Goal: Task Accomplishment & Management: Complete application form

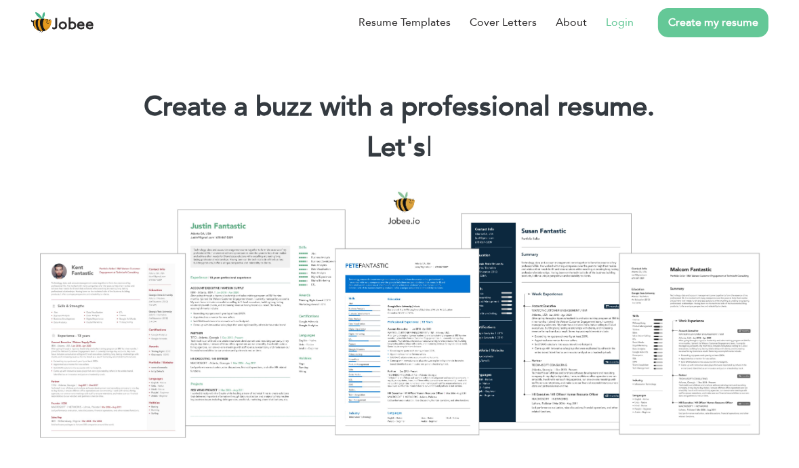
click at [628, 23] on link "Login" at bounding box center [620, 22] width 28 height 16
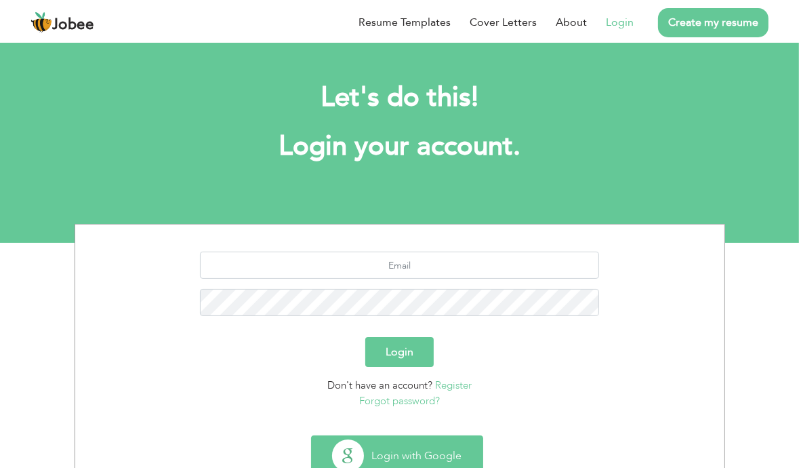
click at [388, 451] on button "Login with Google" at bounding box center [397, 455] width 171 height 39
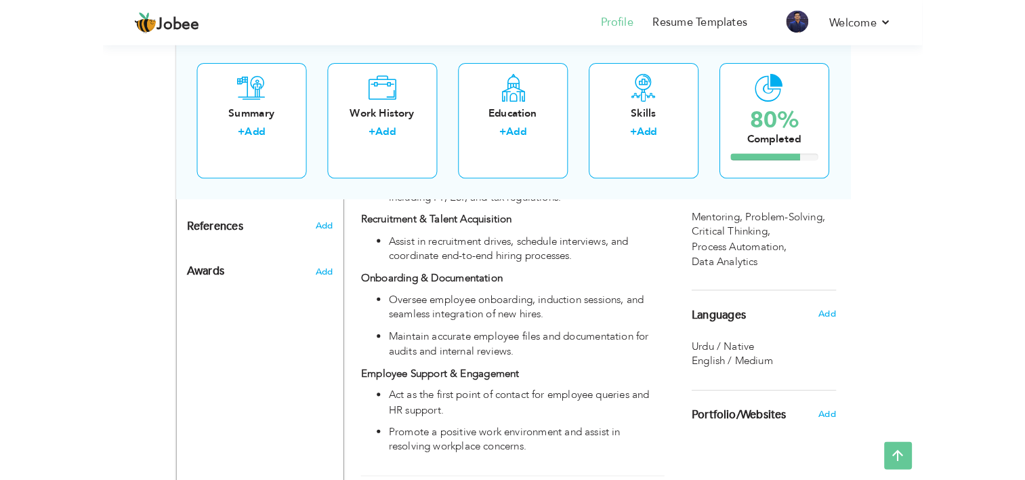
scroll to position [854, 0]
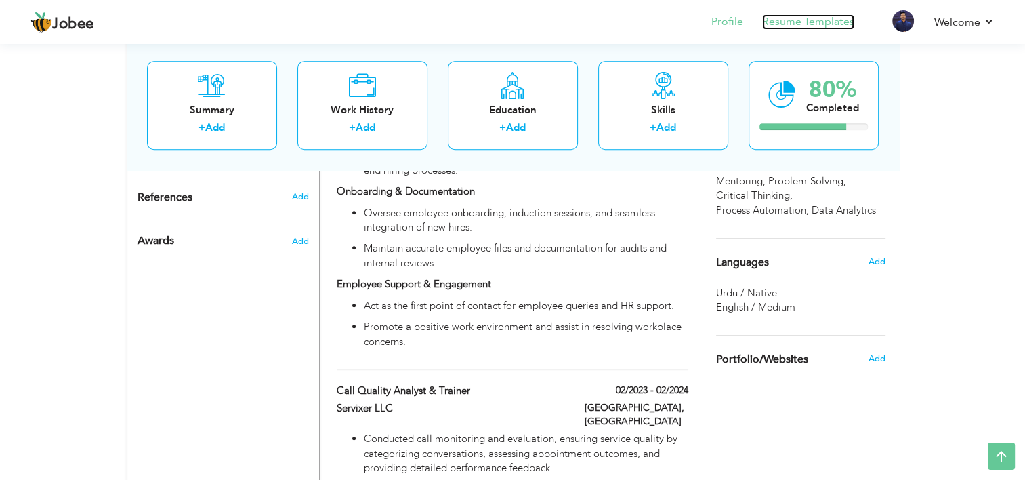
click at [808, 19] on link "Resume Templates" at bounding box center [808, 22] width 92 height 16
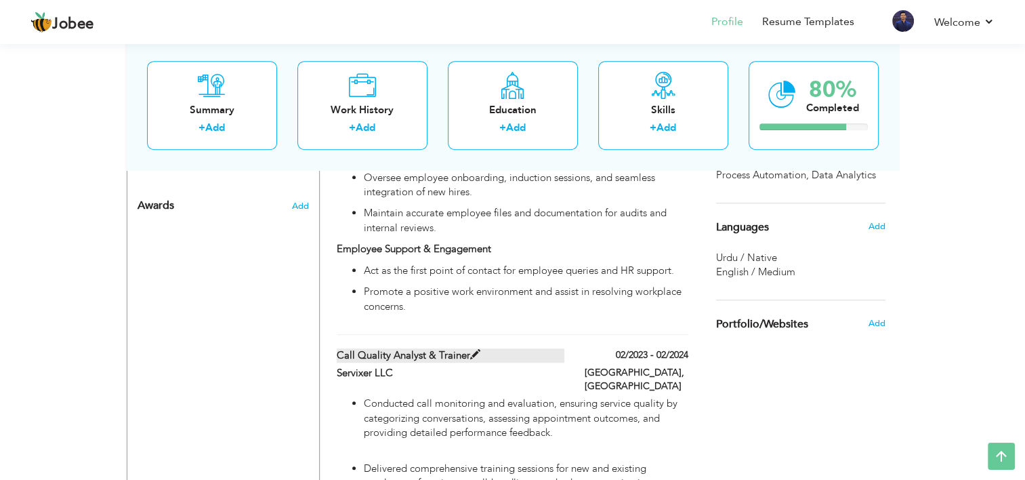
scroll to position [895, 0]
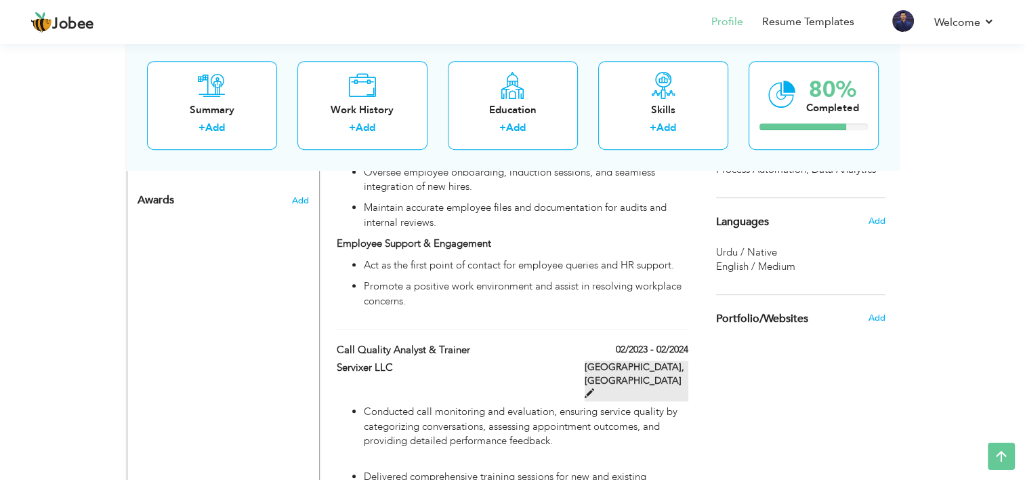
click at [664, 361] on label "[GEOGRAPHIC_DATA], [GEOGRAPHIC_DATA]" at bounding box center [637, 381] width 104 height 41
type input "Call Quality Analyst & Trainer"
type input "Servixer LLC"
type input "02/2023"
type input "02/2024"
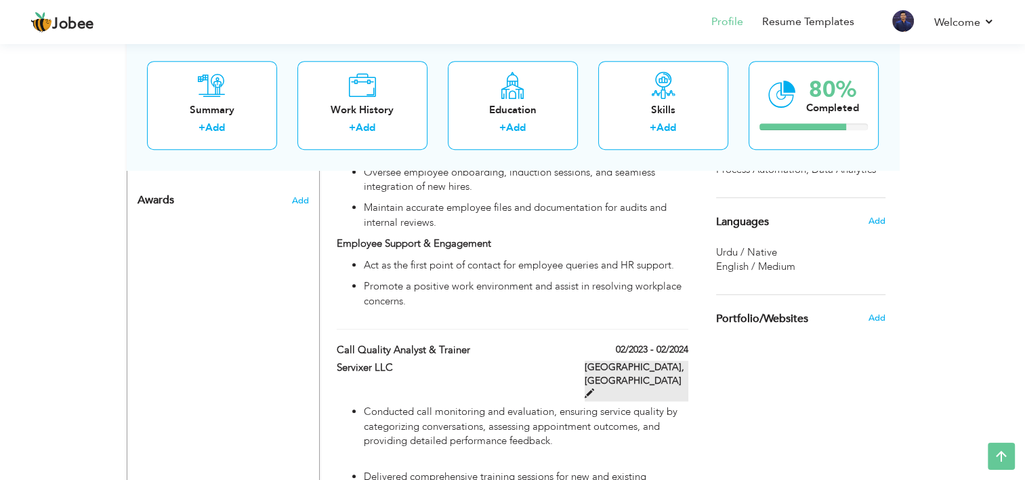
type input "[GEOGRAPHIC_DATA]"
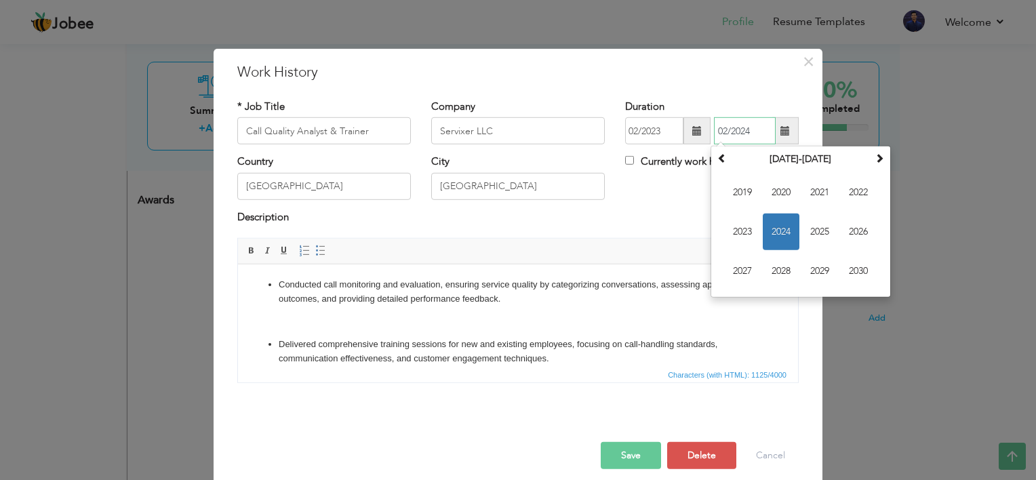
click at [737, 133] on input "02/2024" at bounding box center [745, 130] width 62 height 27
click at [716, 127] on input "02/2024" at bounding box center [745, 130] width 62 height 27
type input "04/2024"
click at [617, 455] on button "Save" at bounding box center [630, 455] width 60 height 27
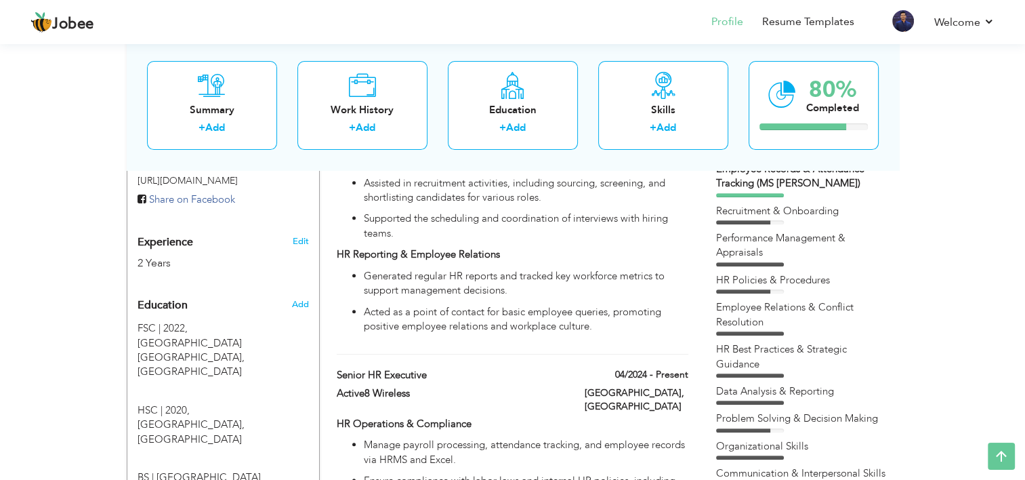
scroll to position [472, 0]
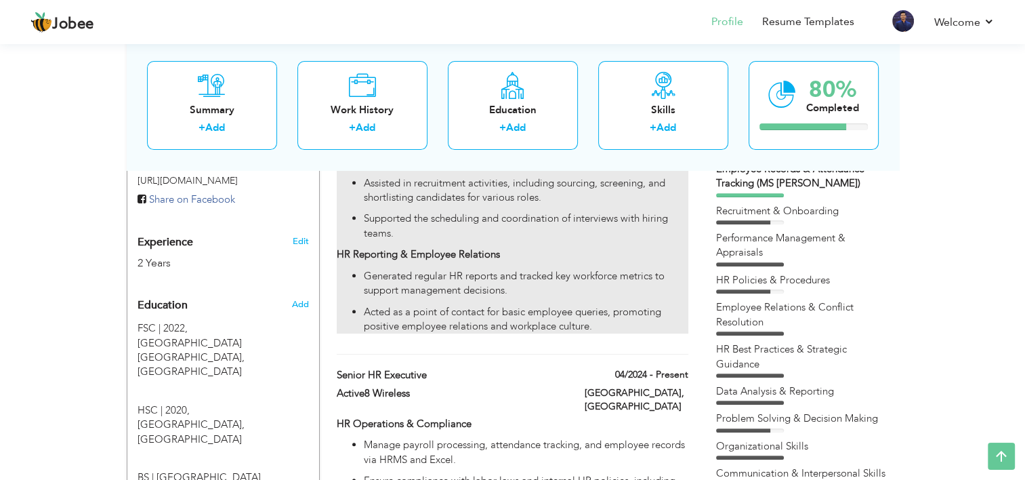
drag, startPoint x: 504, startPoint y: 256, endPoint x: 553, endPoint y: 293, distance: 61.0
click at [553, 293] on ul "Generated regular HR reports and tracked key workforce metrics to support manag…" at bounding box center [512, 301] width 351 height 65
type input "HR Executive"
type input "Active8 Wireless"
type input "05/2024"
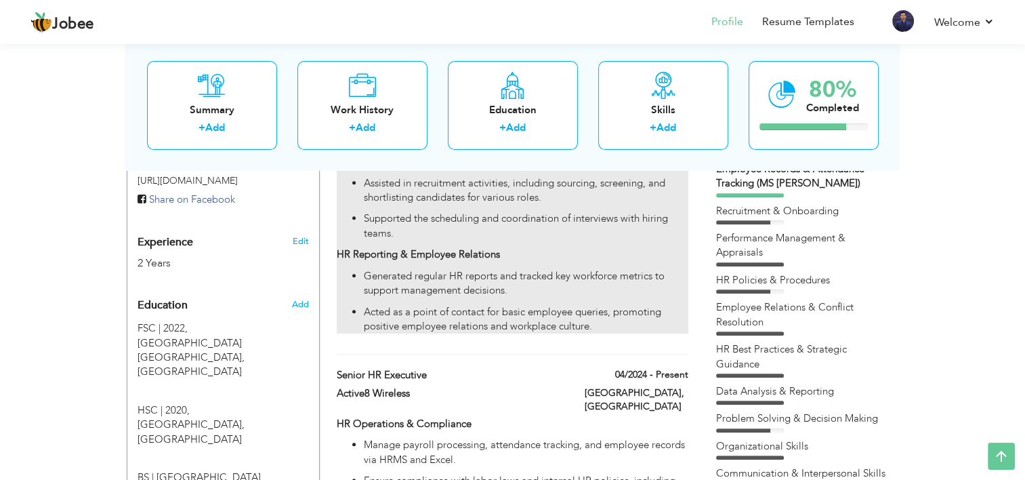
type input "07/2024"
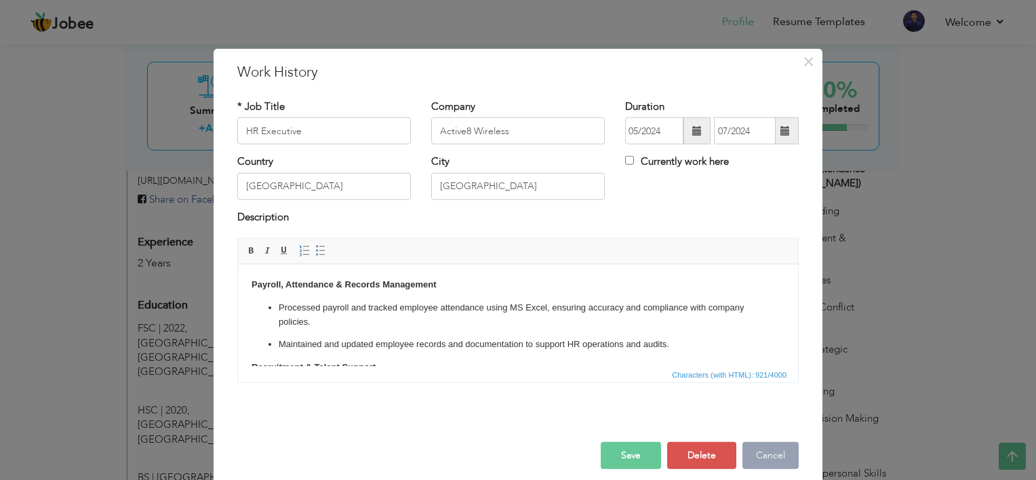
click at [758, 447] on button "Cancel" at bounding box center [770, 455] width 56 height 27
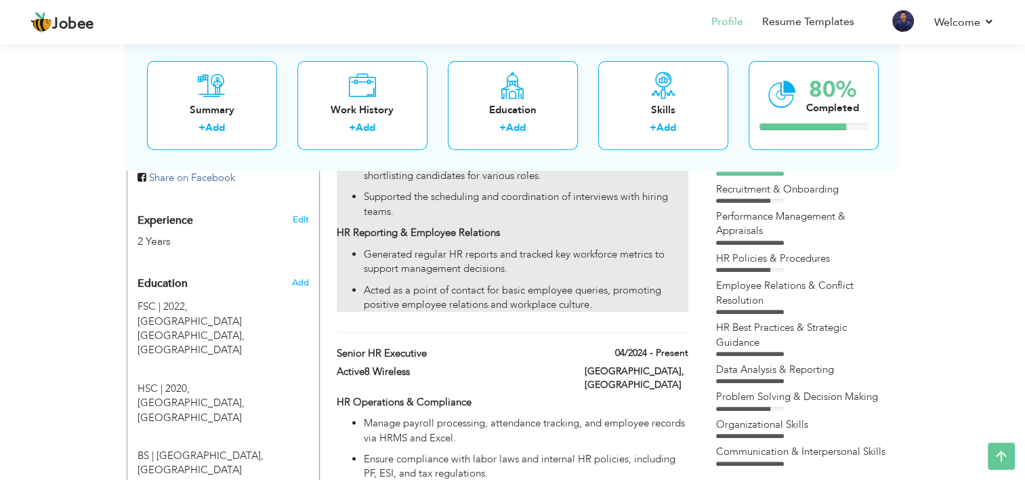
scroll to position [493, 0]
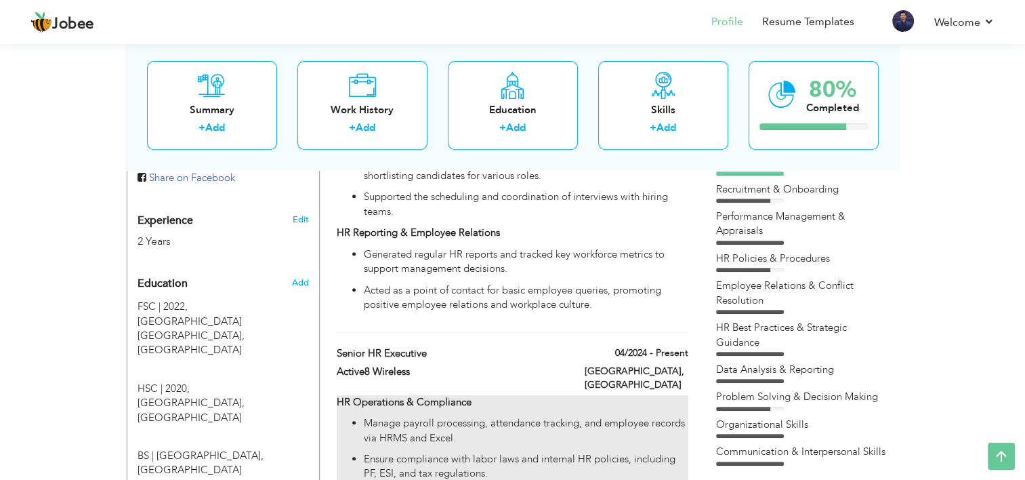
click at [506, 416] on p "Manage payroll processing, attendance tracking, and employee records via HRMS a…" at bounding box center [526, 430] width 324 height 29
type input "Senior HR Executive"
type input "04/2024"
type input "karachi"
checkbox input "true"
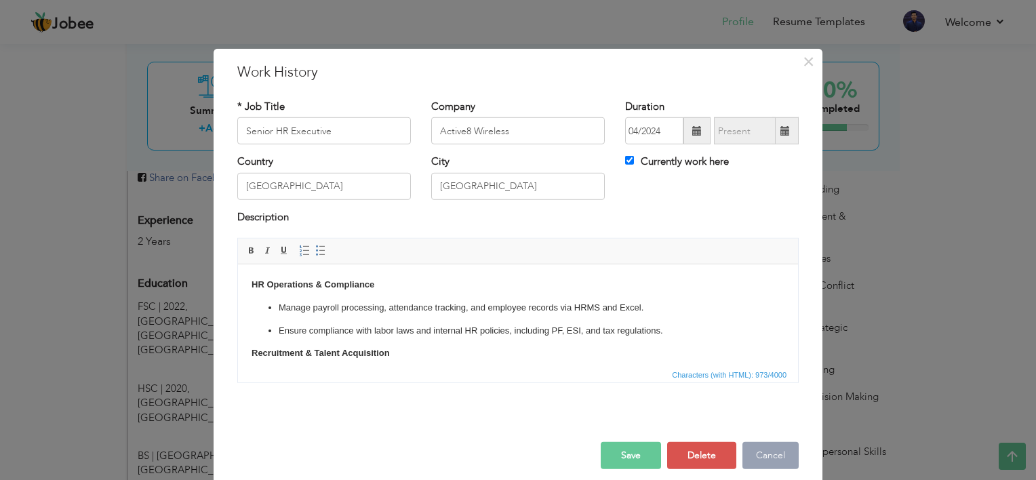
click at [752, 452] on button "Cancel" at bounding box center [770, 455] width 56 height 27
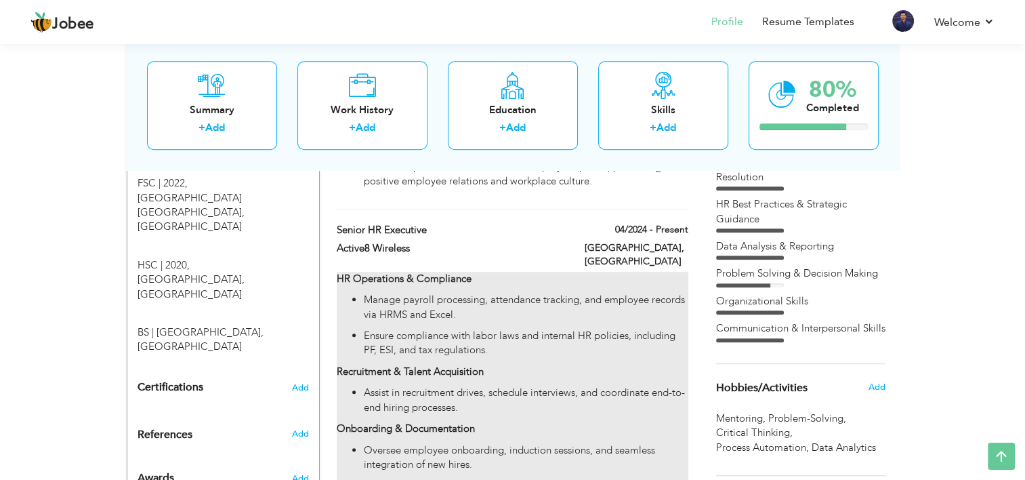
scroll to position [615, 0]
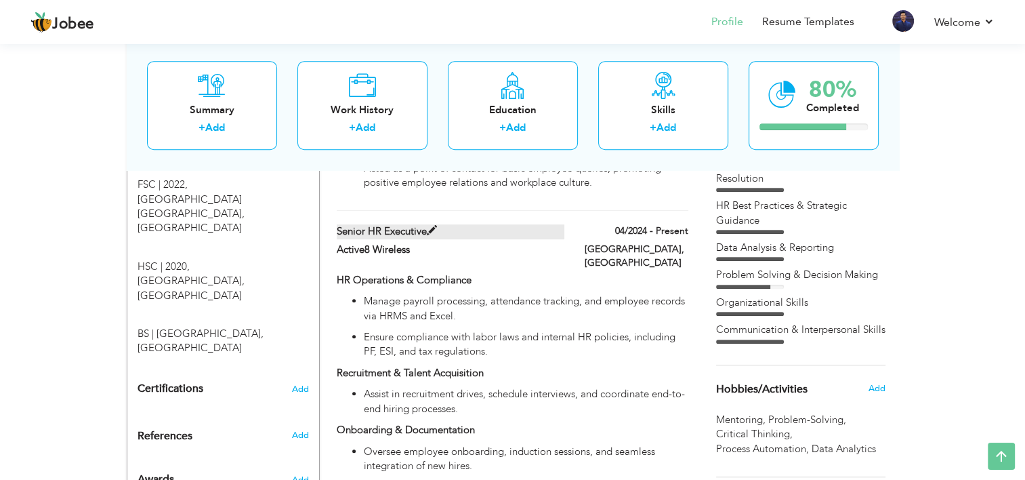
click at [398, 224] on label "Senior HR Executive" at bounding box center [451, 231] width 228 height 14
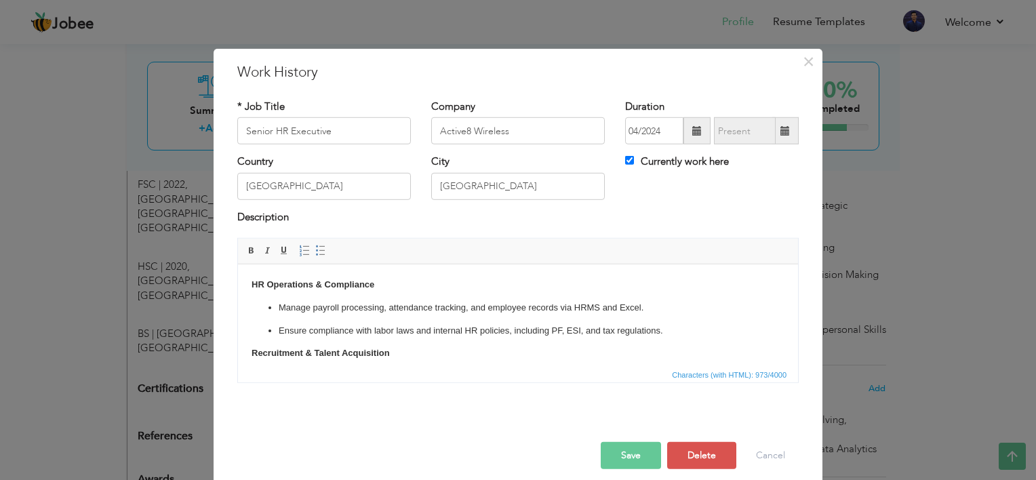
click at [186, 160] on div "× Work History * Job Title Senior HR Executive Company Active8 Wireless" at bounding box center [518, 240] width 1036 height 480
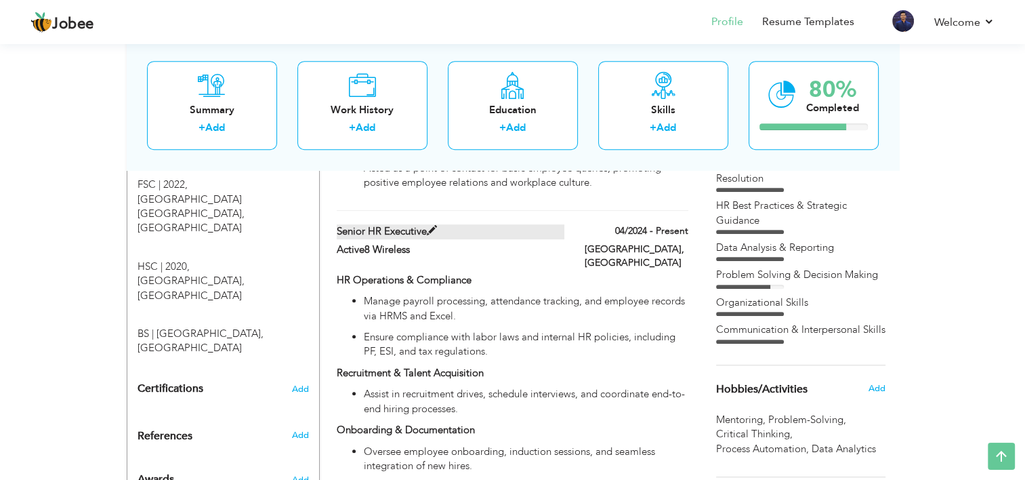
click at [457, 224] on label "Senior HR Executive" at bounding box center [451, 231] width 228 height 14
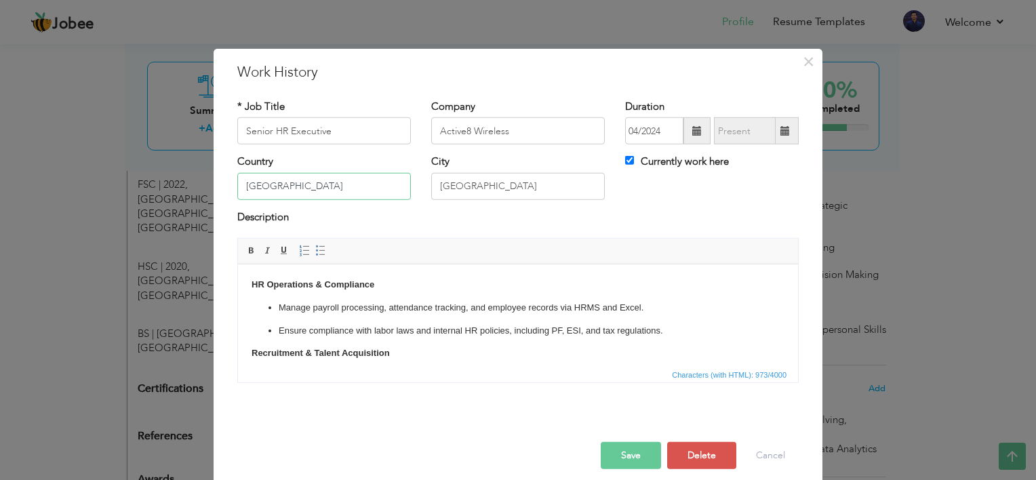
click at [323, 183] on input "[GEOGRAPHIC_DATA]" at bounding box center [323, 186] width 173 height 27
click at [536, 297] on body "HR Operations & Compliance Manage payroll processing, attendance tracking, and …" at bounding box center [517, 399] width 533 height 243
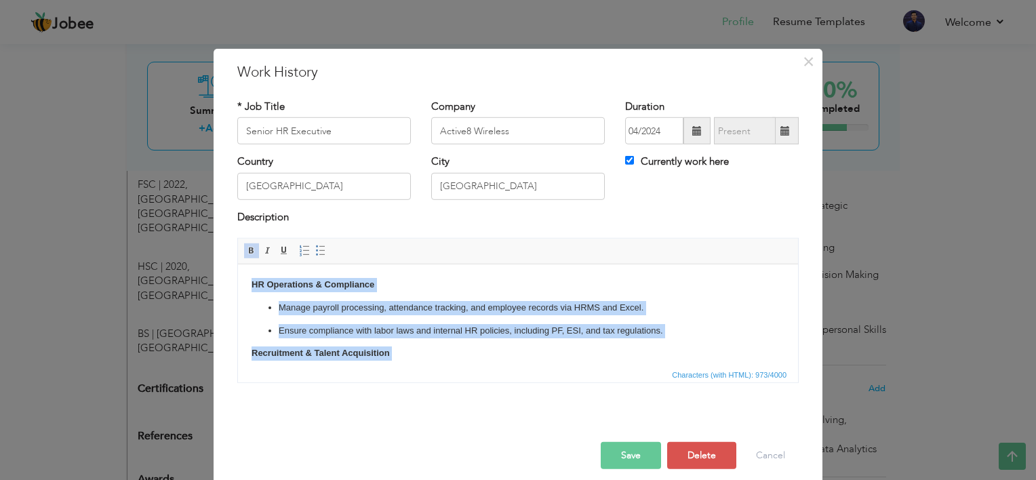
copy body "HR Operations & Compliance Manage payroll processing, attendance tracking, and …"
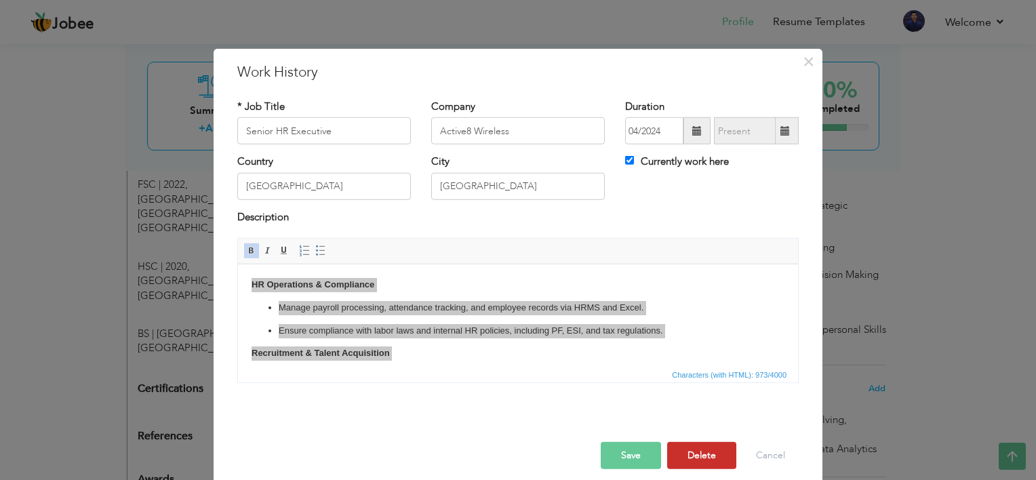
click at [717, 447] on button "Delete" at bounding box center [701, 455] width 69 height 27
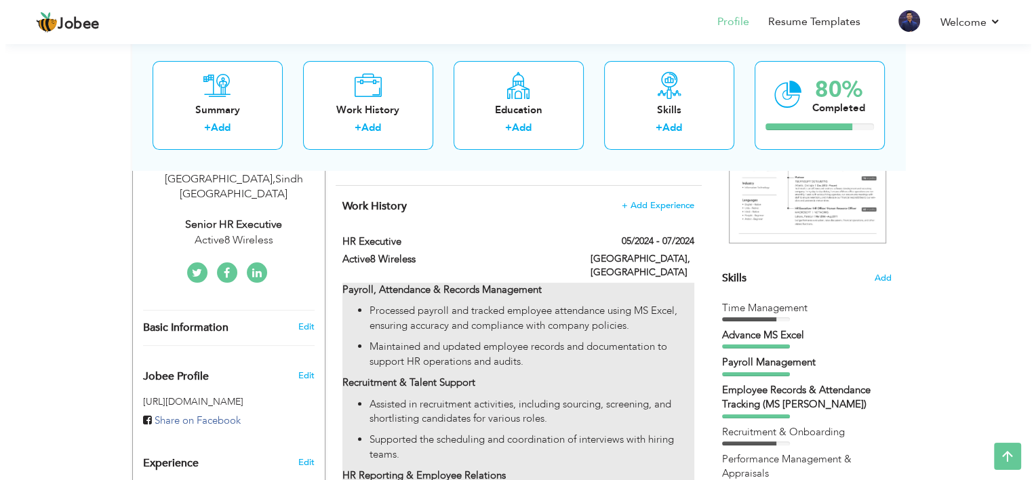
scroll to position [249, 0]
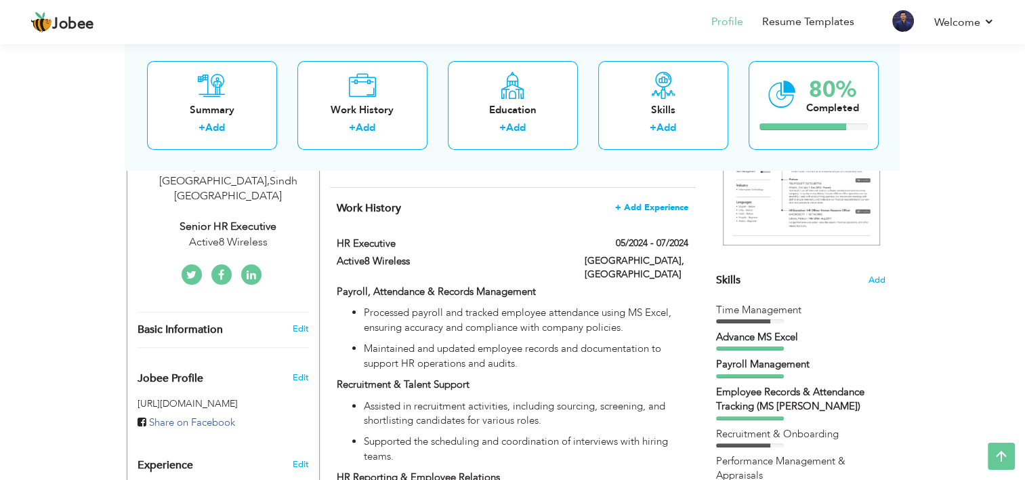
click at [677, 203] on span "+ Add Experience" at bounding box center [651, 207] width 73 height 9
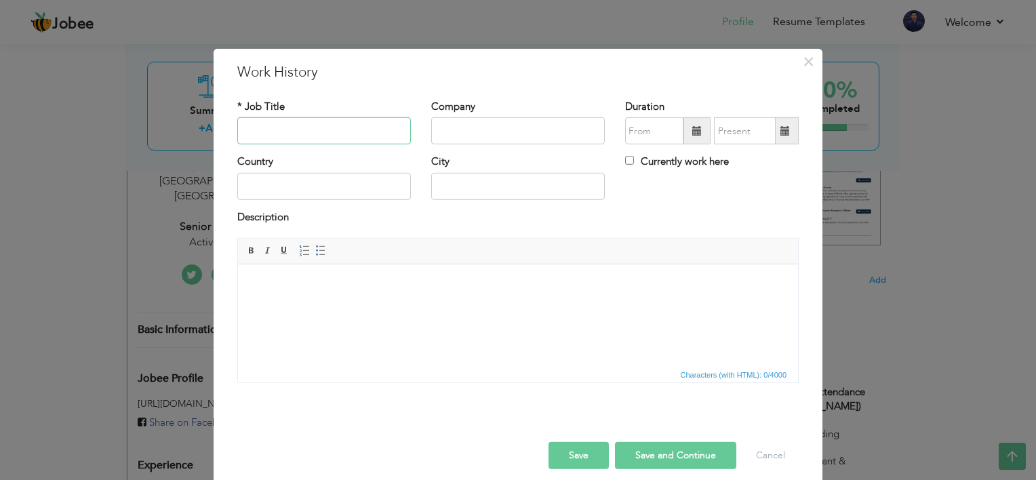
paste input "Senior HR Executive"
type input "Senior HR Executive"
paste input "Active8 Wireless"
type input "Active8 Wireless"
drag, startPoint x: 617, startPoint y: 146, endPoint x: 653, endPoint y: 126, distance: 40.9
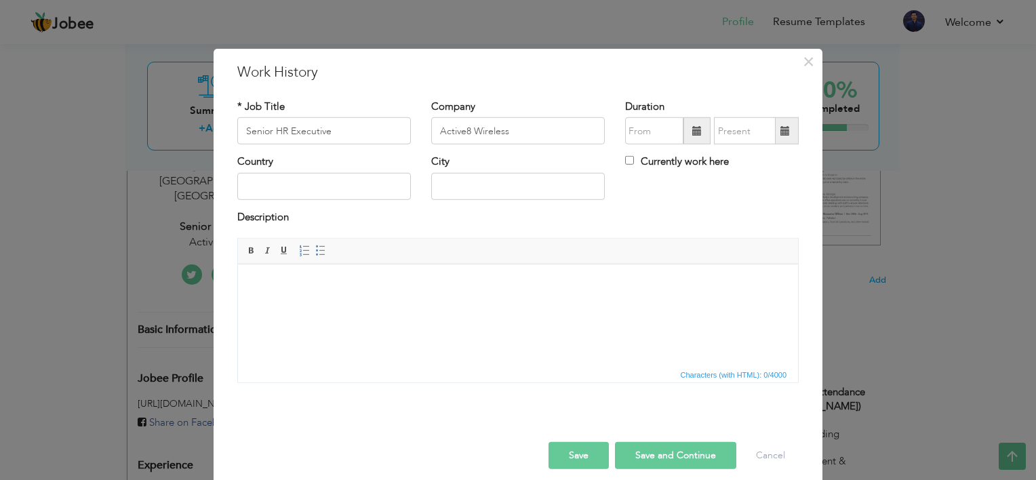
click at [653, 126] on div "Duration Currently work here" at bounding box center [712, 127] width 194 height 55
click at [653, 126] on input "09/2025" at bounding box center [654, 130] width 58 height 27
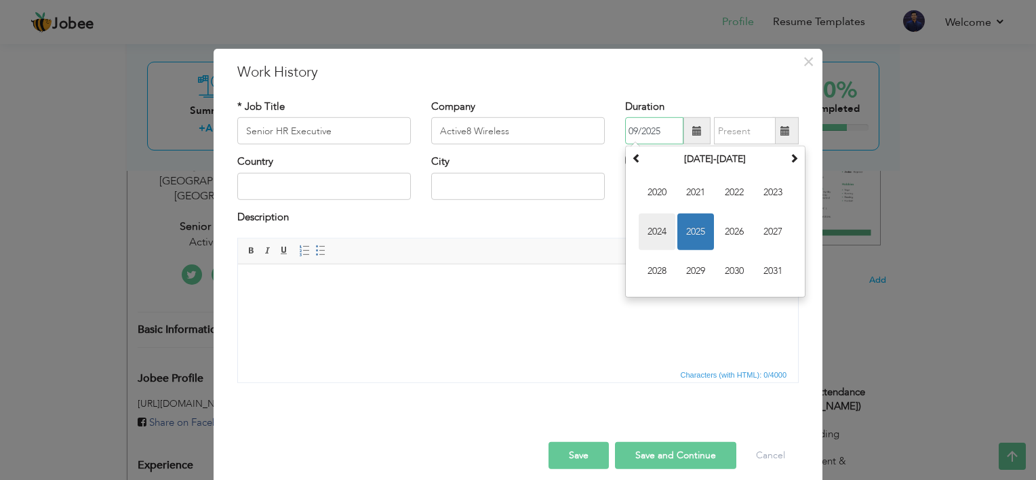
click at [647, 217] on span "2024" at bounding box center [656, 231] width 37 height 37
click at [773, 182] on span "Apr" at bounding box center [772, 192] width 37 height 37
type input "04/2024"
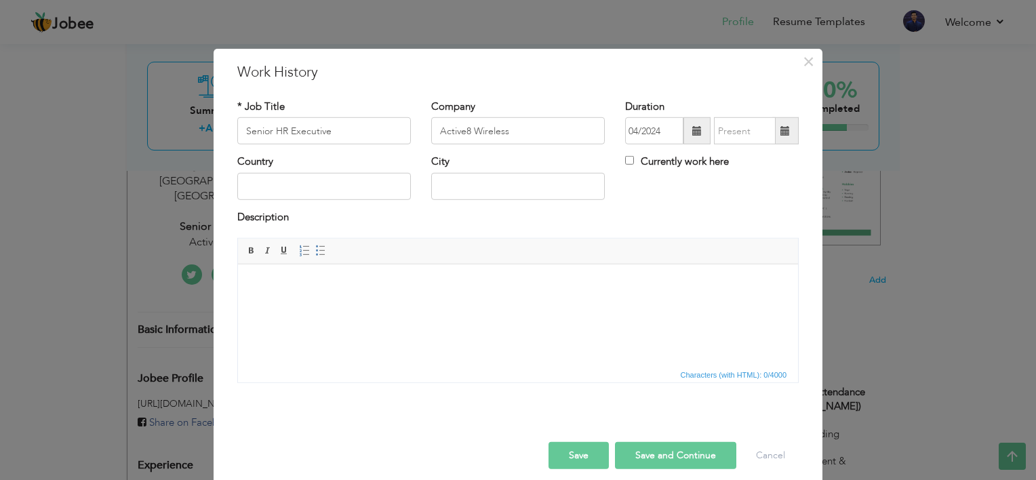
click at [661, 156] on div "* Job Title Senior HR Executive Company Active8 Wireless Duration 04/2024 Curre…" at bounding box center [517, 246] width 581 height 314
click at [661, 156] on label "Currently work here" at bounding box center [677, 162] width 104 height 14
click at [634, 156] on input "Currently work here" at bounding box center [629, 160] width 9 height 9
checkbox input "true"
drag, startPoint x: 327, startPoint y: 165, endPoint x: 325, endPoint y: 176, distance: 11.0
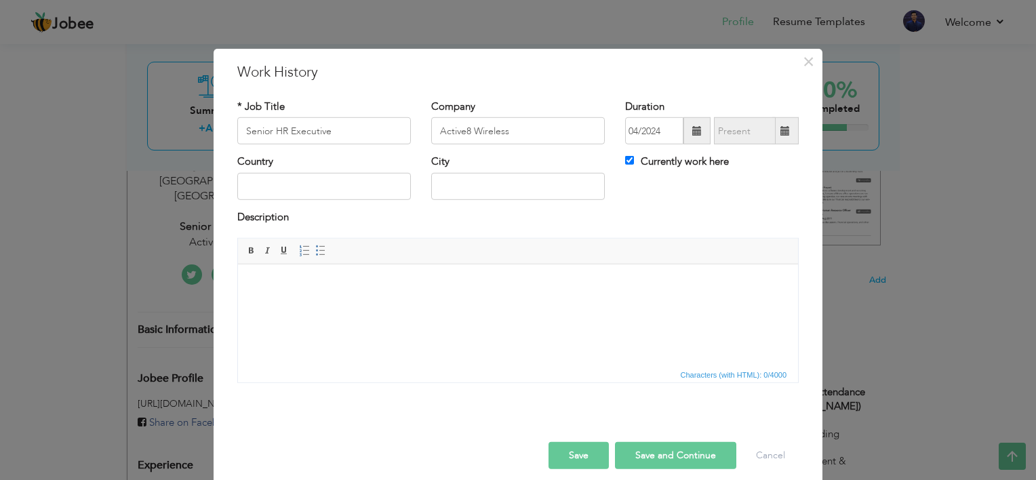
click at [325, 176] on div "Country" at bounding box center [323, 177] width 173 height 45
click at [323, 183] on input "text" at bounding box center [323, 186] width 173 height 27
type input "[GEOGRAPHIC_DATA]"
drag, startPoint x: 545, startPoint y: 204, endPoint x: 569, endPoint y: 179, distance: 34.5
click at [569, 179] on div "City" at bounding box center [518, 182] width 194 height 55
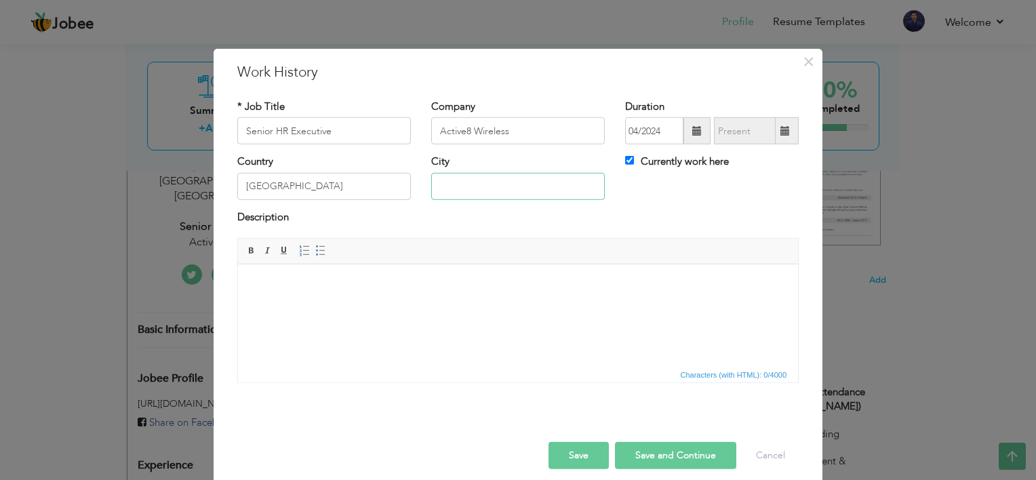
click at [569, 179] on input "text" at bounding box center [517, 186] width 173 height 27
click at [442, 192] on input "text" at bounding box center [517, 186] width 173 height 27
paste input "karachi"
type input "[GEOGRAPHIC_DATA]"
click at [343, 306] on html at bounding box center [518, 284] width 560 height 41
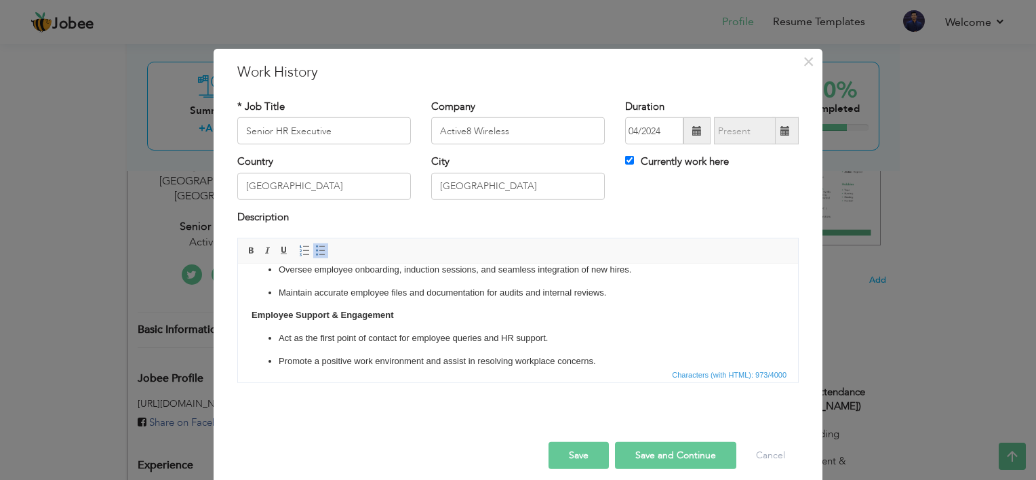
scroll to position [168, 0]
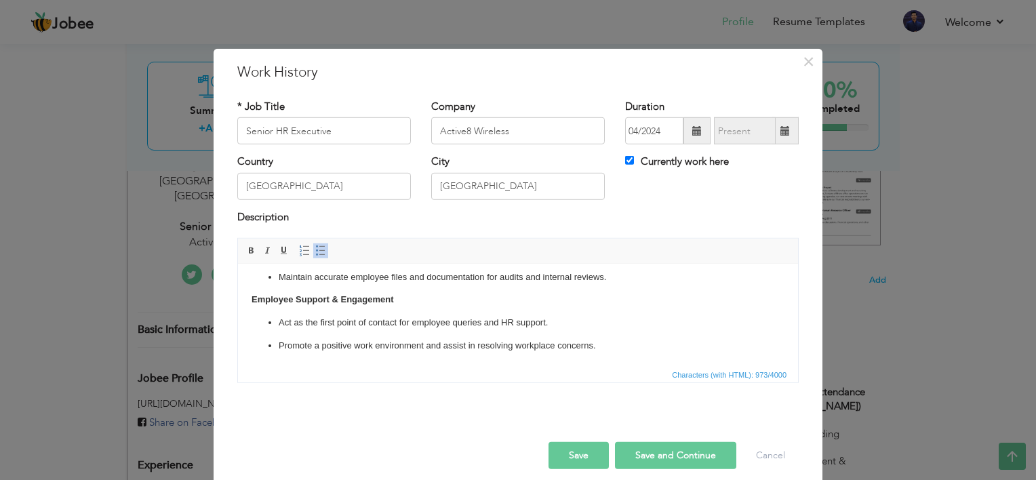
click at [590, 445] on button "Save" at bounding box center [578, 455] width 60 height 27
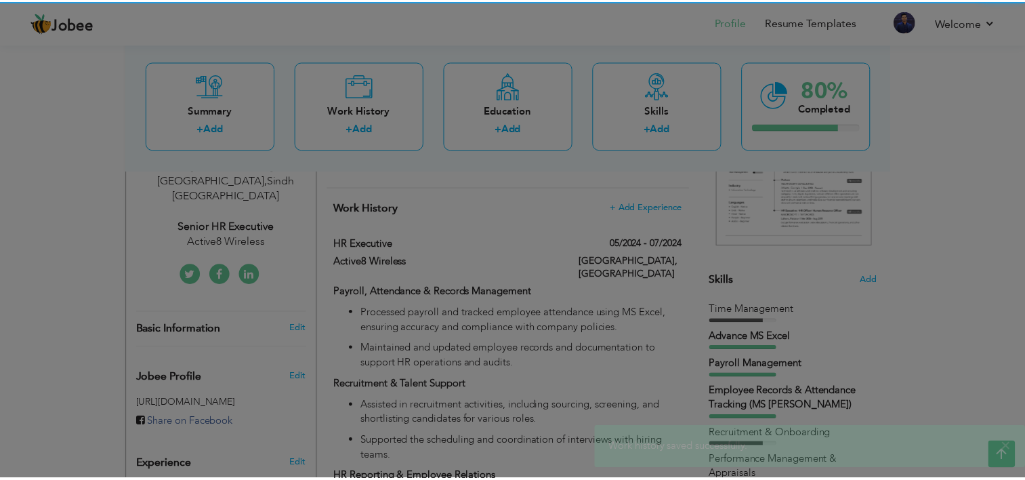
scroll to position [0, 0]
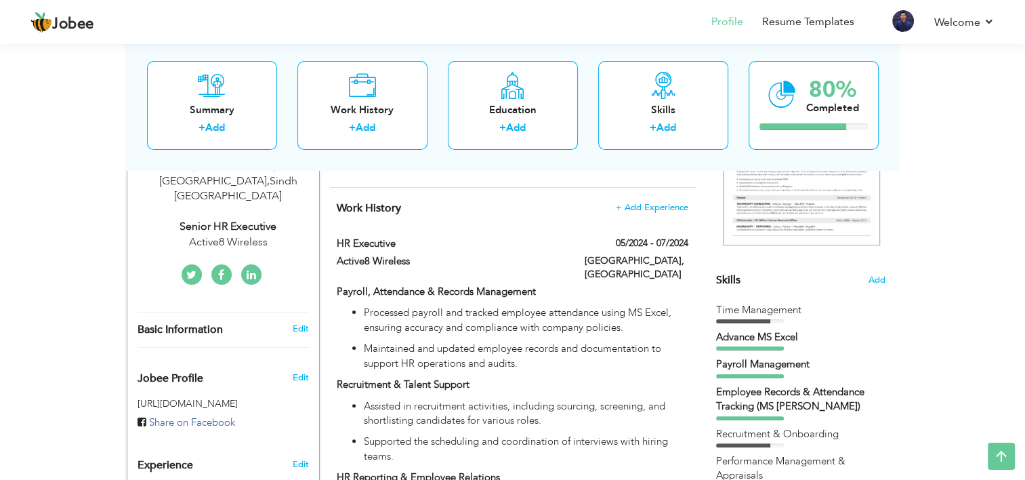
click at [857, 20] on li "My Resume" at bounding box center [864, 23] width 19 height 37
click at [846, 20] on link "Resume Templates" at bounding box center [808, 22] width 92 height 16
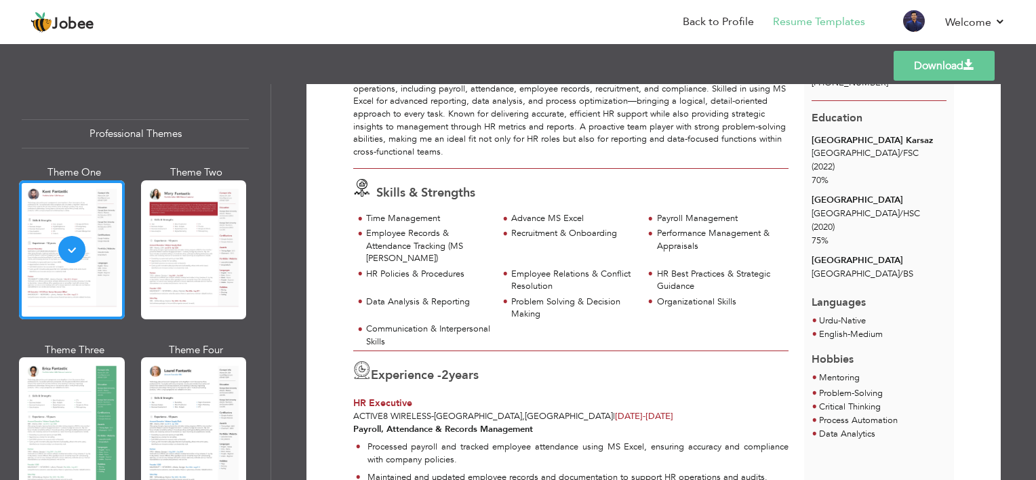
scroll to position [133, 0]
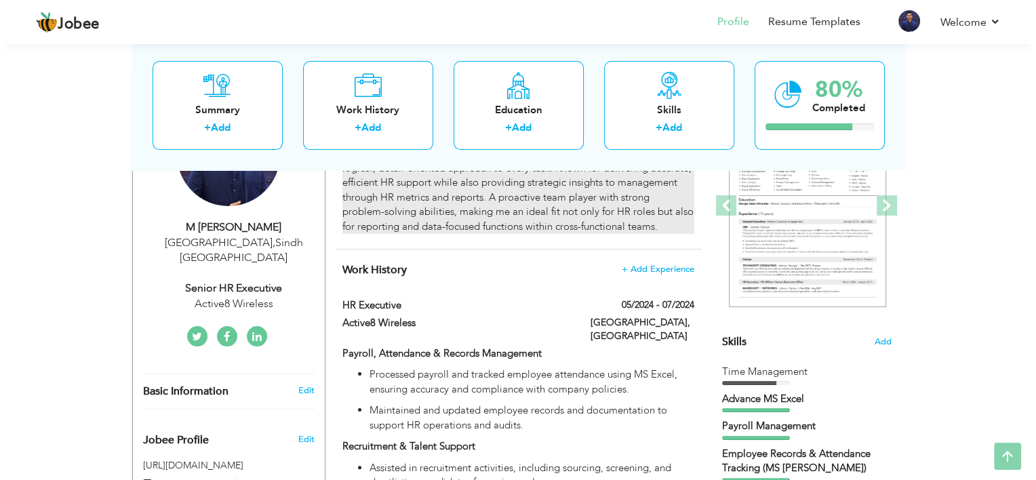
scroll to position [190, 0]
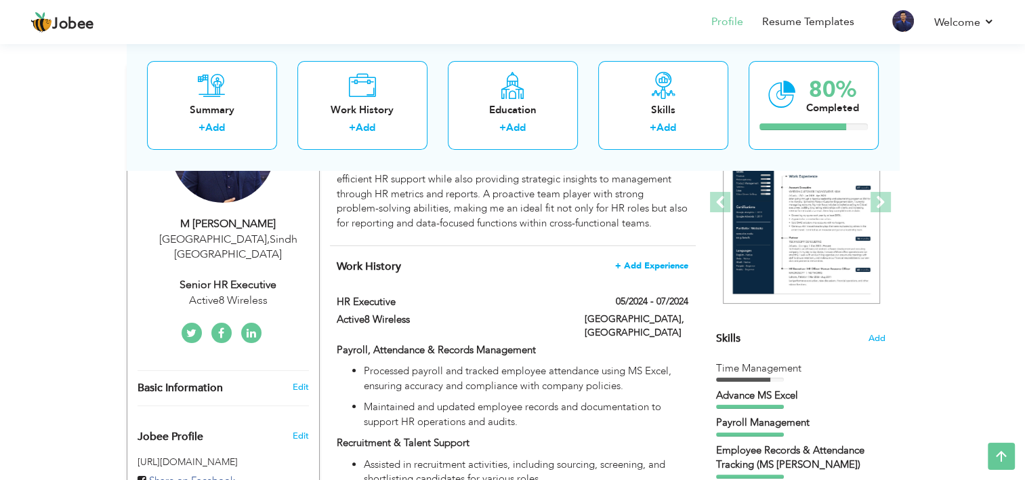
click at [639, 266] on span "+ Add Experience" at bounding box center [651, 265] width 73 height 9
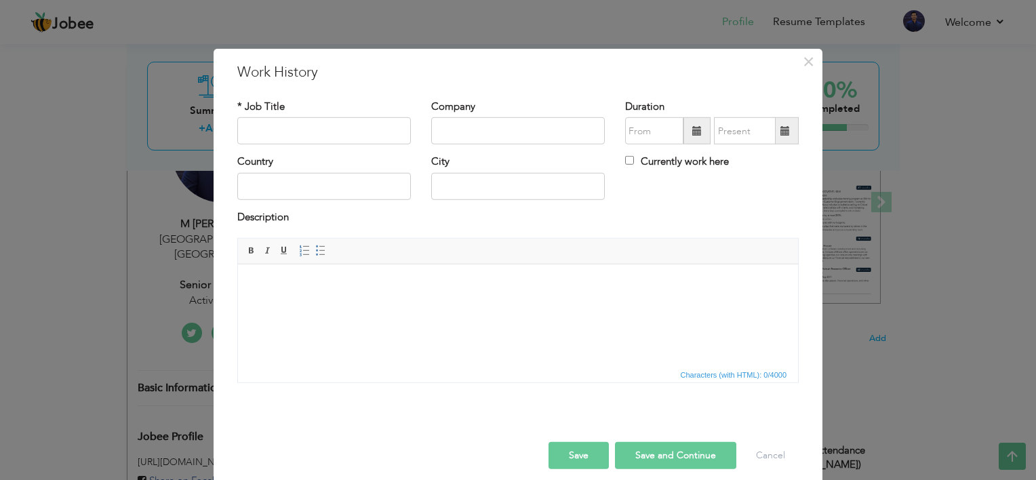
click at [344, 298] on html at bounding box center [518, 284] width 560 height 41
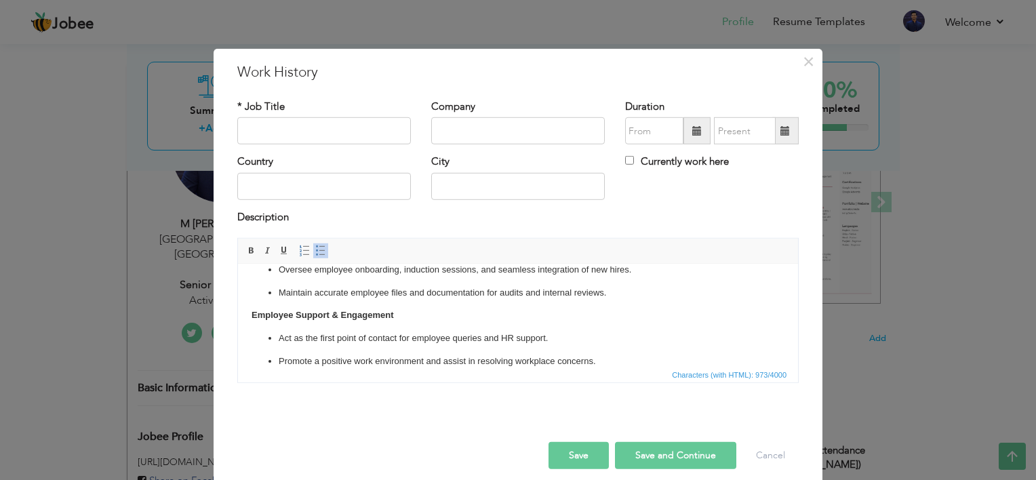
click at [332, 177] on input "text" at bounding box center [323, 186] width 173 height 27
type input "[GEOGRAPHIC_DATA]"
type input "Active8 Wireless"
type input "04/2024"
type input "09/2025"
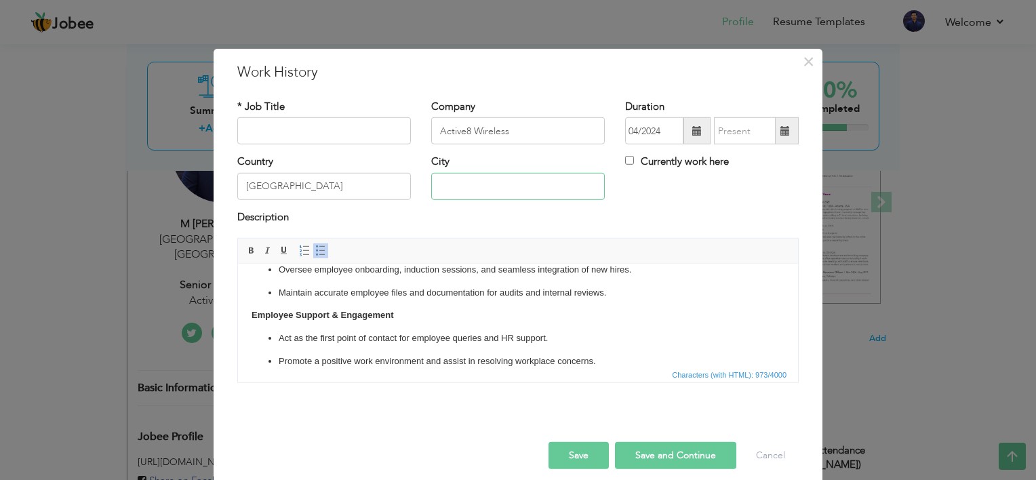
type input "[GEOGRAPHIC_DATA]"
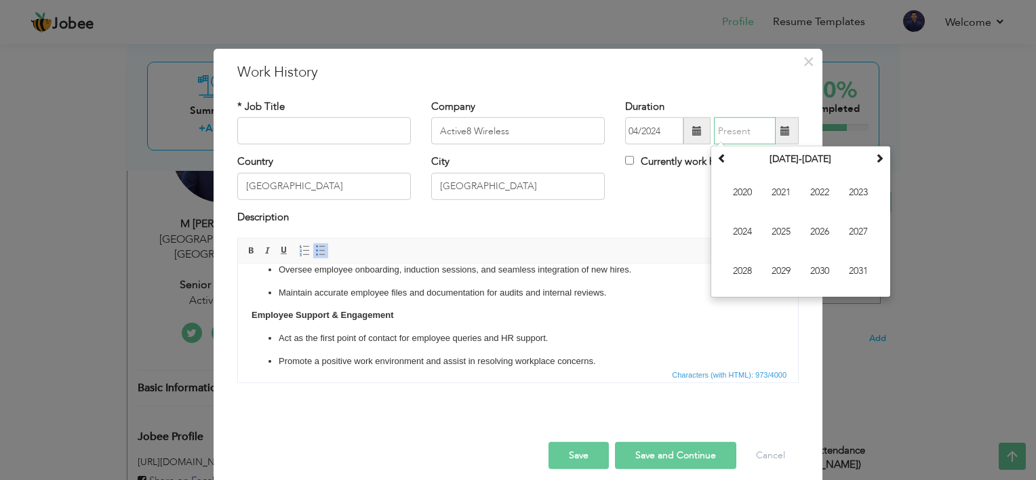
type input "09/2025"
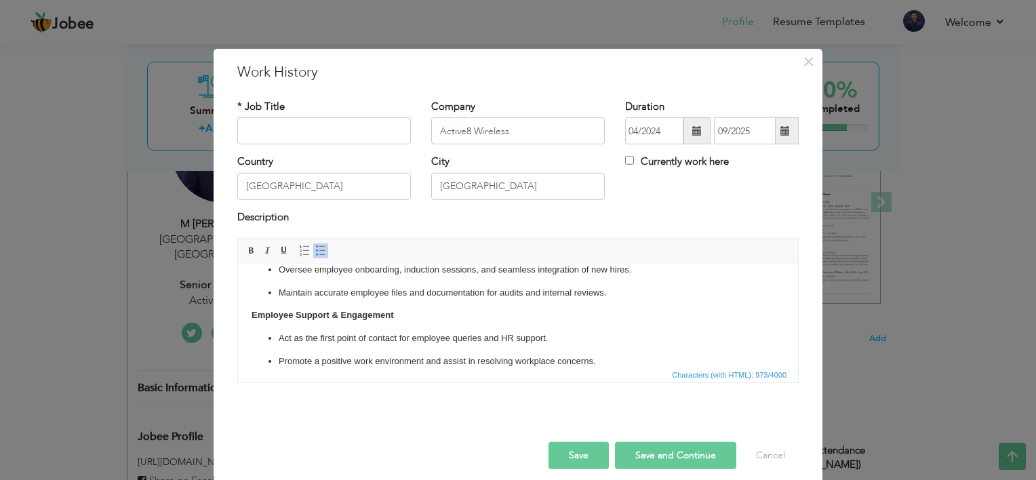
drag, startPoint x: 379, startPoint y: 111, endPoint x: 369, endPoint y: 140, distance: 30.2
click at [369, 140] on div "* Job Title" at bounding box center [323, 122] width 173 height 45
click at [369, 140] on input "text" at bounding box center [323, 130] width 173 height 27
type input "Senior HR Executive"
click at [710, 165] on label "Currently work here" at bounding box center [677, 162] width 104 height 14
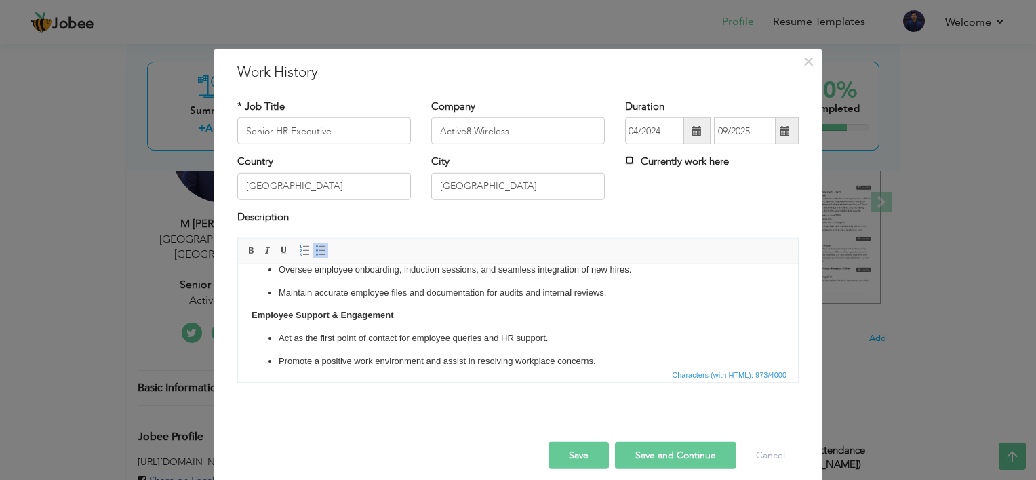
click at [634, 165] on input "Currently work here" at bounding box center [629, 160] width 9 height 9
checkbox input "true"
click at [655, 458] on button "Save and Continue" at bounding box center [675, 455] width 121 height 27
checkbox input "false"
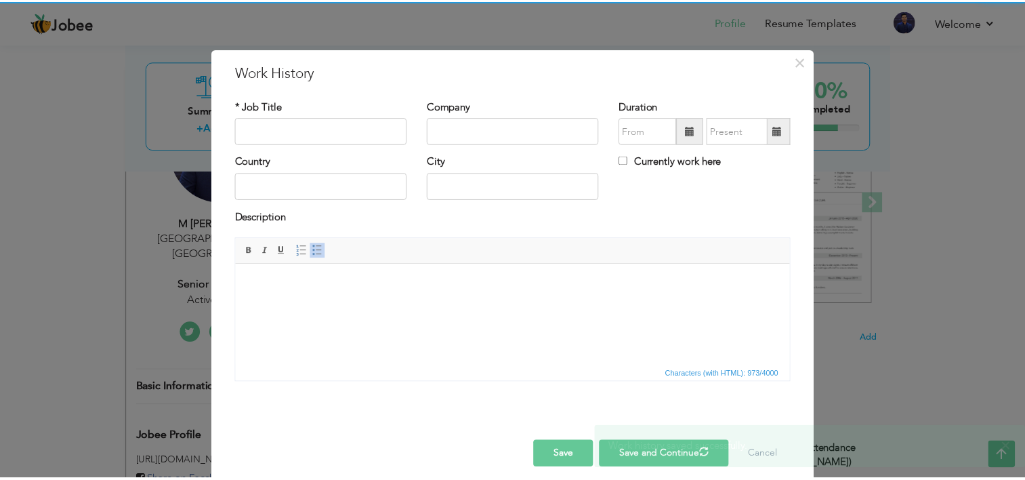
scroll to position [0, 0]
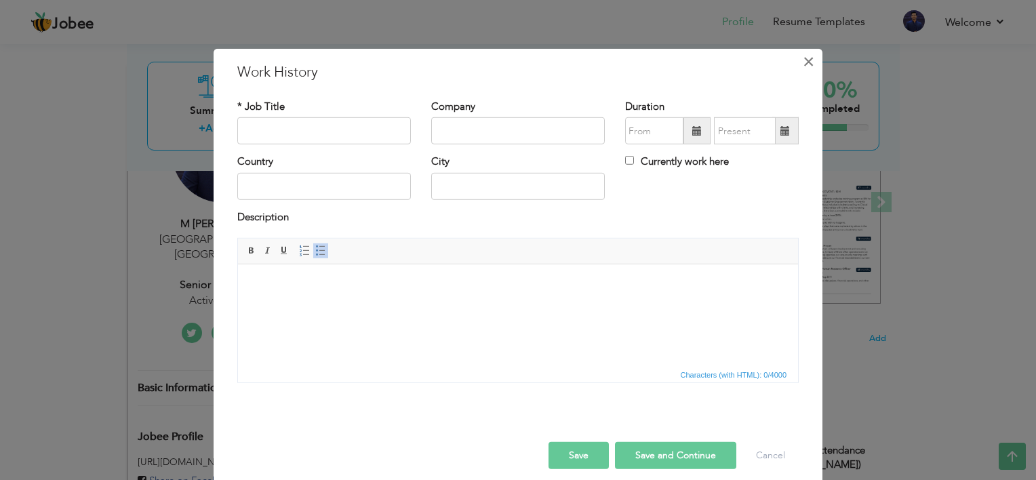
click at [806, 60] on span "×" at bounding box center [808, 61] width 12 height 24
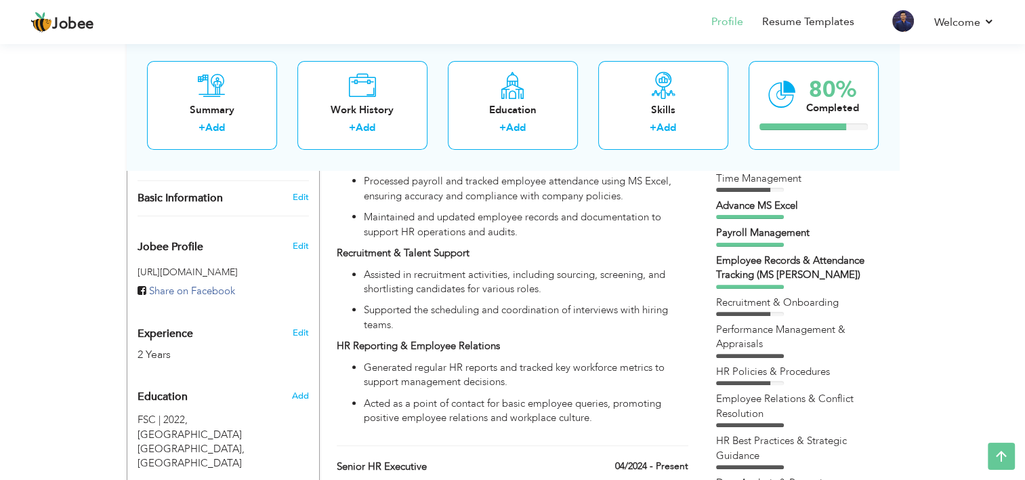
scroll to position [393, 0]
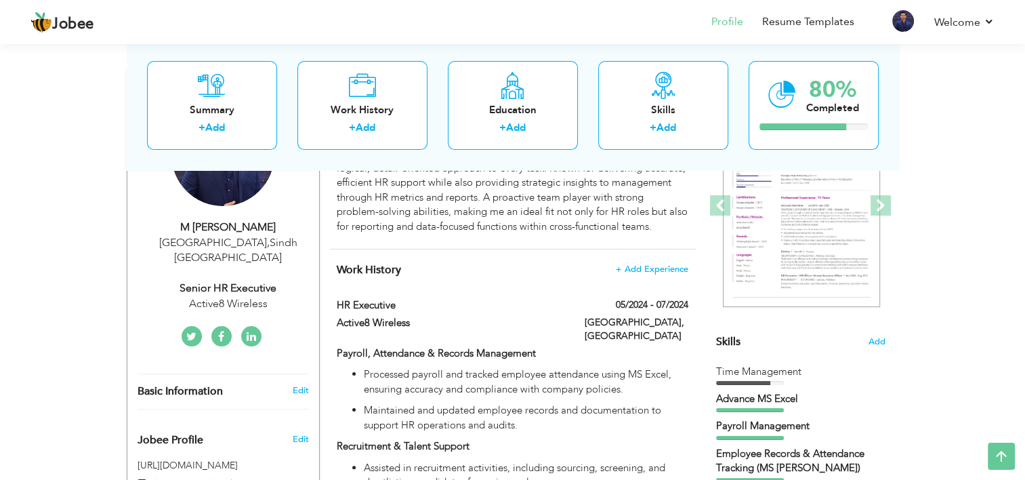
scroll to position [193, 0]
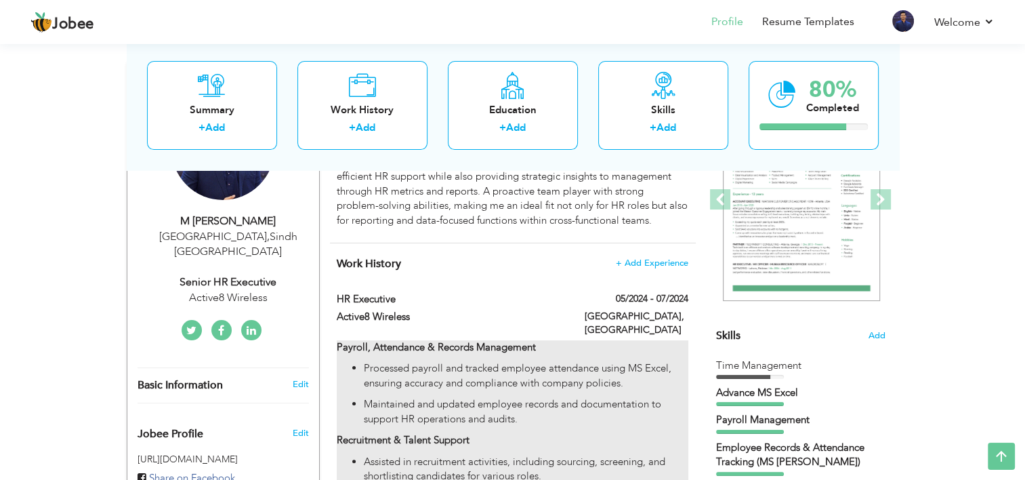
click at [530, 383] on ul "Processed payroll and tracked employee attendance using MS Excel, ensuring accu…" at bounding box center [512, 393] width 351 height 65
type input "HR Executive"
type input "Active8 Wireless"
type input "05/2024"
type input "07/2024"
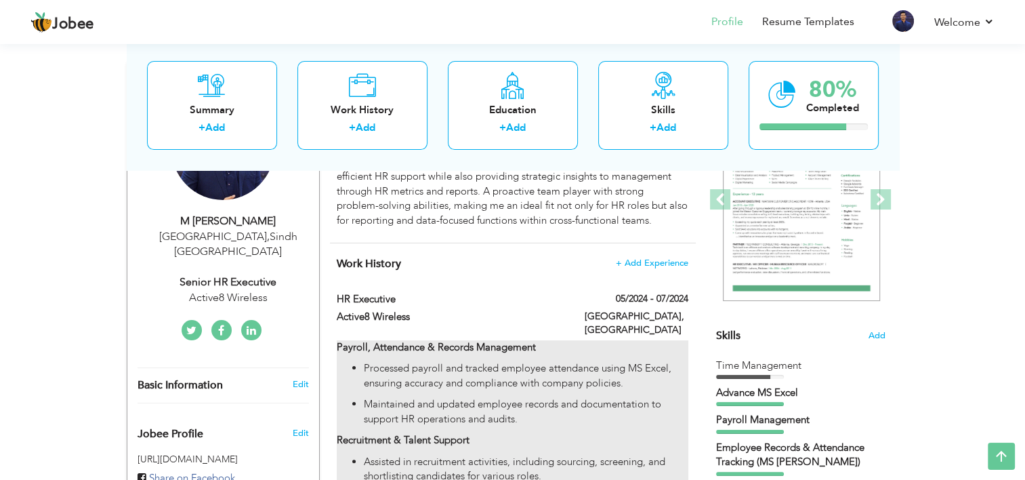
type input "[GEOGRAPHIC_DATA]"
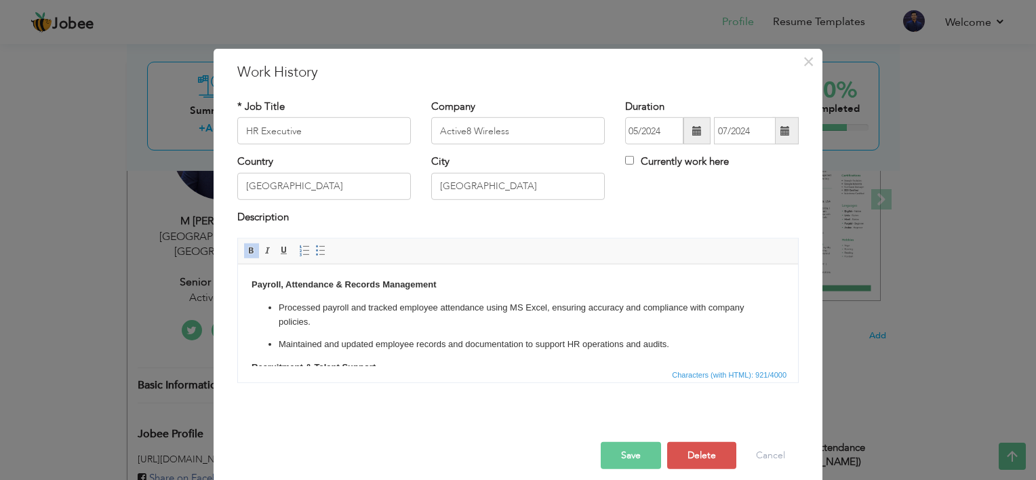
click at [462, 319] on p "Processed payroll and tracked employee attendance using MS Excel, ensuring accu…" at bounding box center [518, 315] width 478 height 28
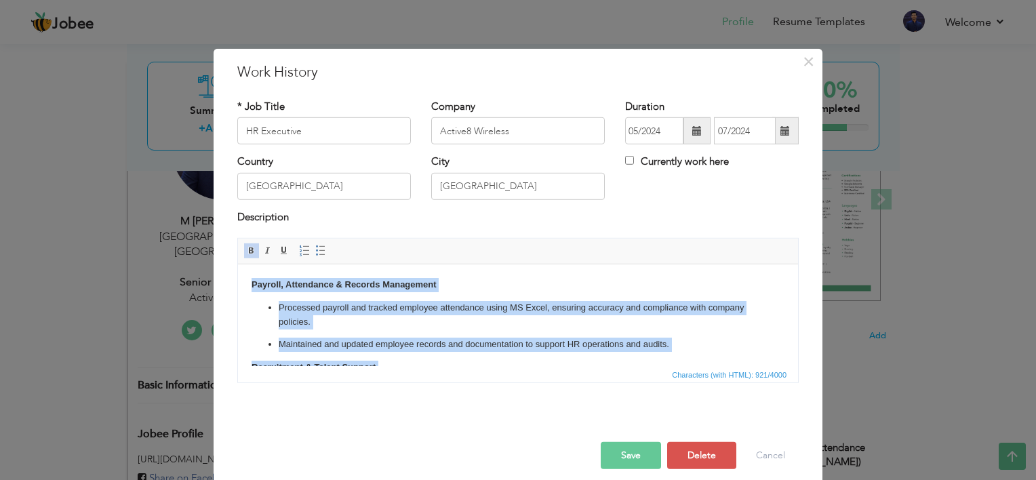
copy body "Payroll, Attendance & Records Management Processed payroll and tracked employee…"
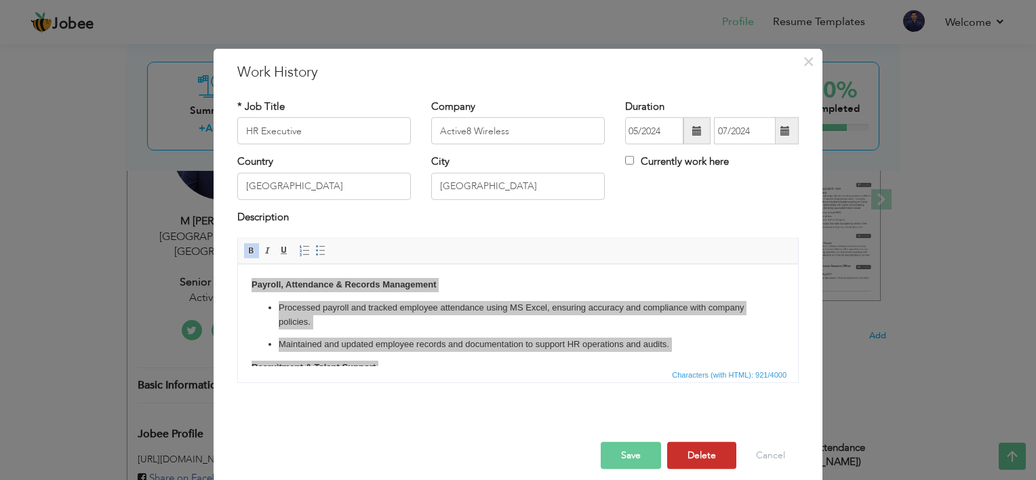
click at [667, 448] on button "Delete" at bounding box center [701, 455] width 69 height 27
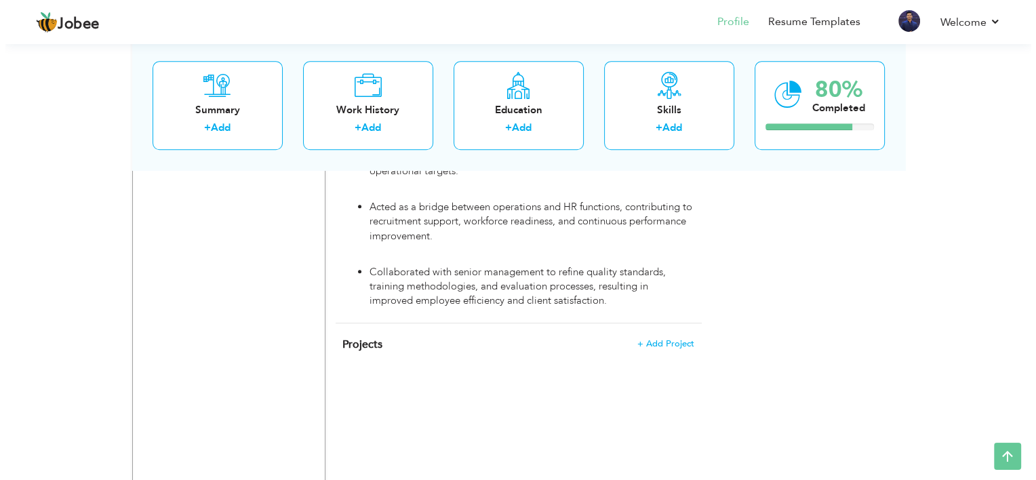
scroll to position [1388, 0]
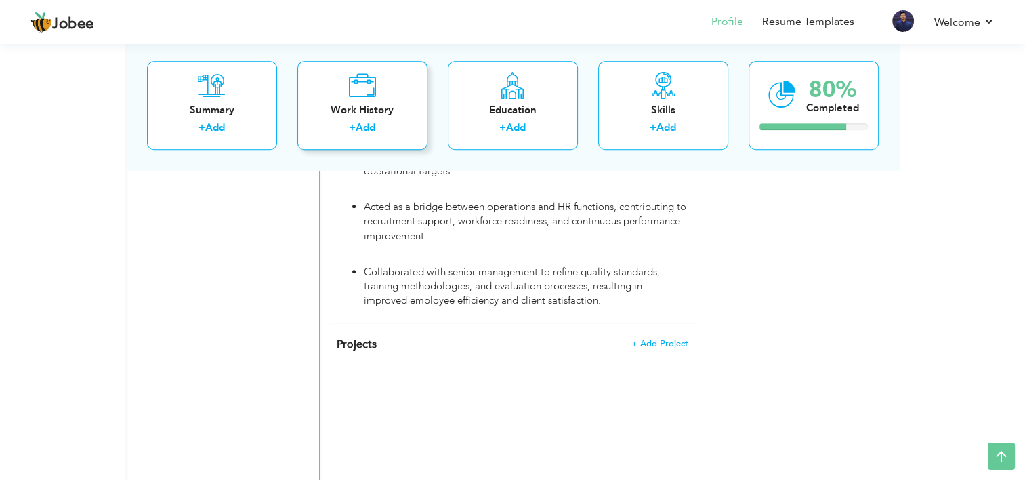
click at [403, 130] on div "+ Add" at bounding box center [362, 130] width 108 height 18
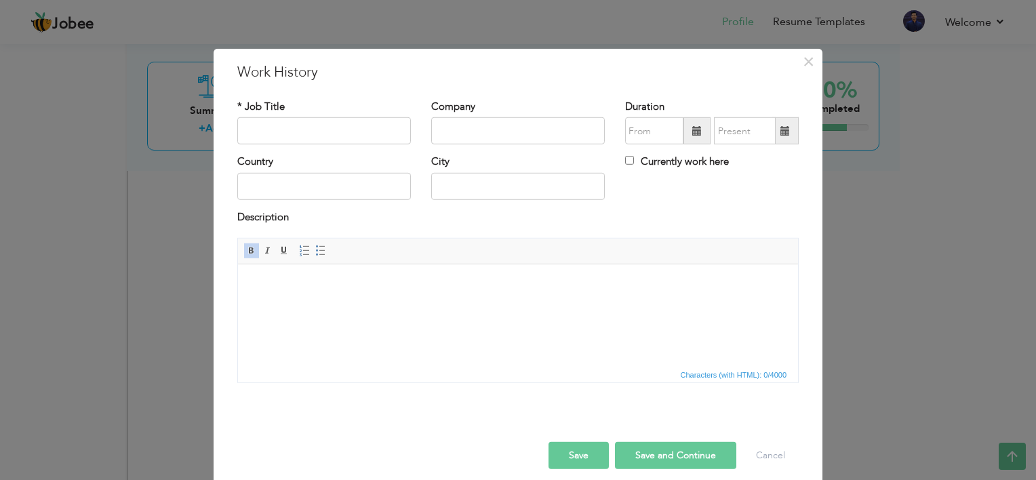
click at [371, 302] on html at bounding box center [518, 284] width 560 height 41
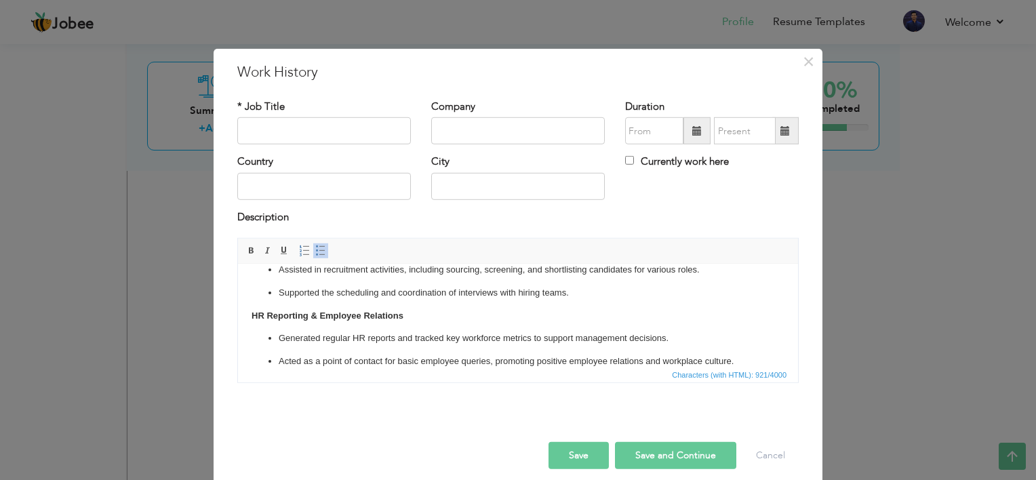
click at [285, 125] on input "text" at bounding box center [323, 130] width 173 height 27
type input "HR Executive"
type input "Active8 Wireless"
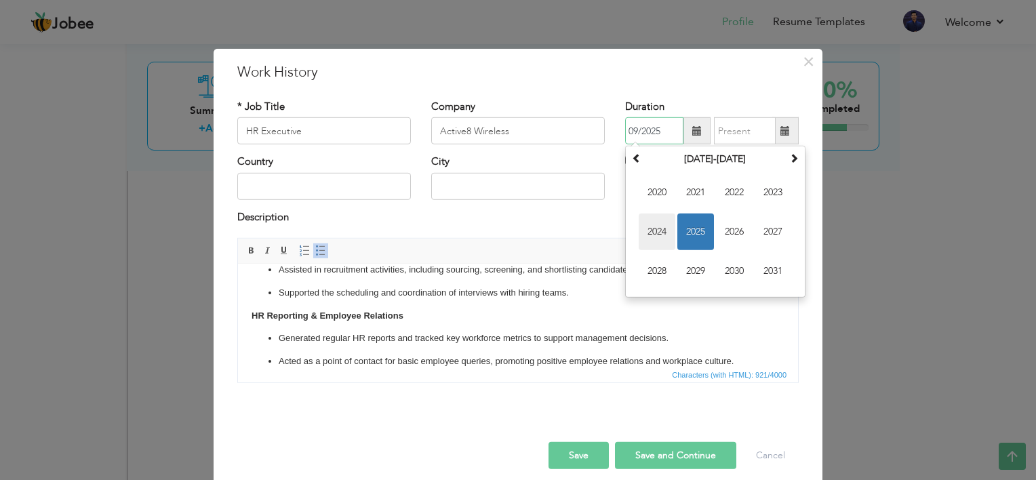
click at [665, 228] on span "2024" at bounding box center [656, 231] width 37 height 37
click at [759, 179] on span "Apr" at bounding box center [772, 192] width 37 height 37
type input "04/2024"
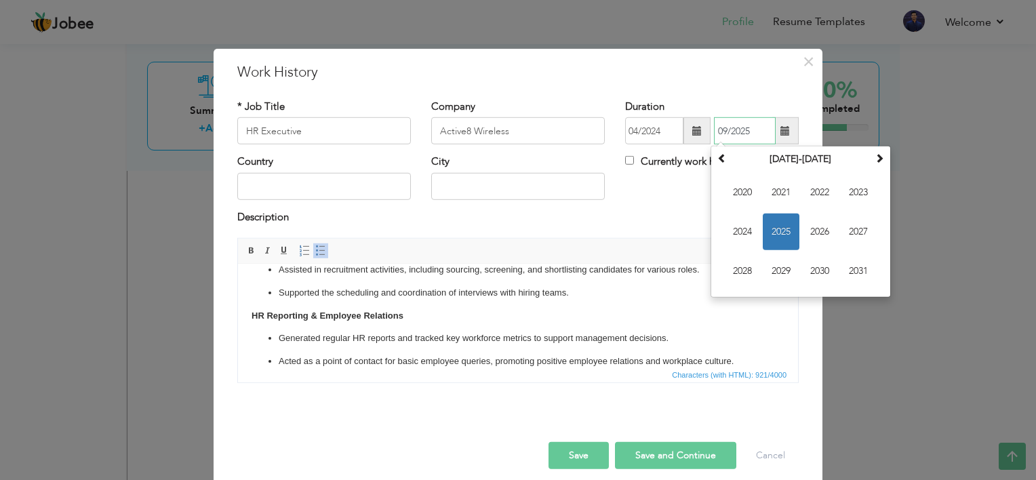
click at [741, 130] on input "09/2025" at bounding box center [745, 130] width 62 height 27
click at [742, 222] on span "2024" at bounding box center [742, 231] width 37 height 37
click at [816, 232] on span "[DATE]" at bounding box center [819, 231] width 37 height 37
type input "07/2024"
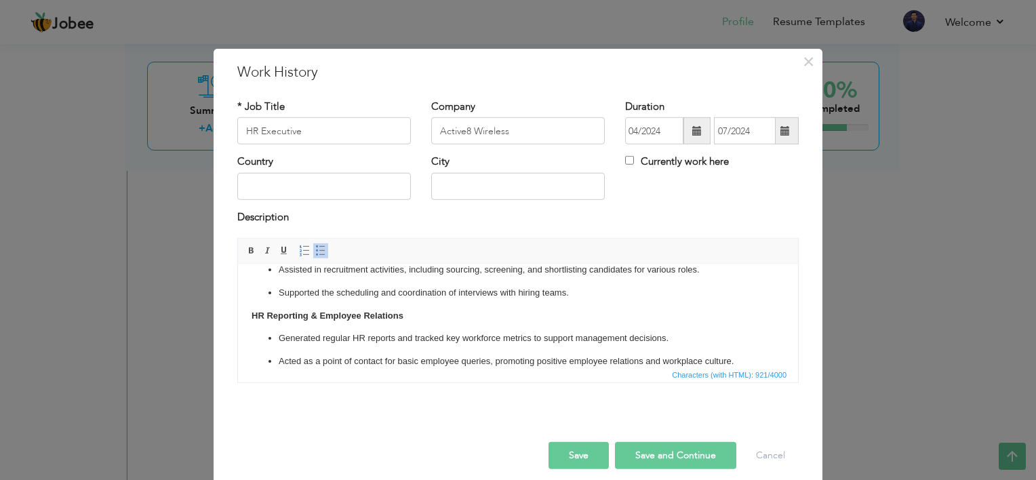
drag, startPoint x: 310, startPoint y: 169, endPoint x: 309, endPoint y: 181, distance: 11.5
click at [309, 181] on div "Country" at bounding box center [323, 177] width 173 height 45
click at [309, 181] on input "text" at bounding box center [323, 186] width 173 height 27
type input "[GEOGRAPHIC_DATA]"
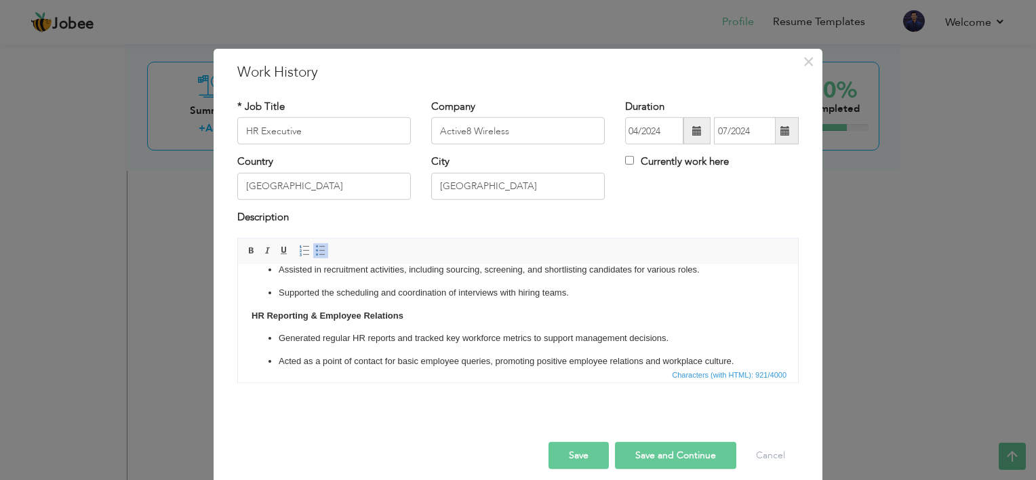
click at [647, 452] on button "Save and Continue" at bounding box center [675, 455] width 121 height 27
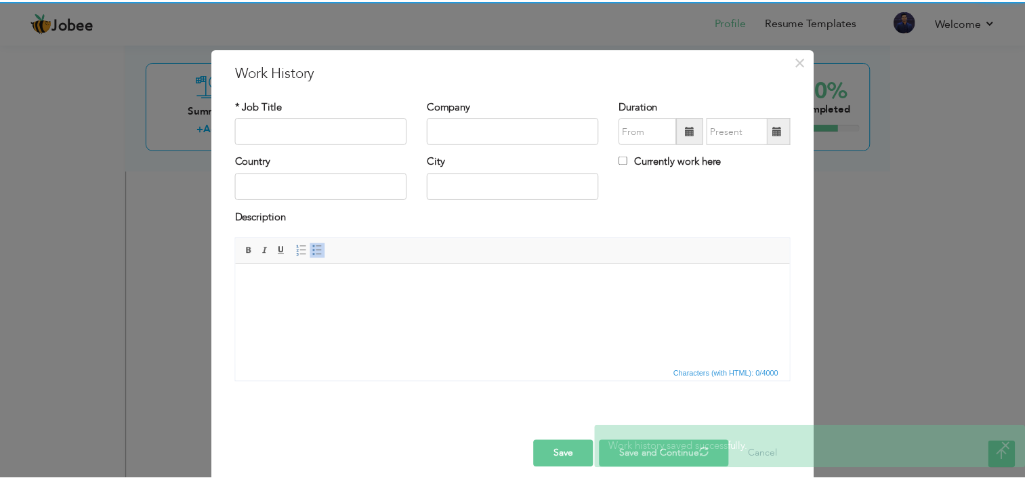
scroll to position [0, 0]
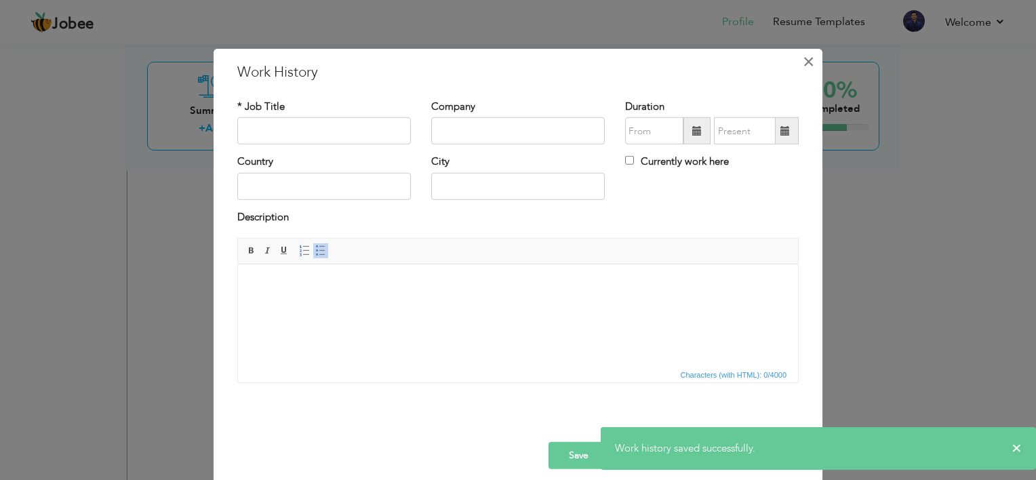
click at [802, 61] on span "×" at bounding box center [808, 61] width 12 height 24
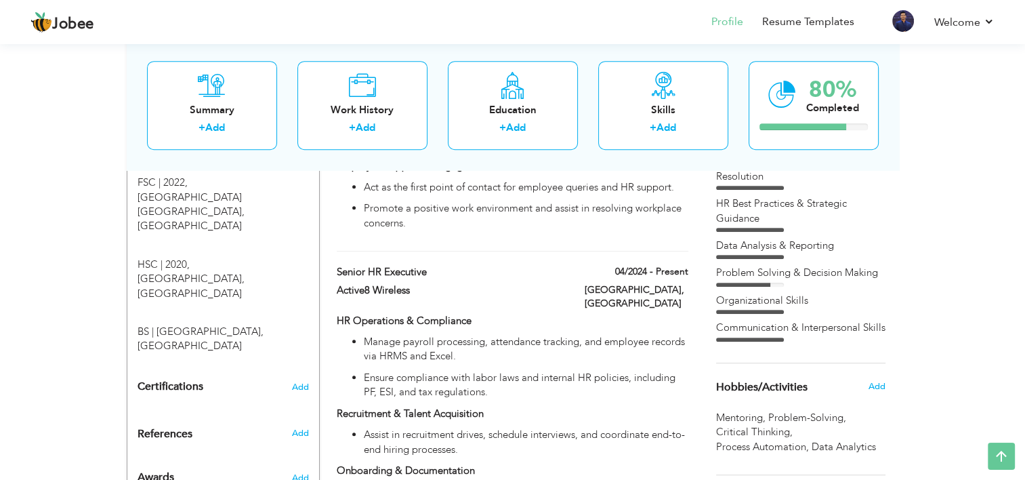
scroll to position [620, 0]
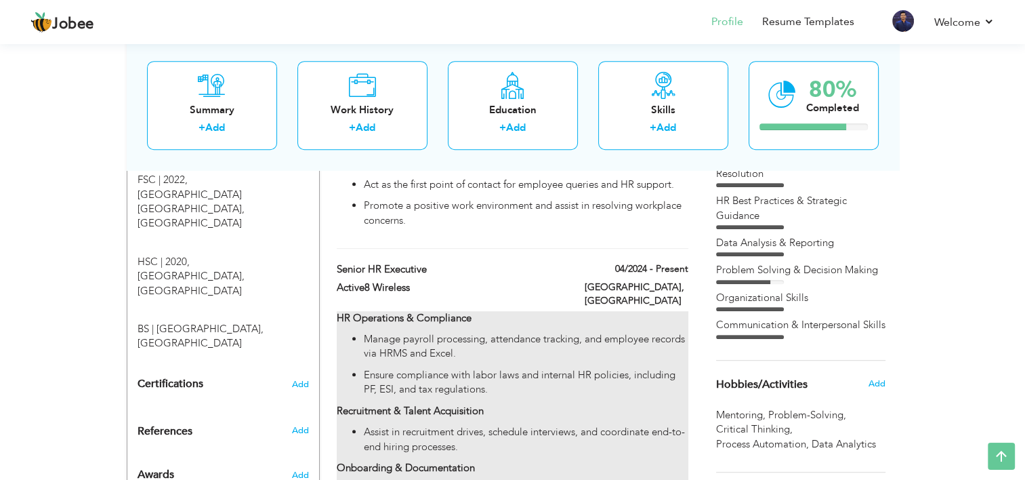
click at [440, 311] on div "HR Operations & Compliance Manage payroll processing, attendance tracking, and …" at bounding box center [512, 468] width 351 height 314
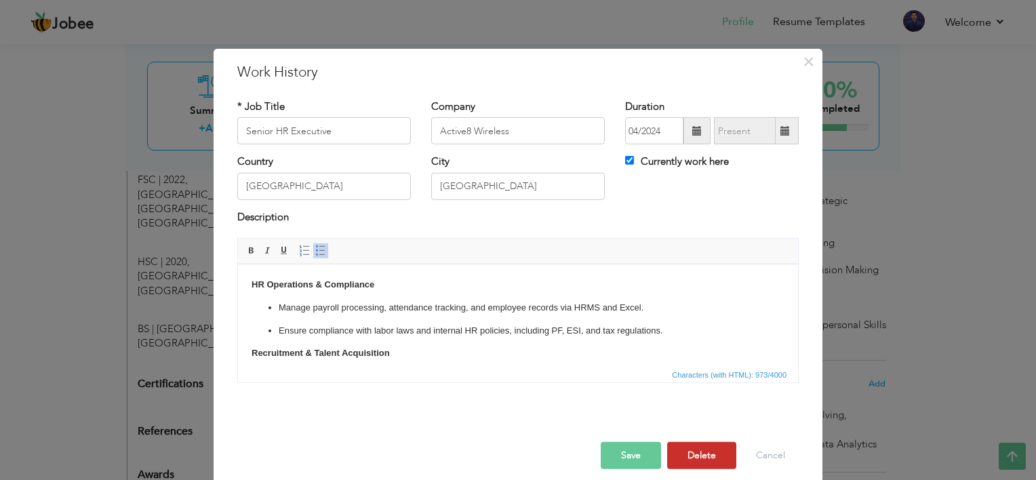
click at [688, 463] on button "Delete" at bounding box center [701, 455] width 69 height 27
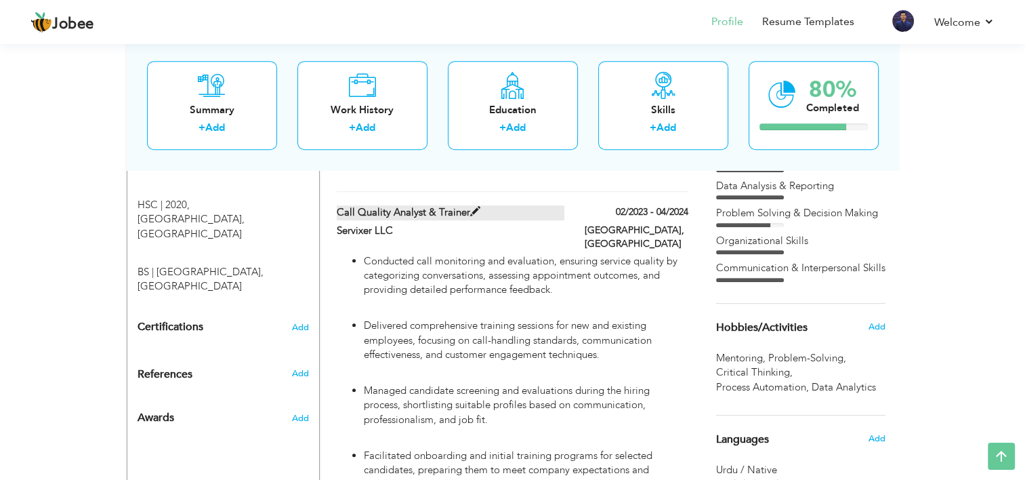
scroll to position [678, 0]
click at [424, 263] on li "Conducted call monitoring and evaluation, ensuring service quality by categoriz…" at bounding box center [526, 274] width 324 height 43
type input "Call Quality Analyst & Trainer"
type input "Servixer LLC"
type input "02/2023"
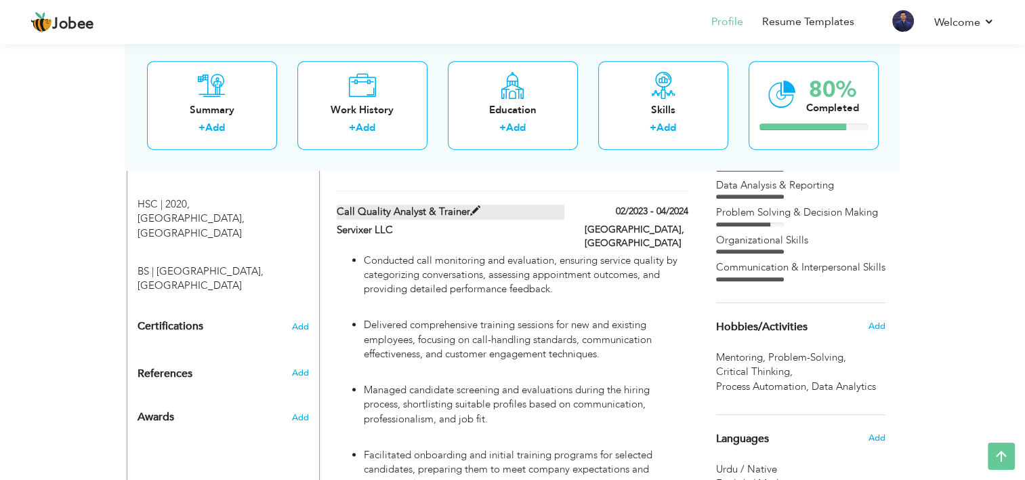
type input "04/2024"
checkbox input "false"
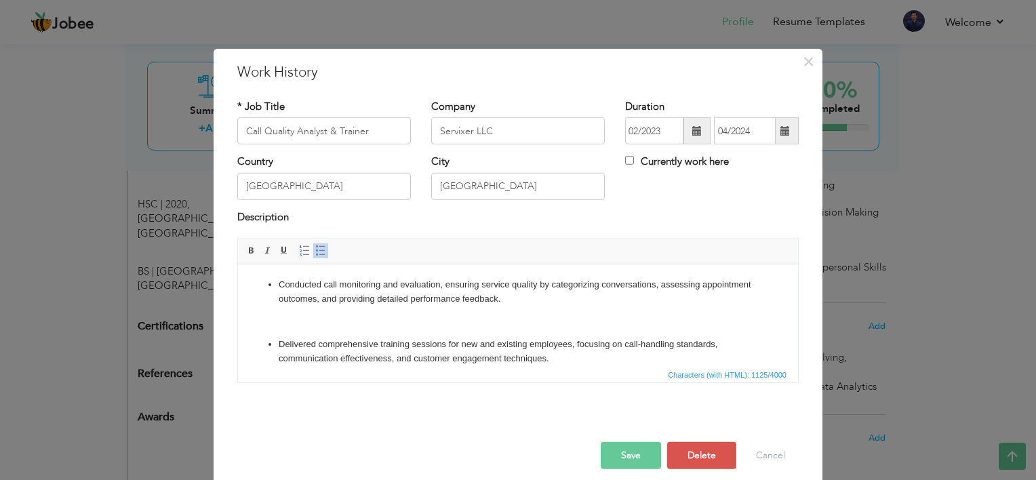
click at [602, 304] on li "Conducted call monitoring and evaluation, ensuring service quality by categoriz…" at bounding box center [518, 292] width 478 height 28
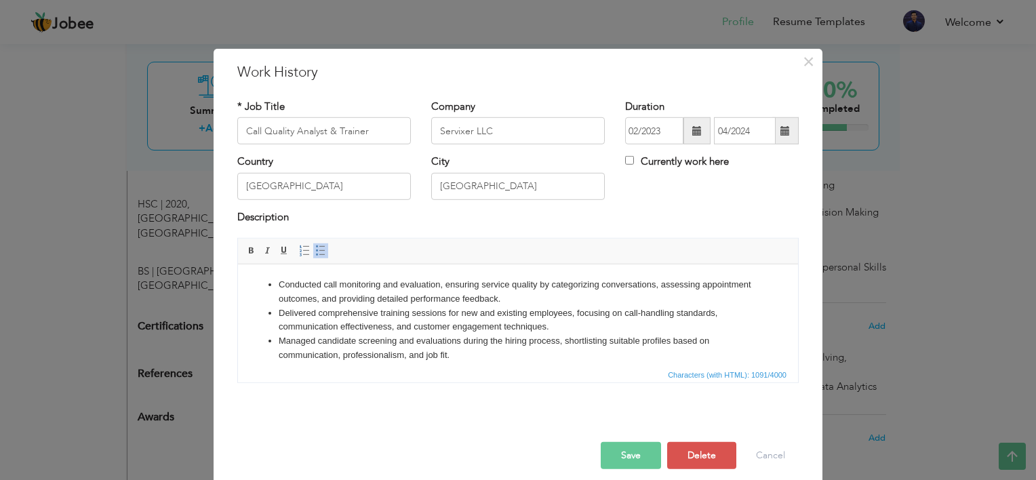
click at [623, 445] on button "Save" at bounding box center [630, 455] width 60 height 27
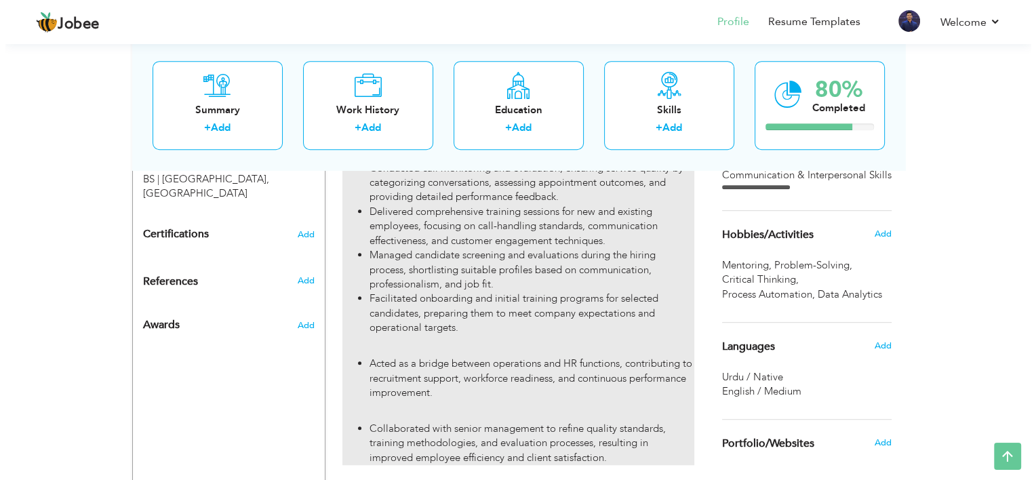
scroll to position [786, 0]
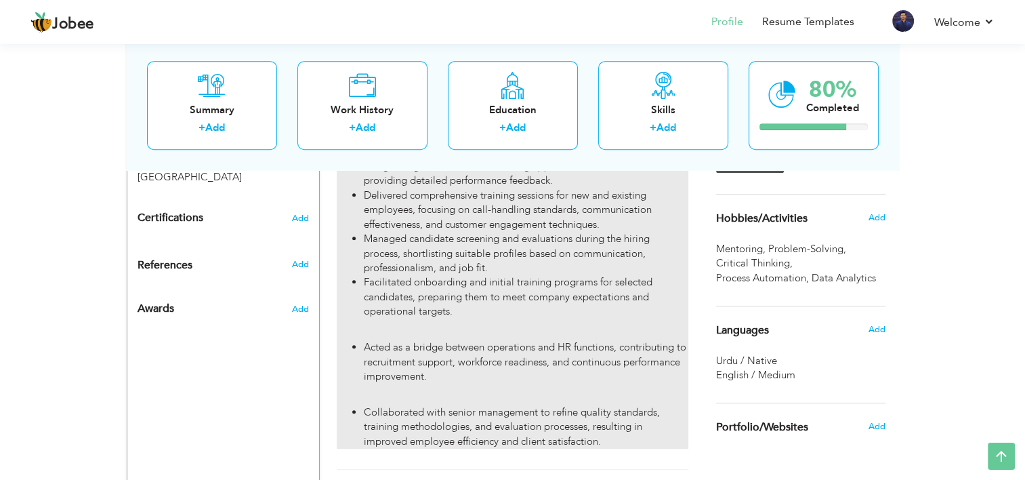
click at [478, 293] on div "Conducted call monitoring and evaluation, ensuring service quality by categoriz…" at bounding box center [512, 297] width 351 height 304
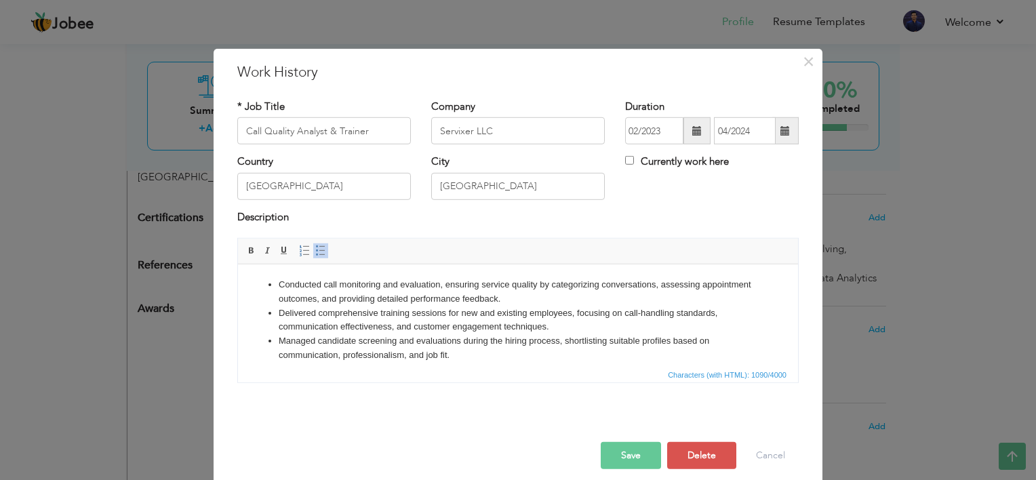
click at [472, 354] on li "Managed candidate screening and evaluations during the hiring process, shortlis…" at bounding box center [518, 348] width 478 height 28
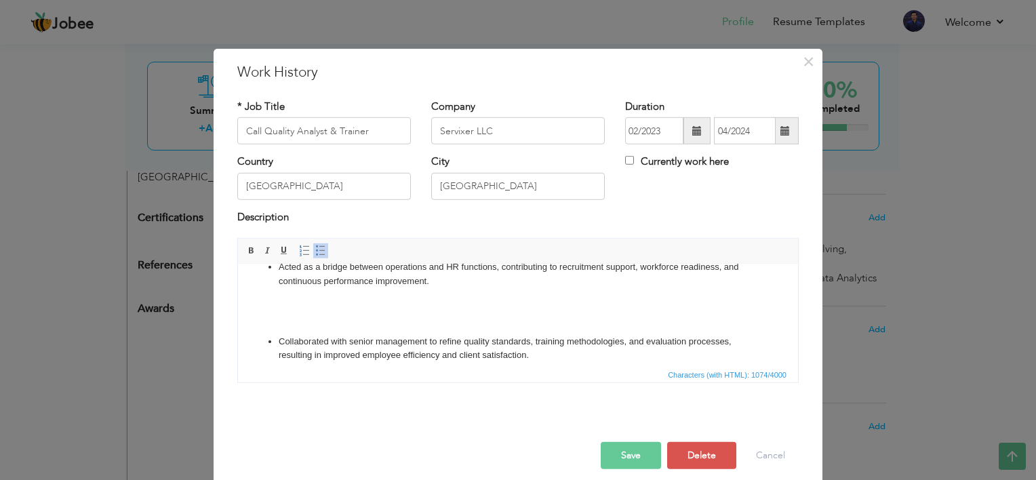
scroll to position [140, 0]
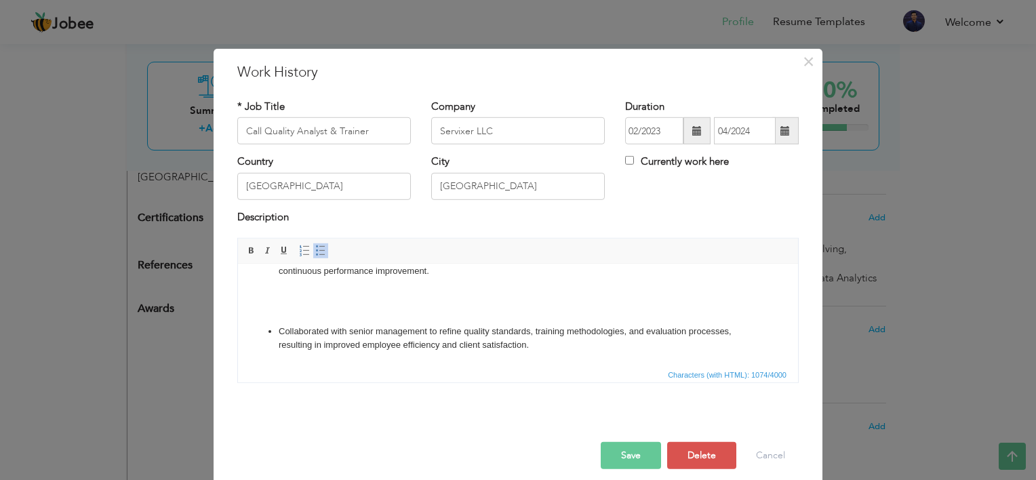
click at [457, 271] on li "Acted as a bridge between operations and HR functions, contributing to recruitm…" at bounding box center [518, 264] width 478 height 28
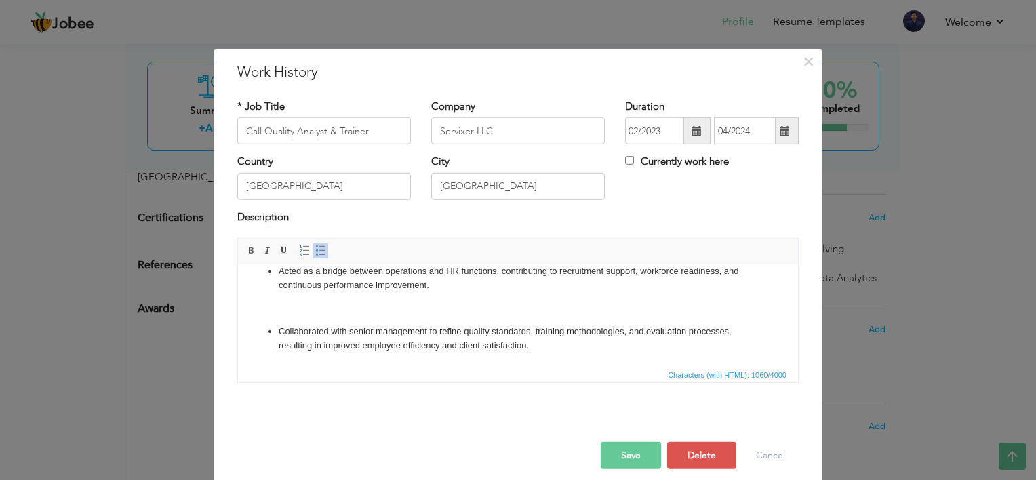
scroll to position [94, 0]
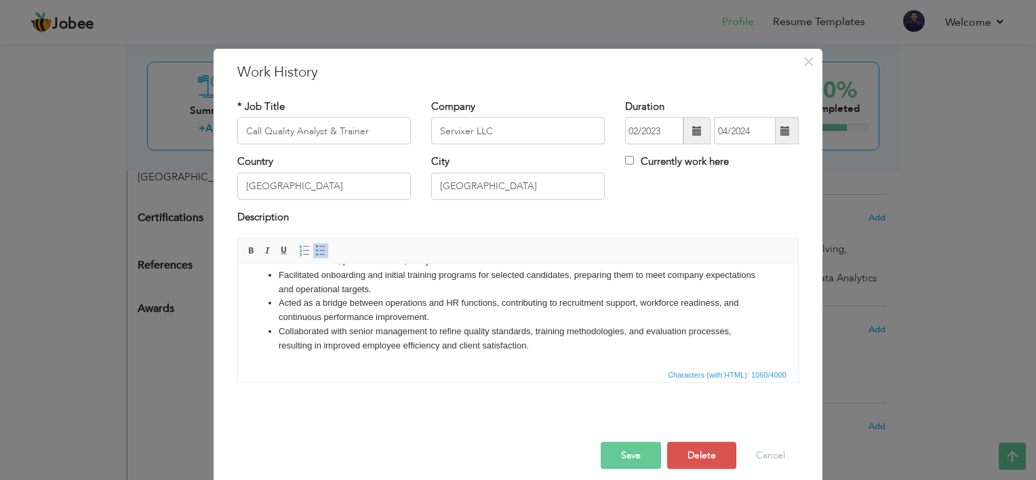
click at [628, 447] on button "Save" at bounding box center [630, 455] width 60 height 27
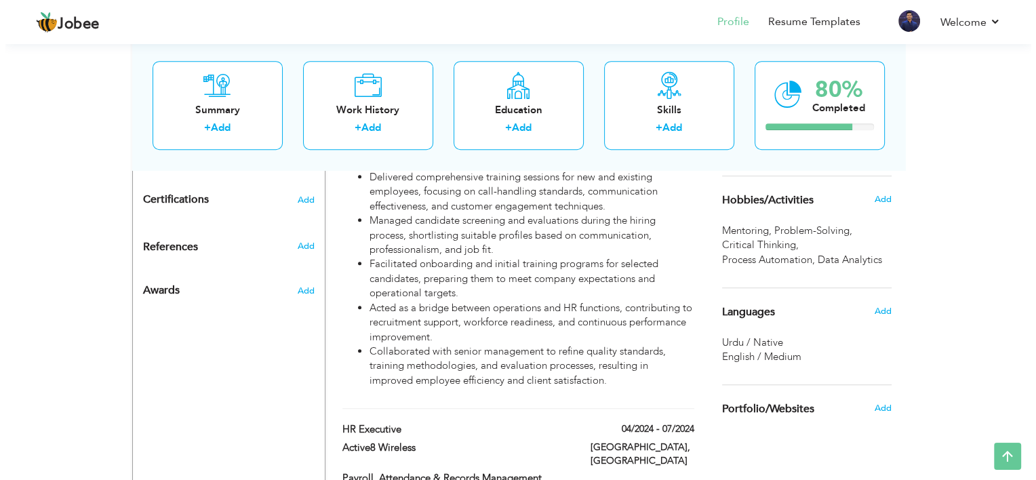
scroll to position [800, 0]
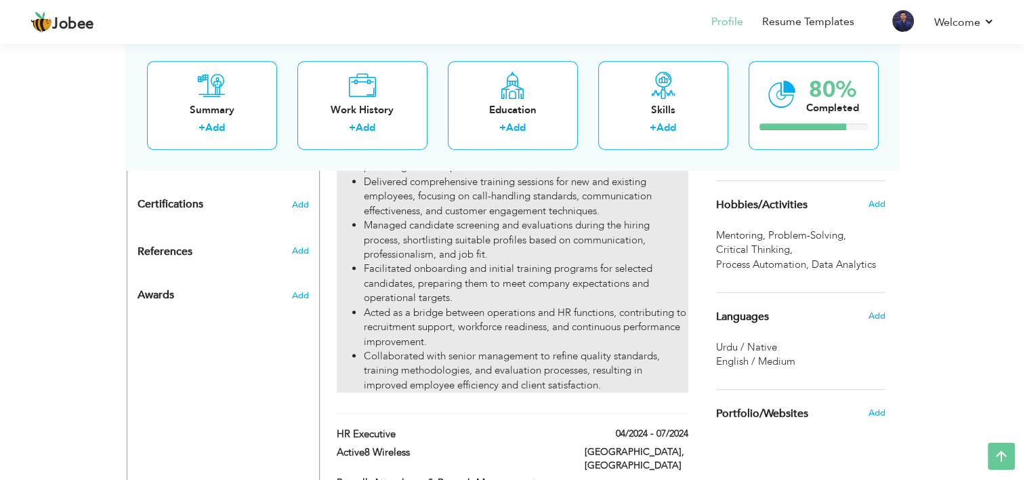
click at [449, 230] on li "Managed candidate screening and evaluations during the hiring process, shortlis…" at bounding box center [526, 239] width 324 height 43
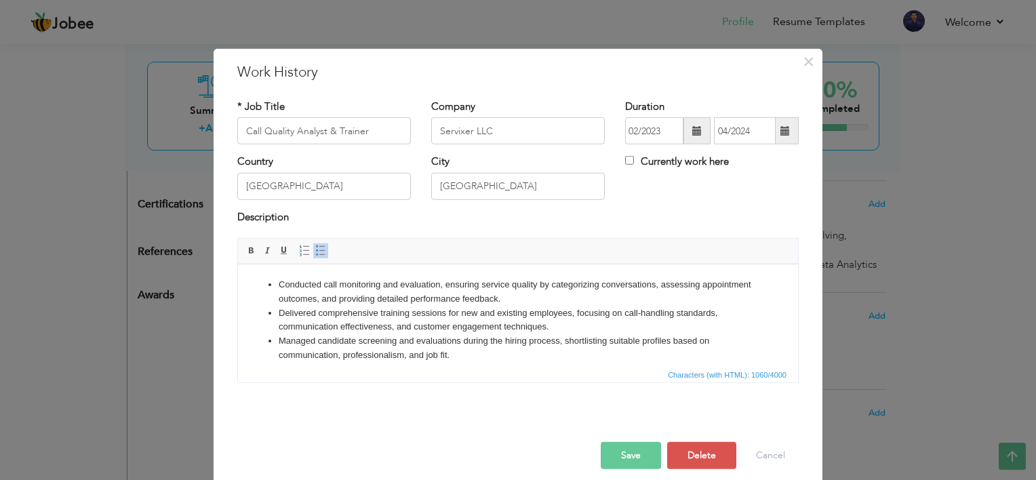
click at [342, 346] on li "Managed candidate screening and evaluations during the hiring process, shortlis…" at bounding box center [518, 348] width 478 height 28
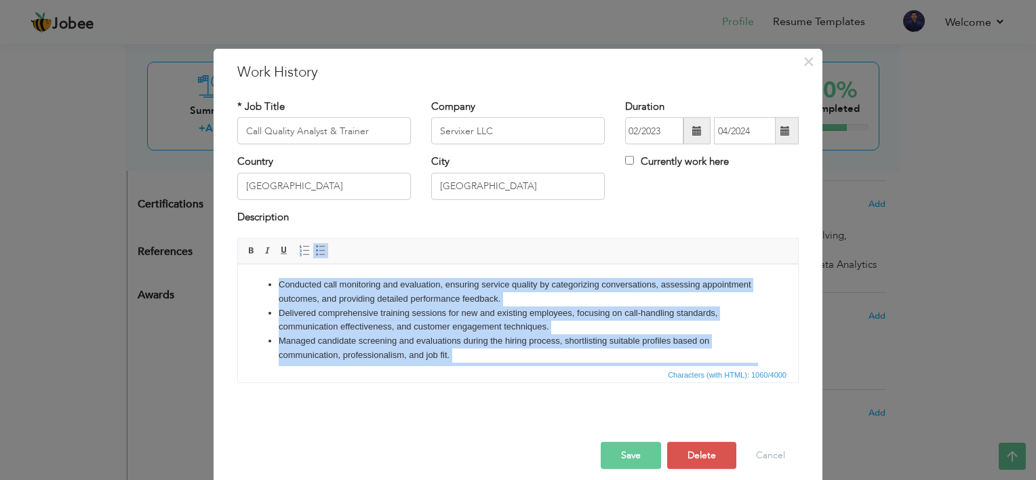
copy ul "Conducted call monitoring and evaluation, ensuring service quality by categoriz…"
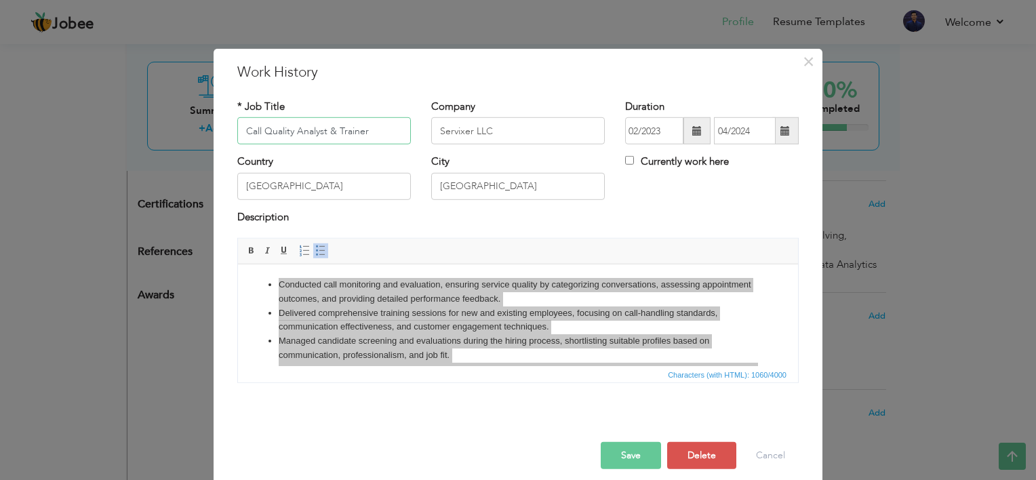
click at [290, 142] on input "Call Quality Analyst & Trainer" at bounding box center [323, 130] width 173 height 27
click at [534, 138] on input "Servixer LLC" at bounding box center [517, 130] width 173 height 27
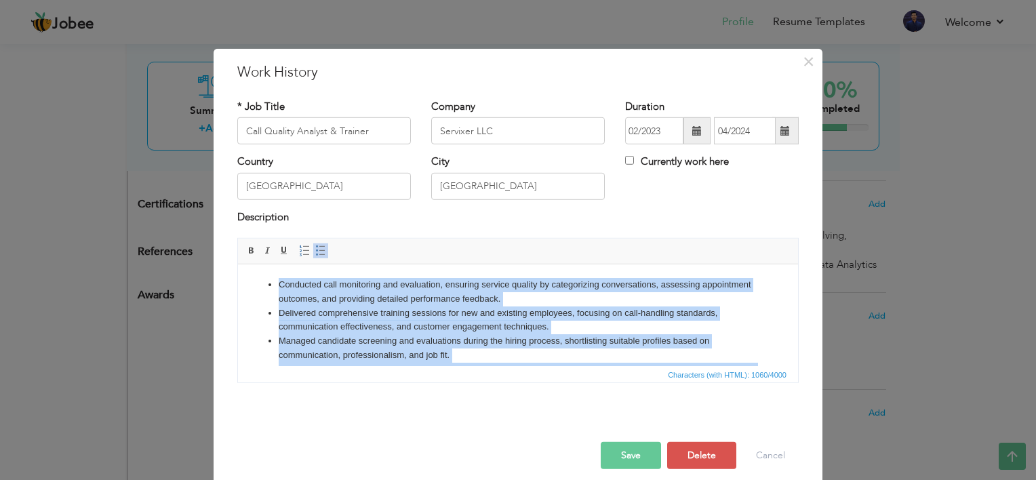
click at [678, 348] on li "Managed candidate screening and evaluations during the hiring process, shortlis…" at bounding box center [518, 348] width 478 height 28
copy ul "Conducted call monitoring and evaluation, ensuring service quality by categoriz…"
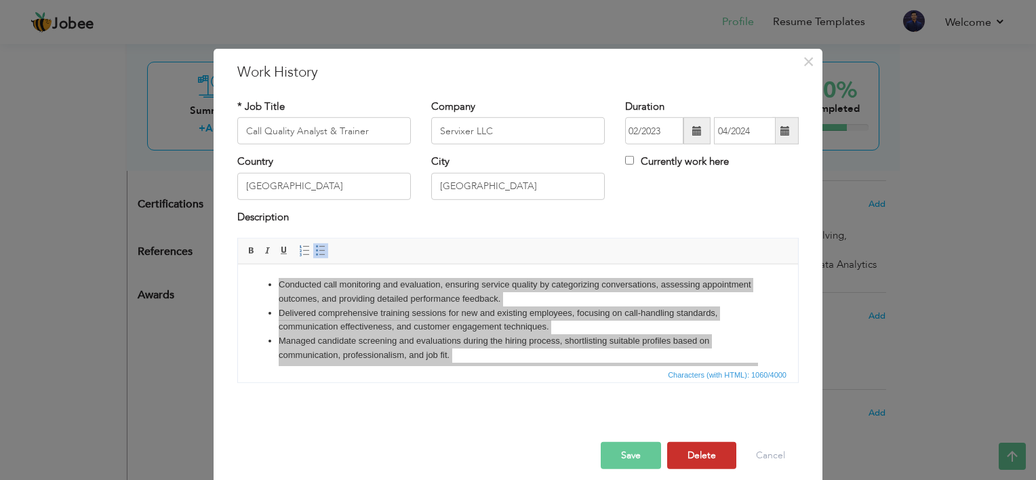
click at [690, 466] on button "Delete" at bounding box center [701, 455] width 69 height 27
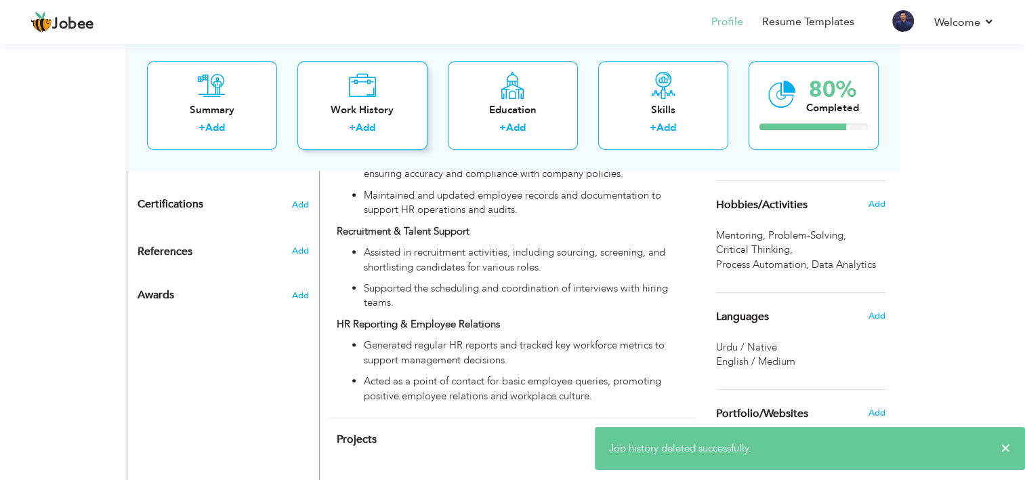
click at [361, 95] on icon at bounding box center [362, 85] width 28 height 27
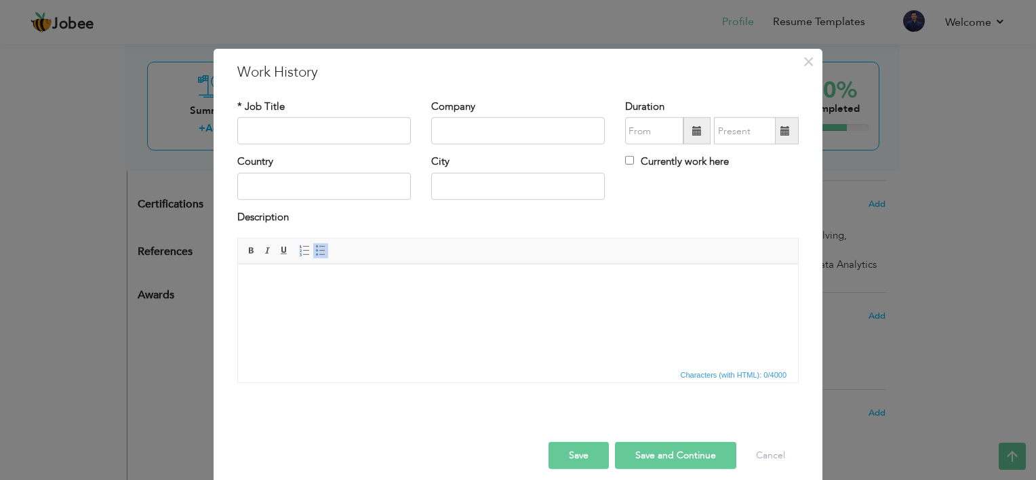
click at [396, 378] on span "Characters (with HTML): 0/4000" at bounding box center [518, 374] width 560 height 16
click at [409, 306] on html at bounding box center [518, 284] width 560 height 41
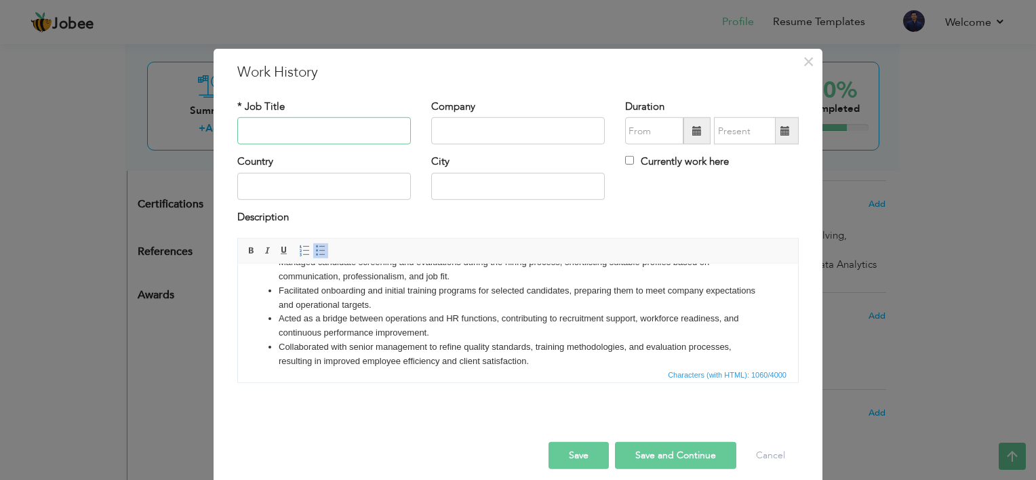
click at [295, 139] on input "text" at bounding box center [323, 130] width 173 height 27
click at [827, 249] on div "× Work History * Job Title Company Duration Currently work here Country" at bounding box center [518, 240] width 1036 height 480
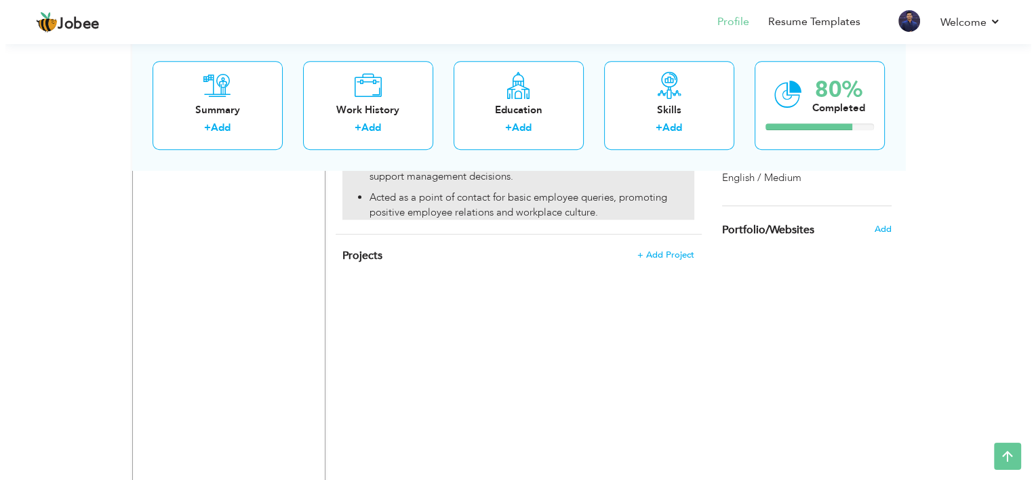
scroll to position [984, 0]
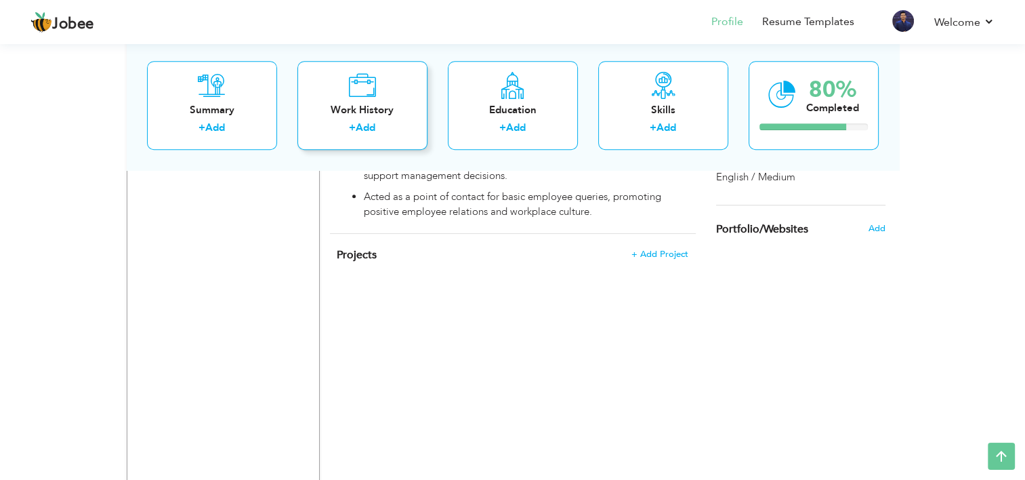
click at [349, 73] on icon at bounding box center [362, 85] width 28 height 27
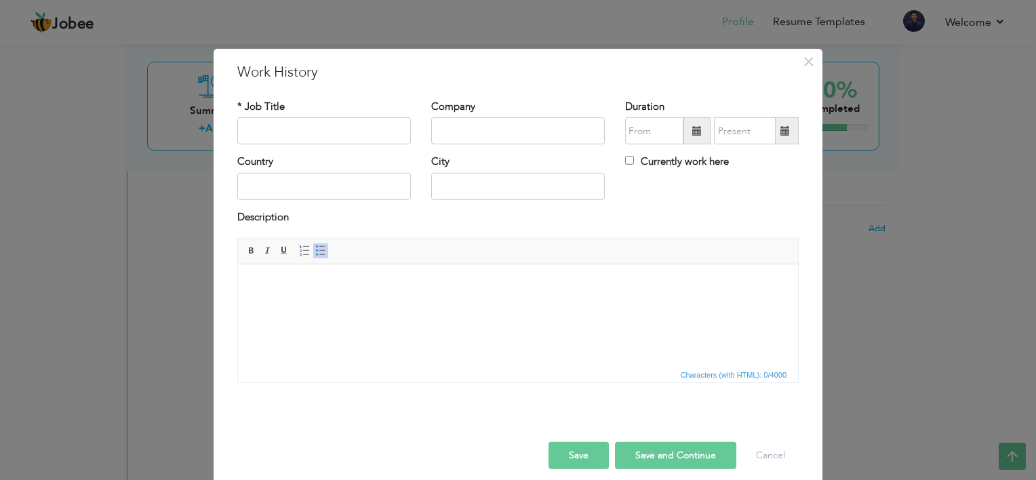
click at [293, 306] on html at bounding box center [518, 284] width 560 height 41
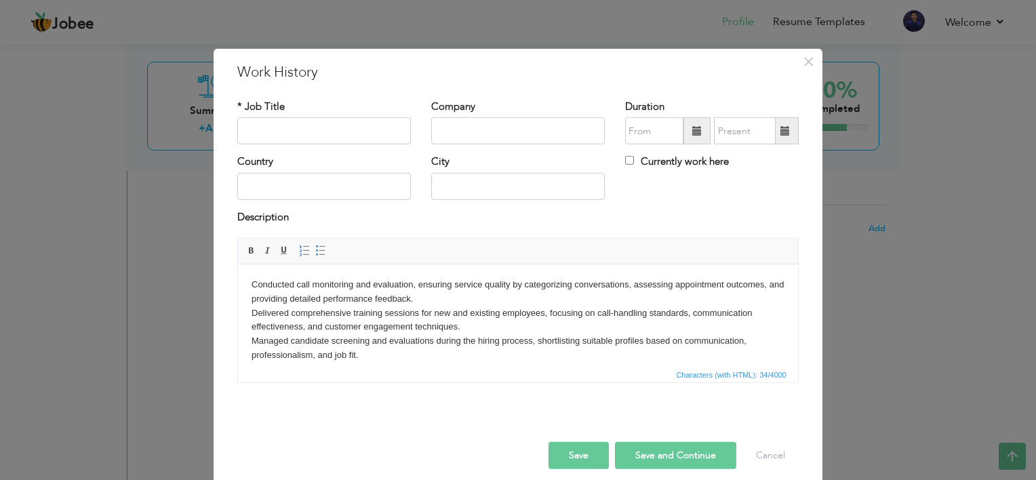
scroll to position [79, 0]
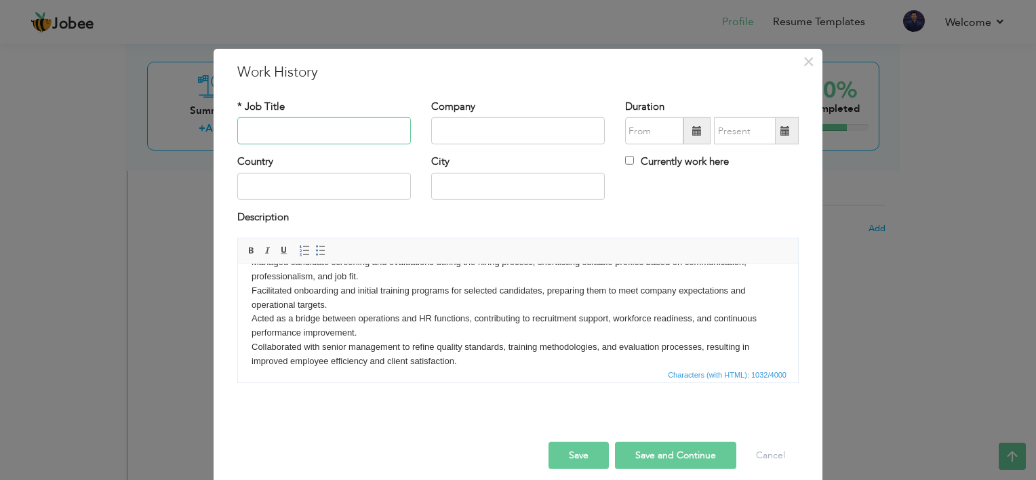
click at [306, 123] on input "text" at bounding box center [323, 130] width 173 height 27
paste input "Call Quality Analyst & Trainer"
type input "Call Quality Analyst & Trainer"
paste input "Servixer LLC"
type input "Servixer LLC"
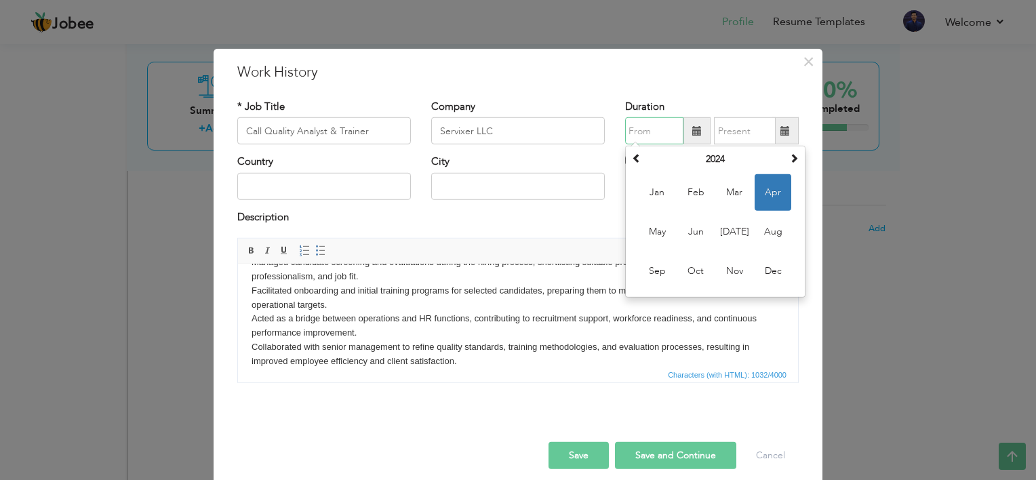
click at [651, 130] on input "text" at bounding box center [654, 130] width 58 height 27
type input "04/2024"
type input "07/2024"
type input "[GEOGRAPHIC_DATA]"
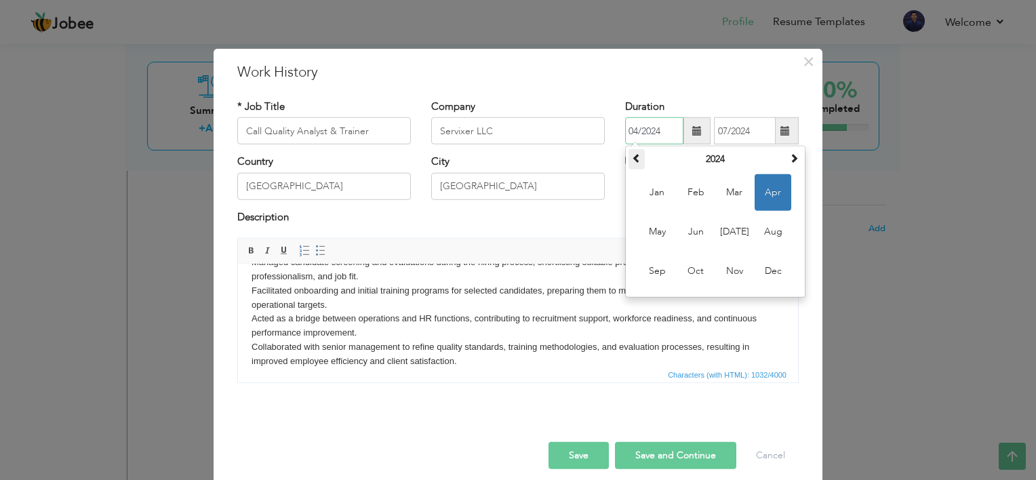
click at [632, 157] on span at bounding box center [636, 157] width 9 height 9
click at [702, 198] on span "Feb" at bounding box center [695, 192] width 37 height 37
type input "02/2023"
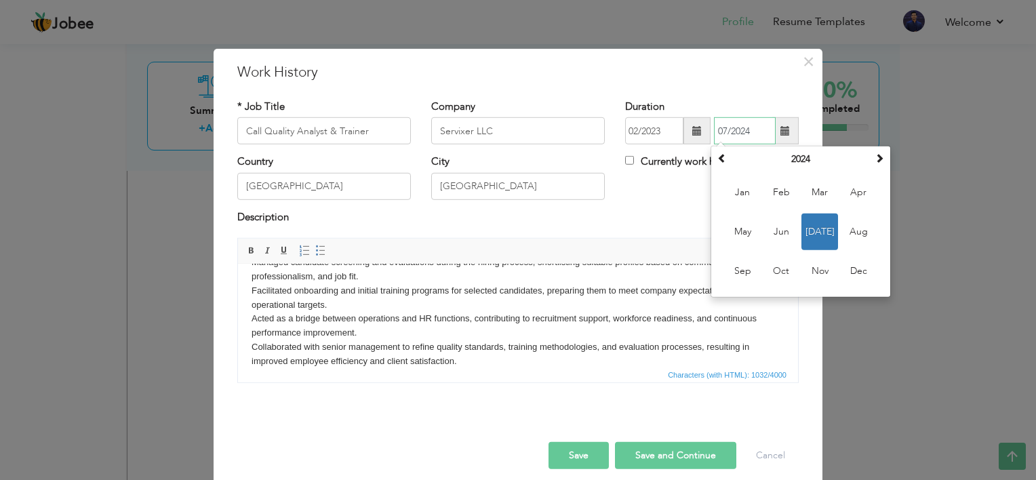
click at [735, 122] on input "07/2024" at bounding box center [745, 130] width 62 height 27
click at [847, 186] on span "Apr" at bounding box center [858, 192] width 37 height 37
type input "04/2024"
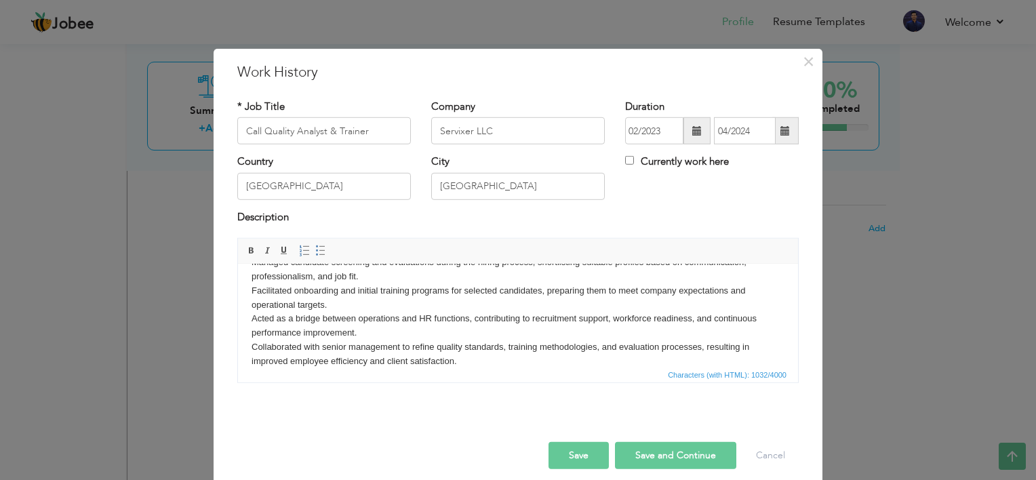
click at [673, 445] on button "Save and Continue" at bounding box center [675, 455] width 121 height 27
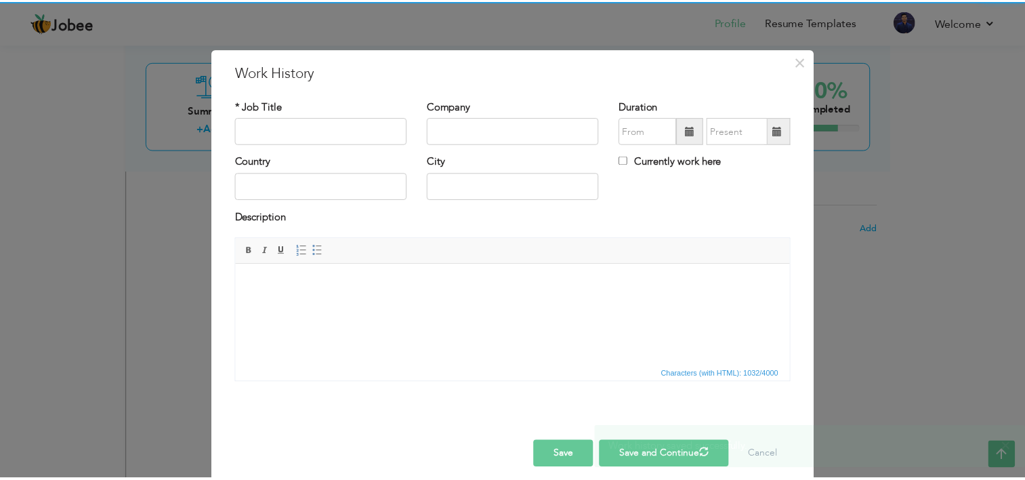
scroll to position [0, 0]
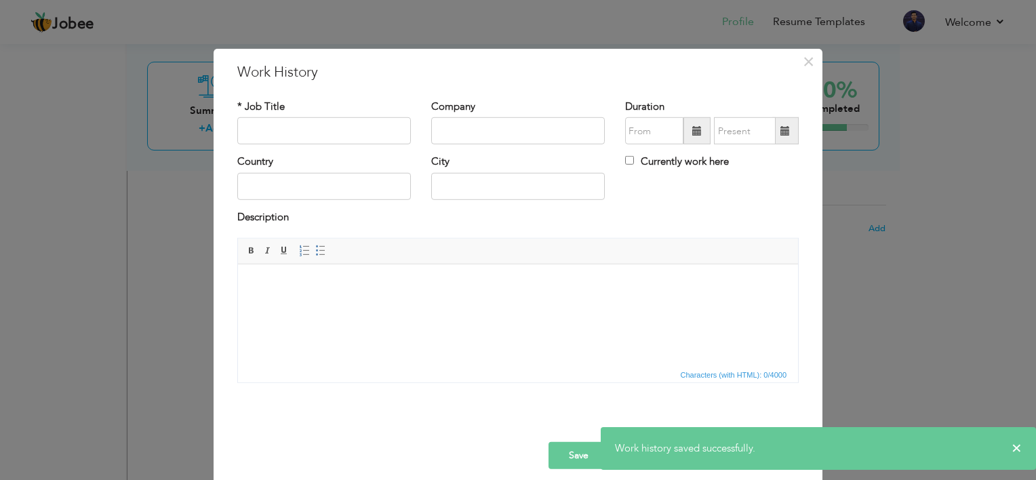
click at [708, 420] on div at bounding box center [517, 417] width 581 height 8
click at [1019, 452] on span "×" at bounding box center [1016, 448] width 10 height 14
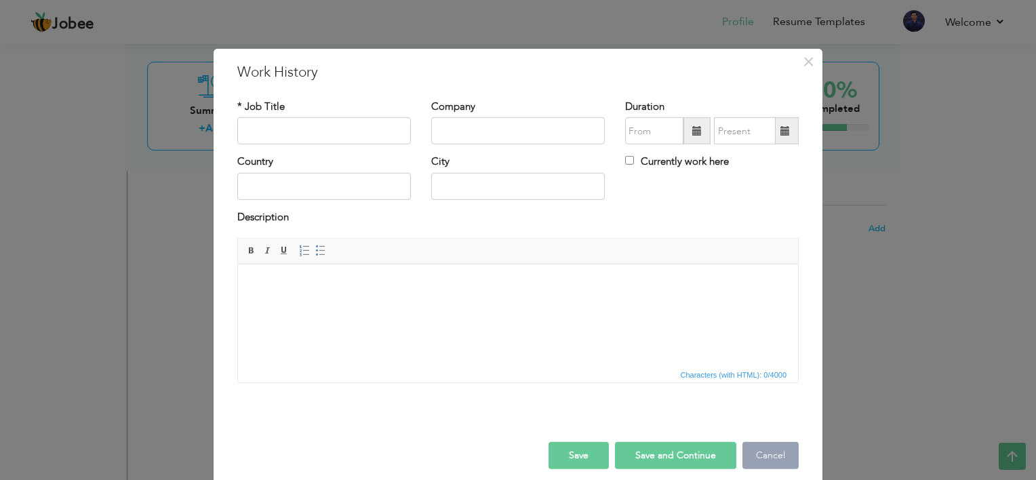
click at [777, 461] on button "Cancel" at bounding box center [770, 455] width 56 height 27
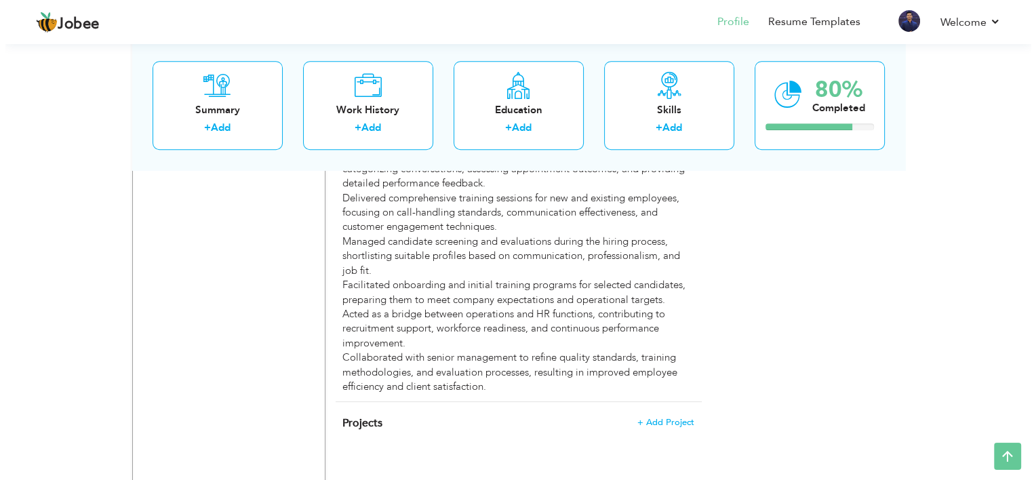
scroll to position [1164, 0]
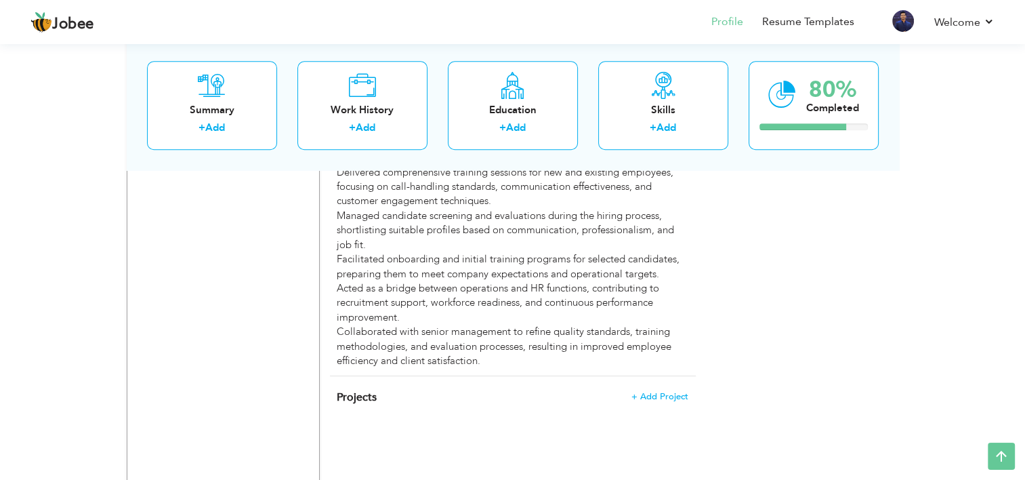
click at [369, 239] on div "Conducted call monitoring and evaluation, ensuring service quality by categoriz…" at bounding box center [512, 244] width 351 height 247
type input "Call Quality Analyst & Trainer"
type input "Servixer LLC"
type input "02/2023"
type input "04/2024"
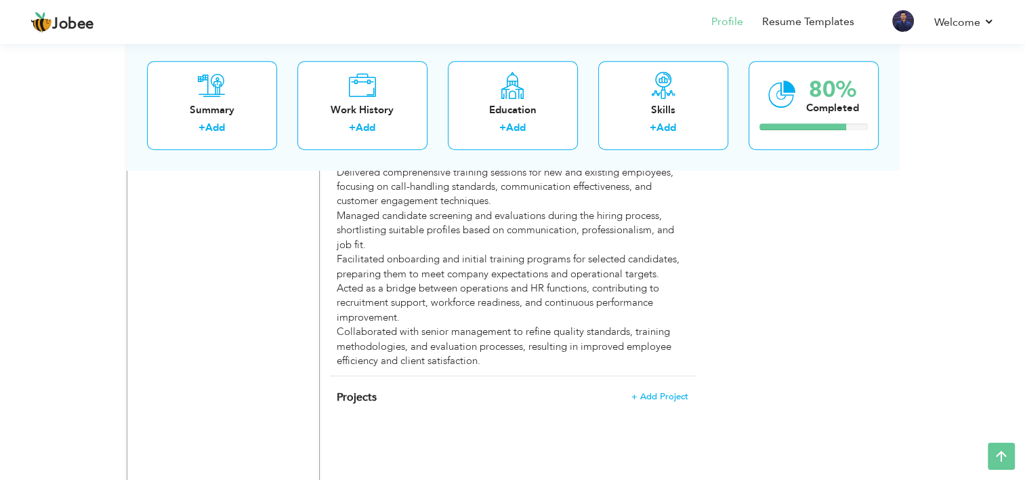
type input "[GEOGRAPHIC_DATA]"
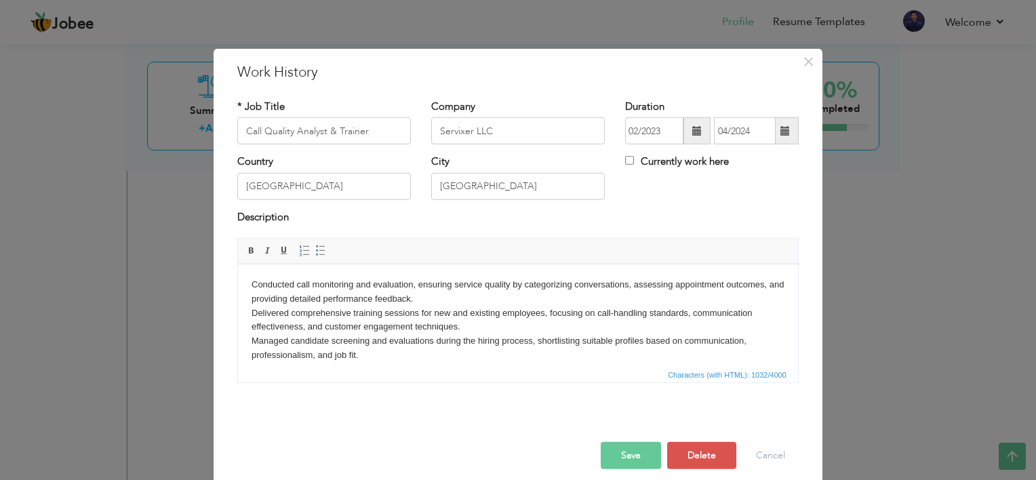
click at [293, 302] on body "Conducted call monitoring and evaluation, ensuring service quality by categoriz…" at bounding box center [517, 362] width 533 height 169
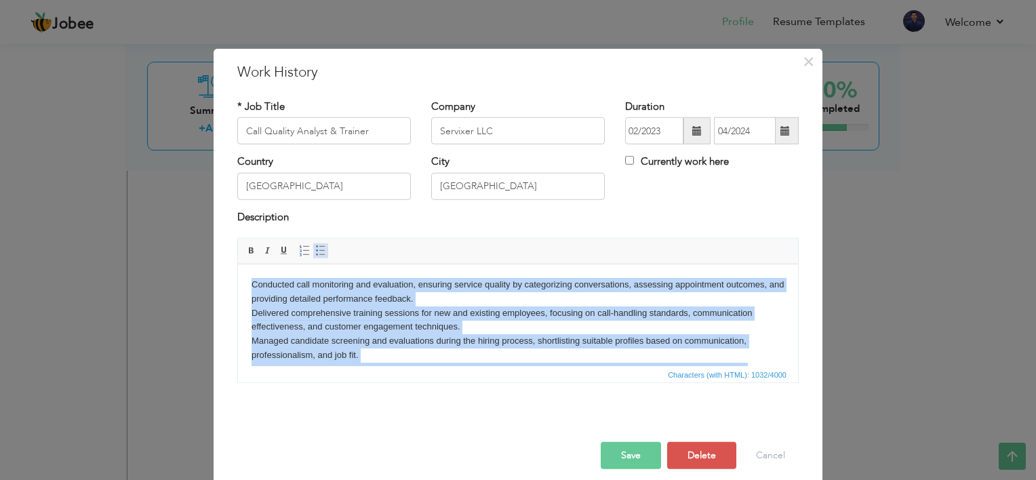
click at [316, 245] on span at bounding box center [320, 250] width 11 height 11
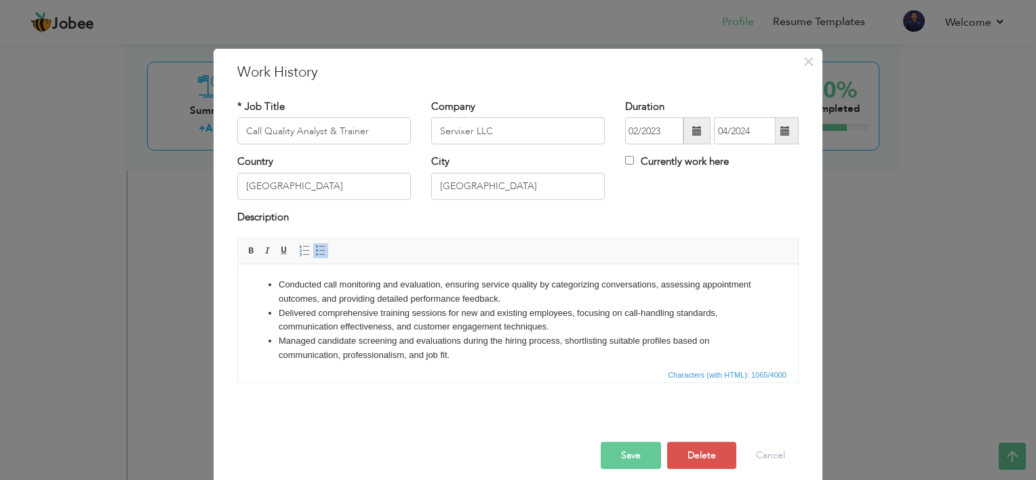
click at [353, 319] on li "Delivered comprehensive training sessions for new and existing employees, focus…" at bounding box center [518, 320] width 478 height 28
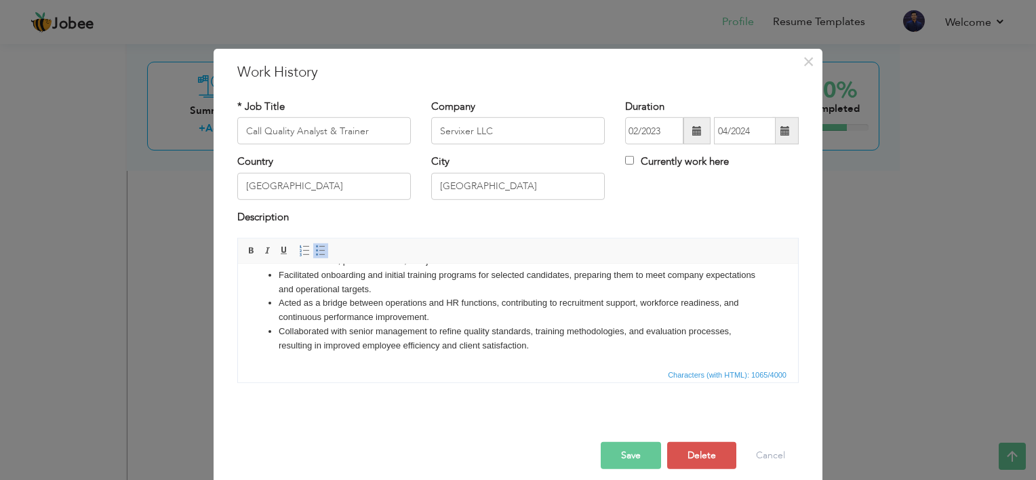
click at [627, 456] on button "Save" at bounding box center [630, 455] width 60 height 27
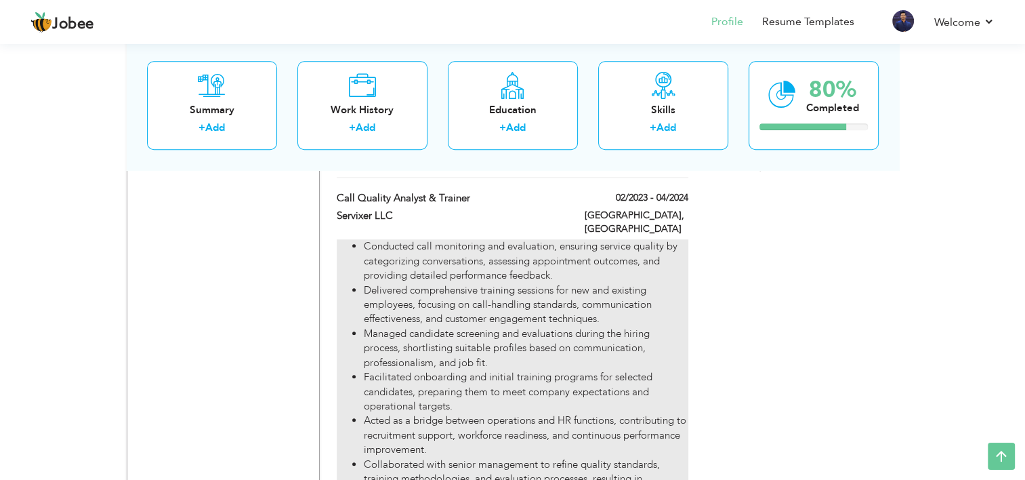
scroll to position [1041, 0]
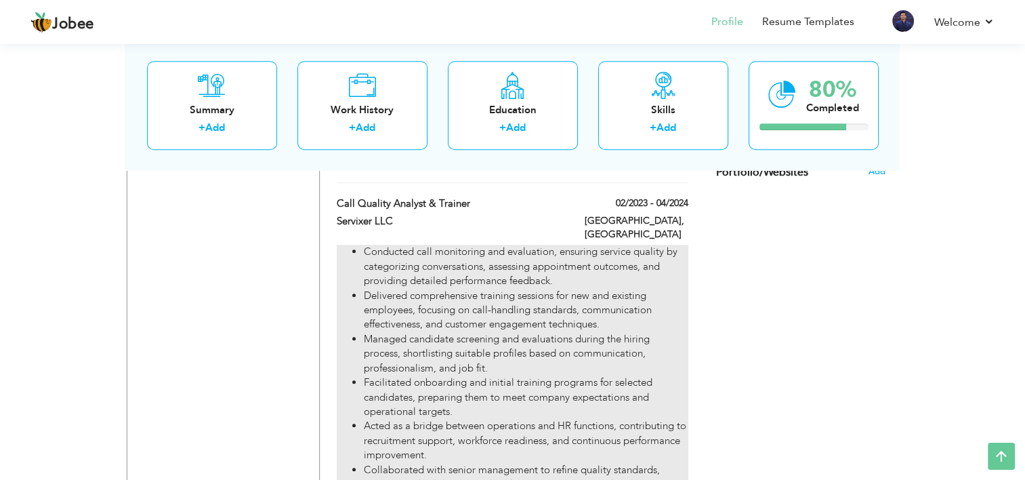
click at [448, 289] on li "Delivered comprehensive training sessions for new and existing employees, focus…" at bounding box center [526, 310] width 324 height 43
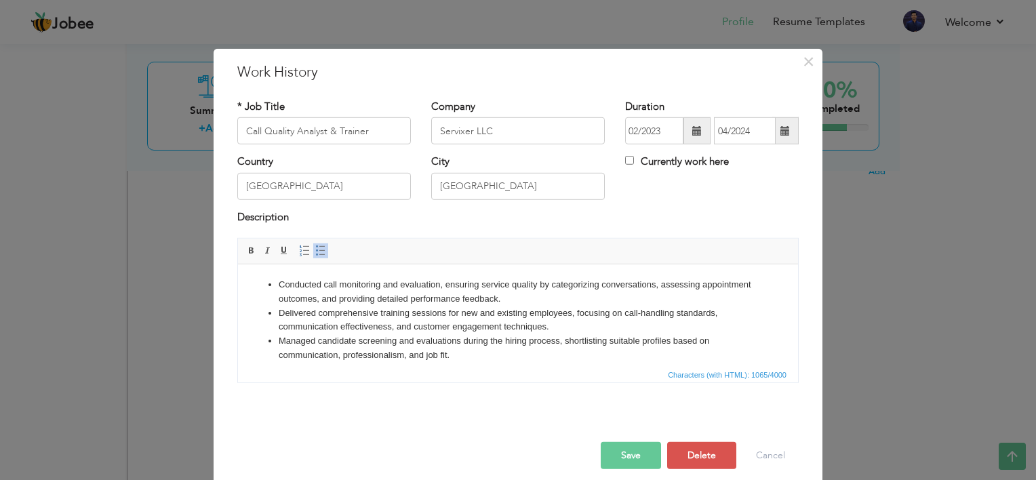
click at [431, 335] on li "Managed candidate screening and evaluations during the hiring process, shortlis…" at bounding box center [518, 348] width 478 height 28
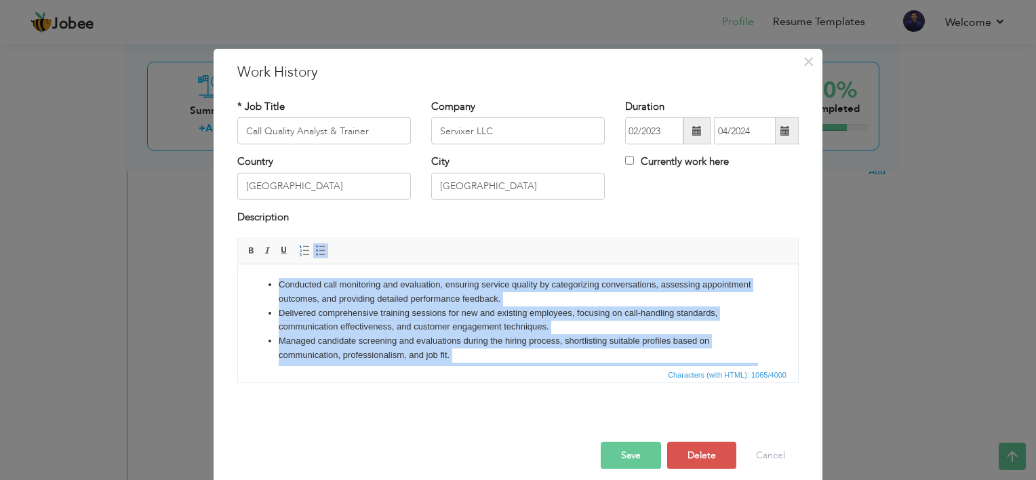
copy ul "Conducted call monitoring and evaluation, ensuring service quality by categoriz…"
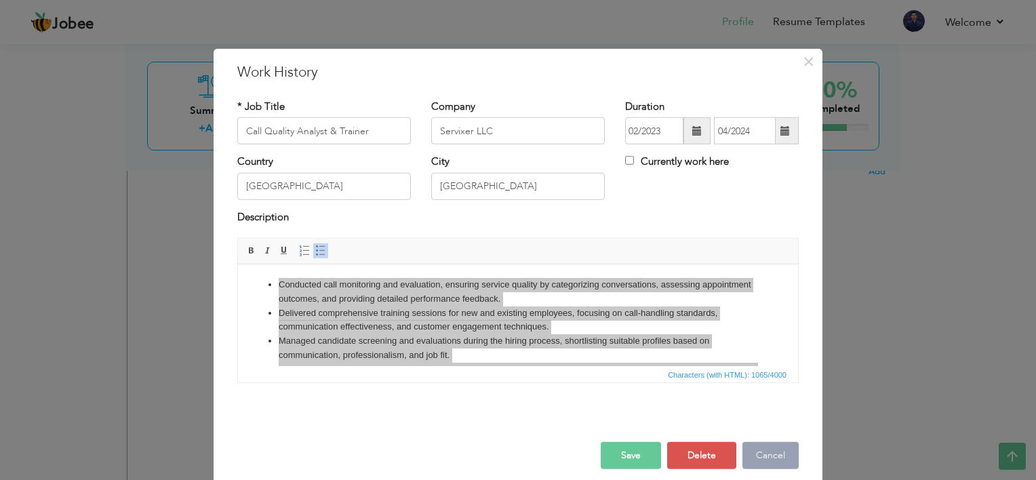
click at [773, 445] on button "Cancel" at bounding box center [770, 455] width 56 height 27
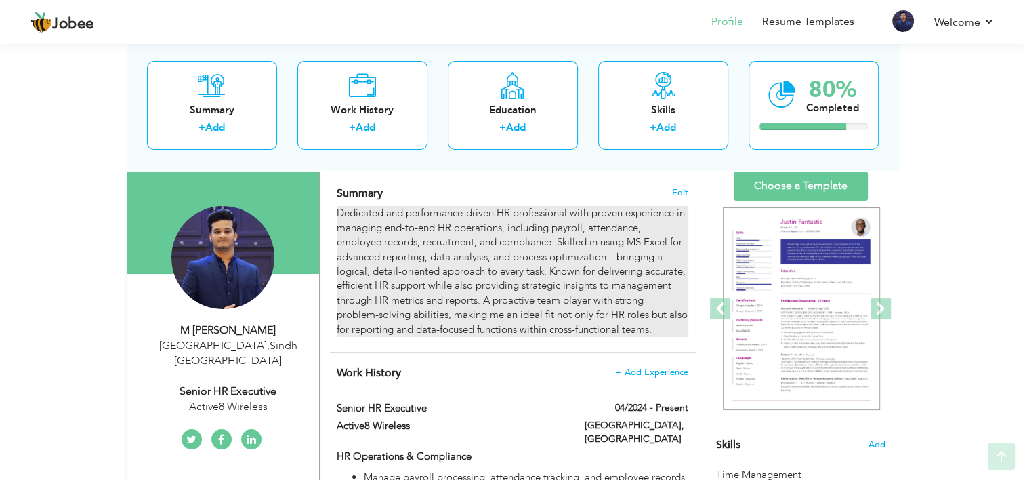
scroll to position [91, 0]
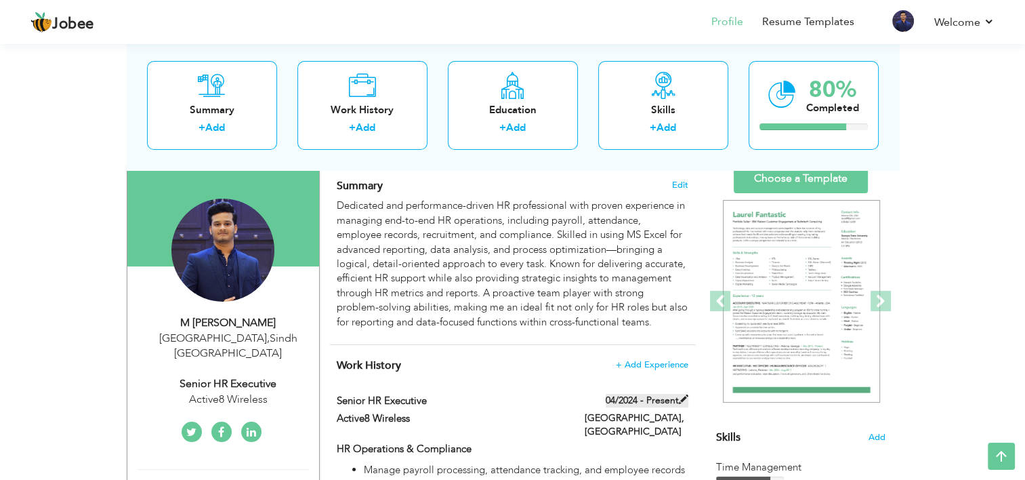
click at [638, 405] on label "04/2024 - Present" at bounding box center [647, 401] width 83 height 14
type input "Senior HR Executive"
type input "Active8 Wireless"
type input "04/2024"
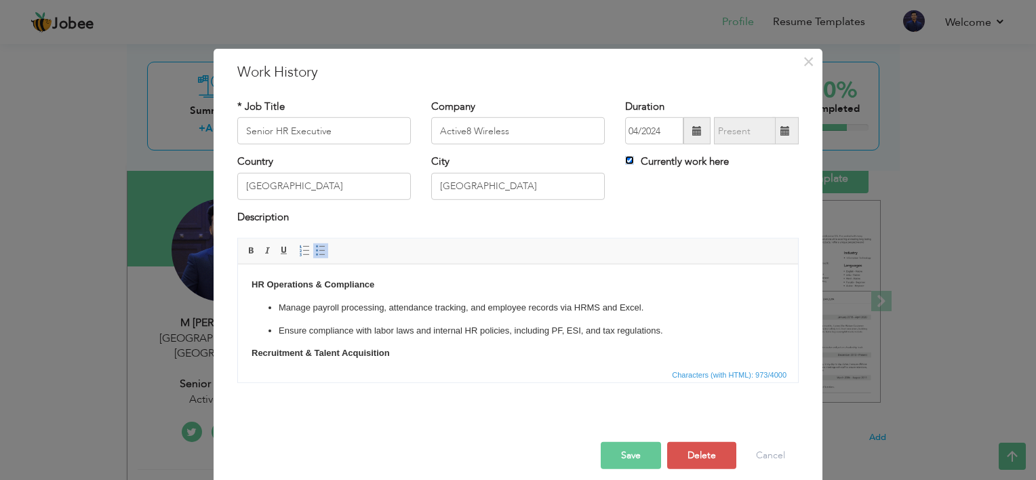
click at [628, 161] on input "Currently work here" at bounding box center [629, 160] width 9 height 9
checkbox input "false"
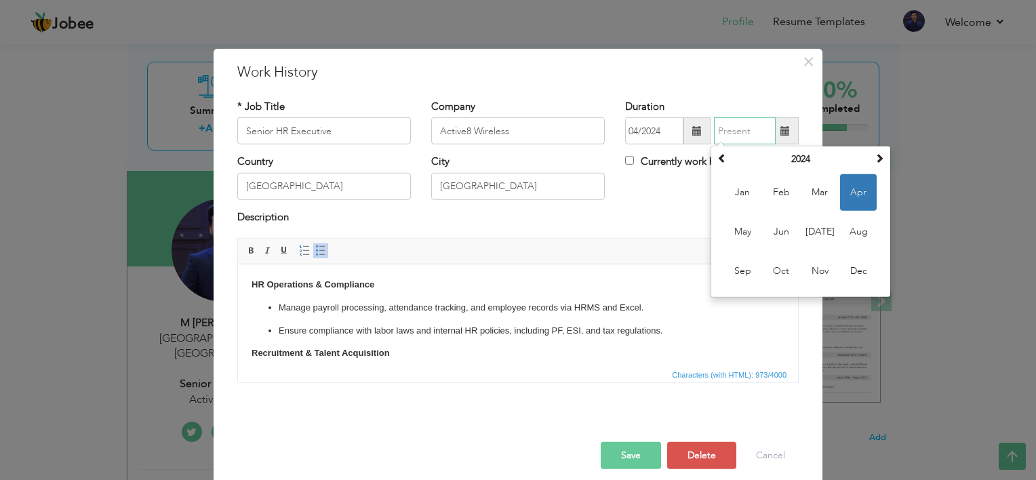
click at [743, 123] on input "text" at bounding box center [745, 130] width 62 height 27
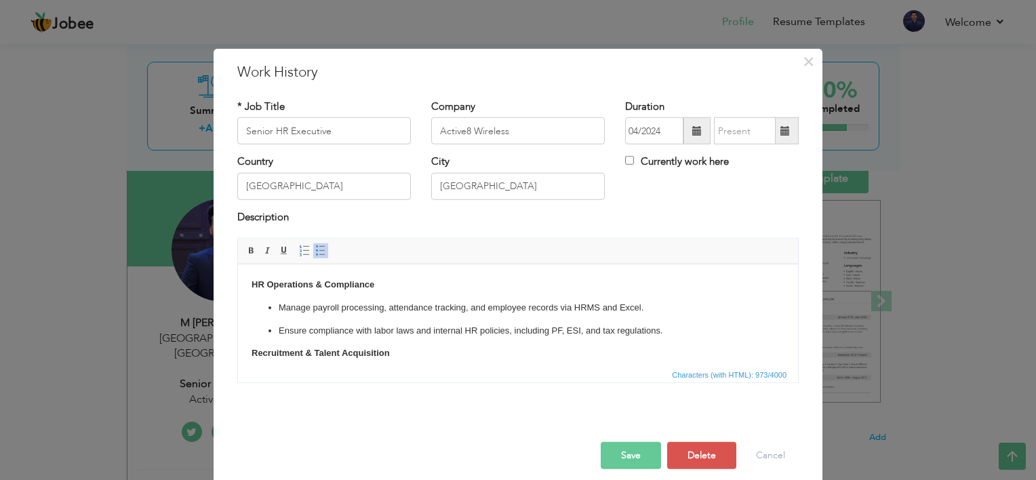
click at [789, 125] on span at bounding box center [785, 130] width 26 height 27
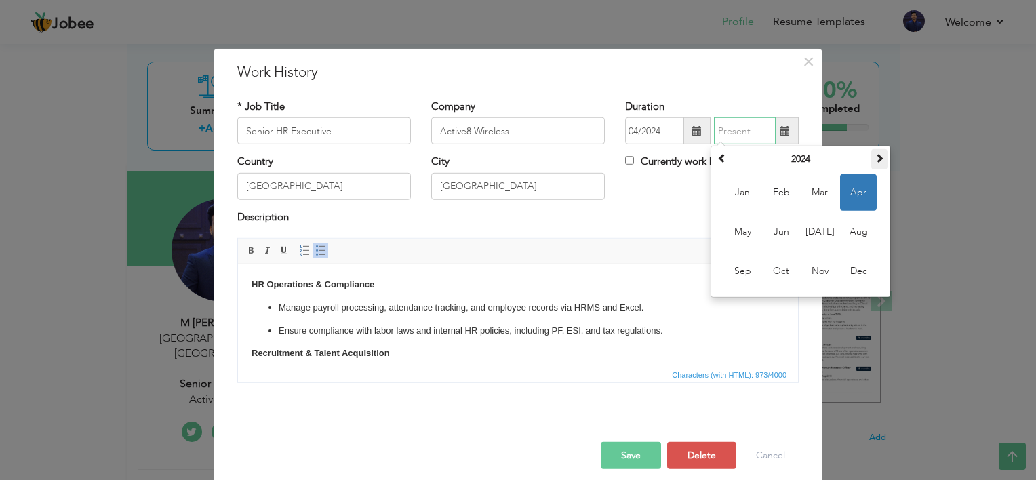
click at [871, 156] on th at bounding box center [879, 159] width 16 height 20
click at [748, 272] on span "Sep" at bounding box center [742, 271] width 37 height 37
type input "09/2025"
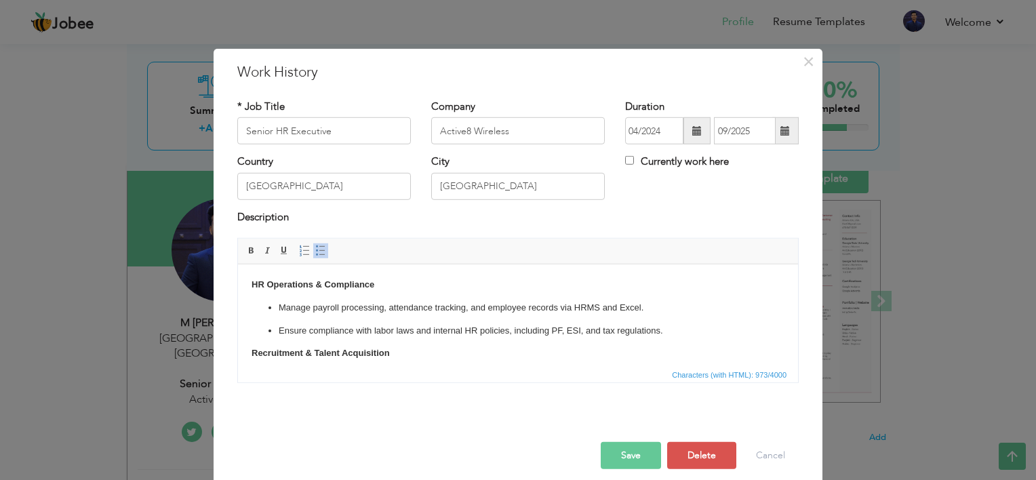
click at [634, 443] on button "Save" at bounding box center [630, 455] width 60 height 27
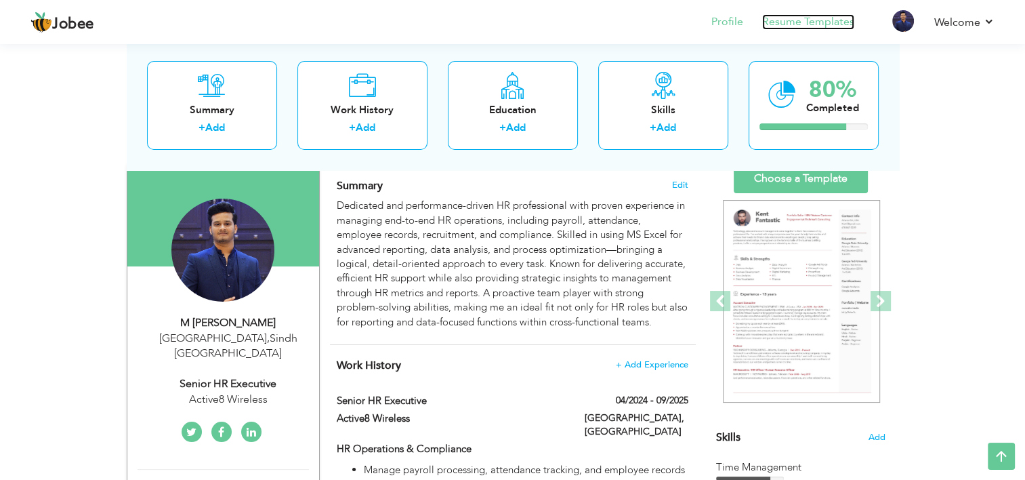
click at [785, 17] on link "Resume Templates" at bounding box center [808, 22] width 92 height 16
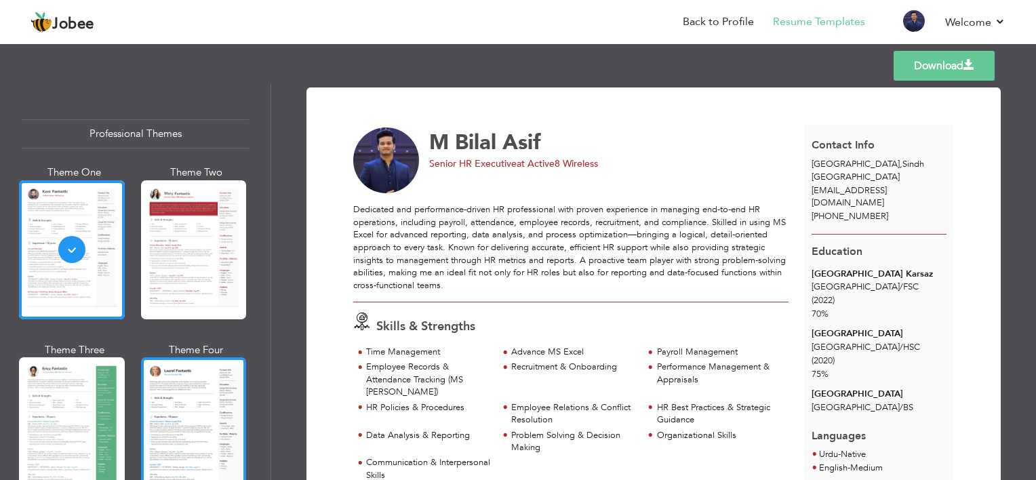
click at [192, 410] on div at bounding box center [194, 426] width 106 height 139
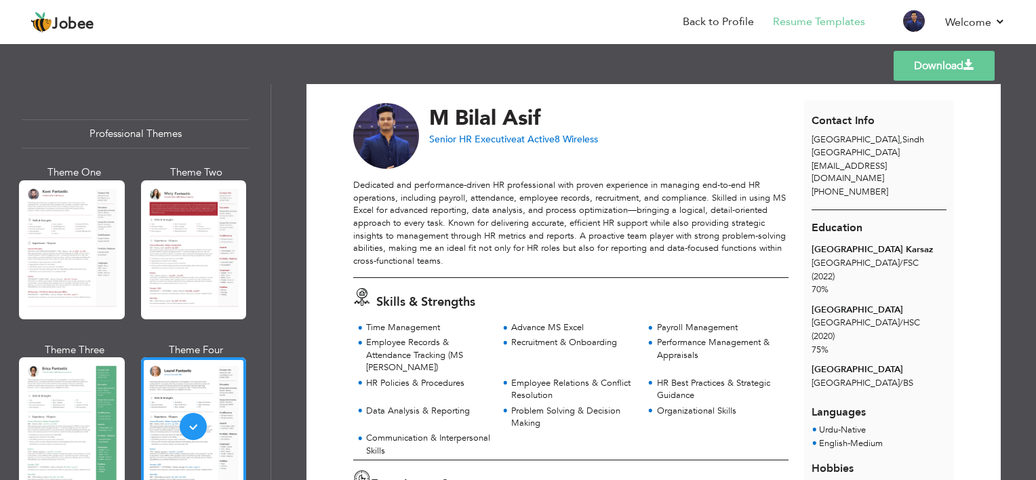
scroll to position [26, 0]
click at [526, 136] on span "at Active8 Wireless" at bounding box center [556, 137] width 81 height 13
click at [714, 20] on link "Back to Profile" at bounding box center [717, 22] width 71 height 16
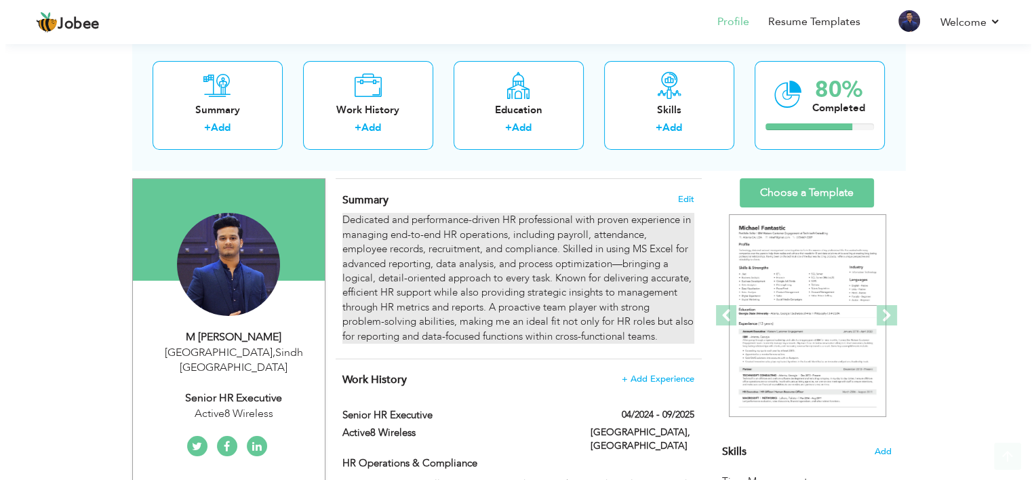
scroll to position [86, 0]
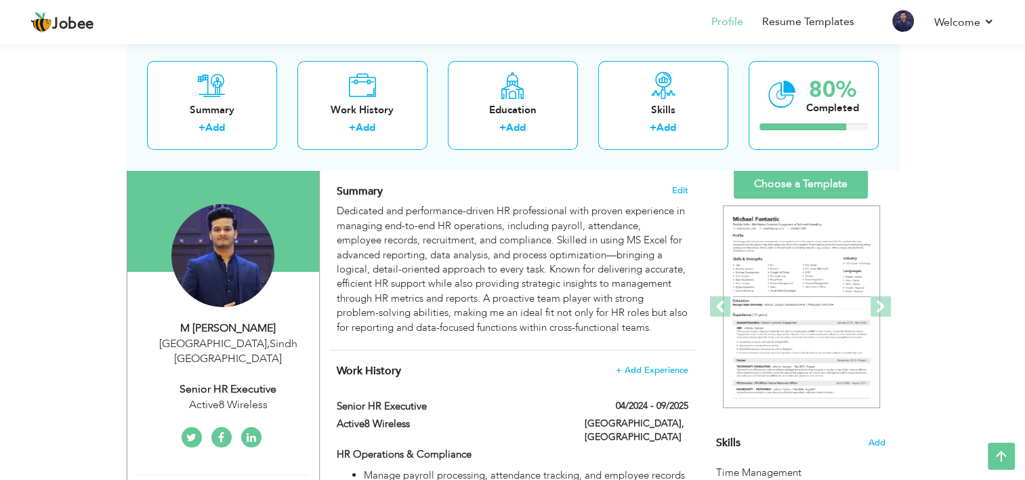
click at [260, 363] on div "M Bilal Asif Karachi , Sindh Pakistan Senior HR Executive Active8 Wireless" at bounding box center [223, 367] width 192 height 92
type input "M Bilal"
type input "Asif"
type input "[PHONE_NUMBER]"
select select "number:166"
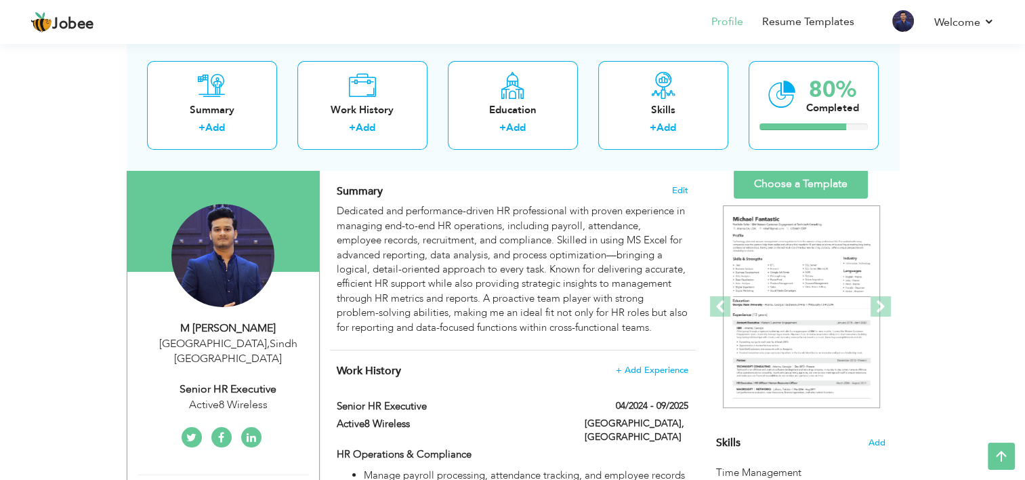
type input "Sindh"
type input "[GEOGRAPHIC_DATA]"
select select "number:4"
type input "Active8 Wireless"
type input "Senior HR Executive"
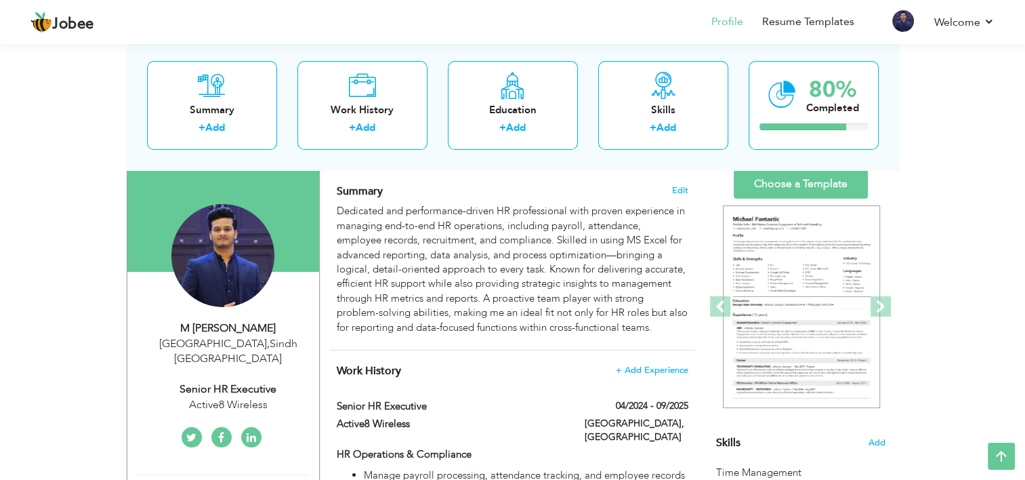
type input "https://www.linkedin.com/in/bilal-asif-722aa6245/"
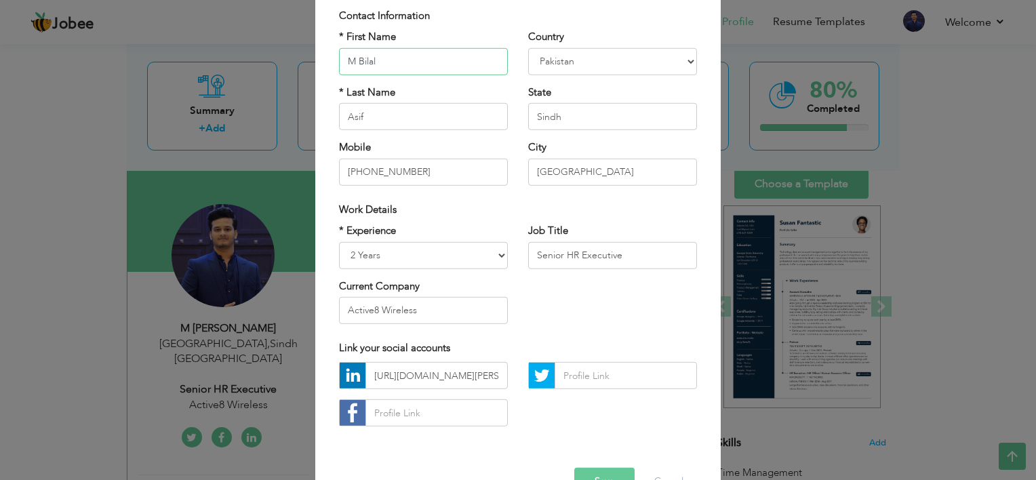
scroll to position [110, 0]
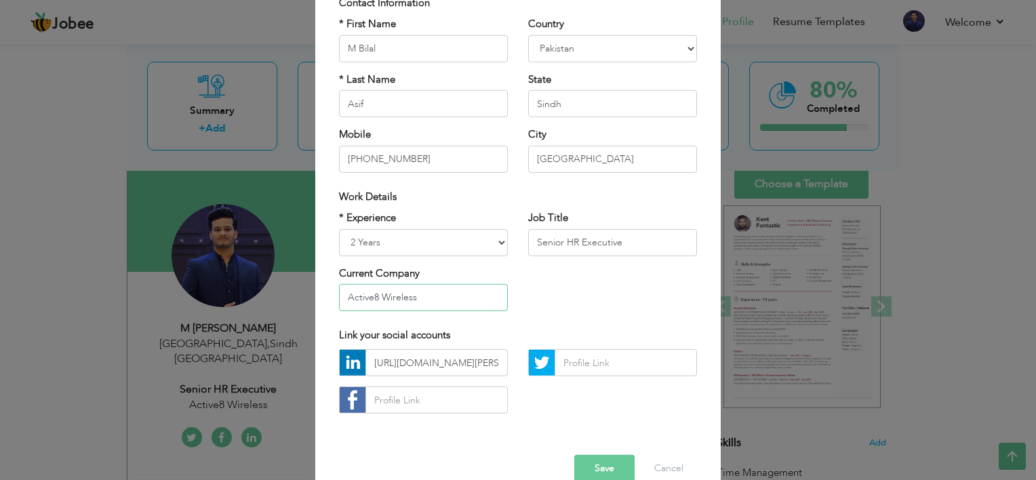
click at [433, 303] on input "Active8 Wireless" at bounding box center [423, 297] width 169 height 27
type input "-"
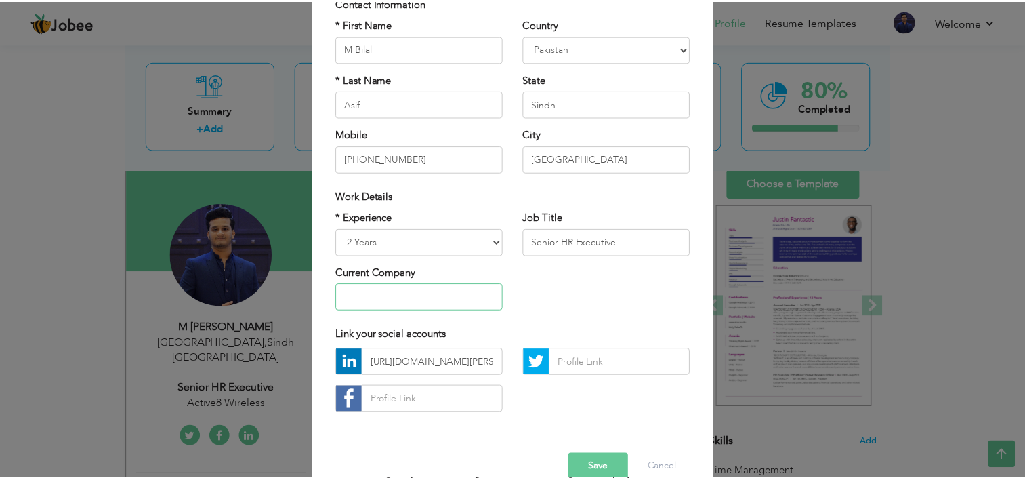
scroll to position [136, 0]
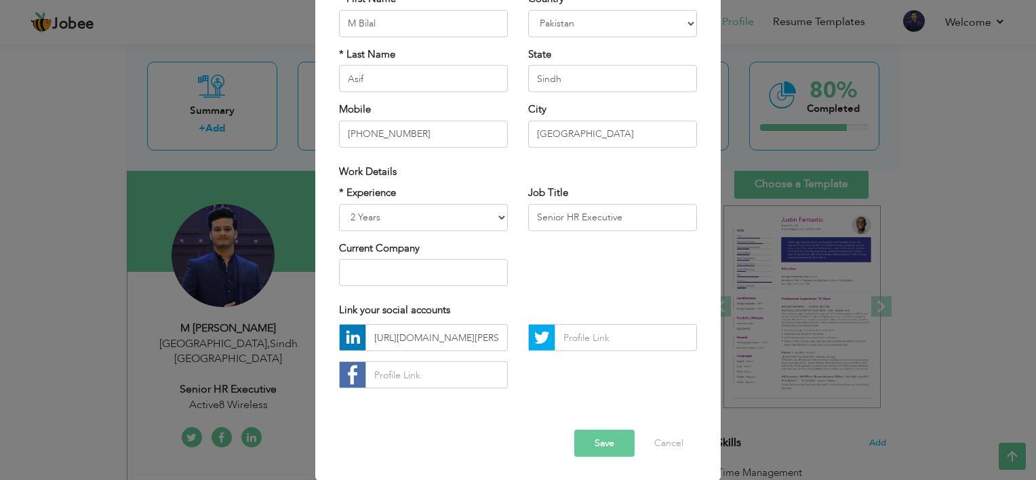
click at [602, 448] on button "Save" at bounding box center [604, 443] width 60 height 27
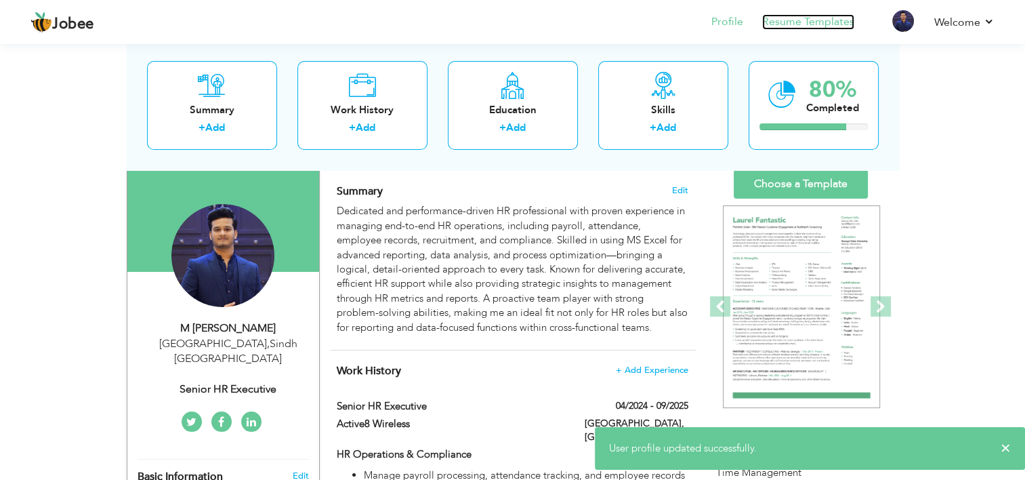
click at [800, 17] on link "Resume Templates" at bounding box center [808, 22] width 92 height 16
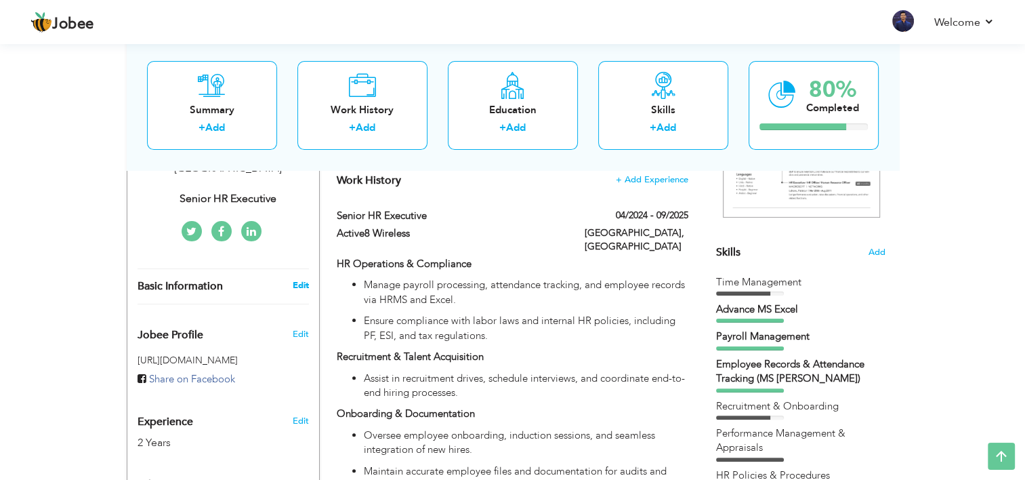
scroll to position [86, 0]
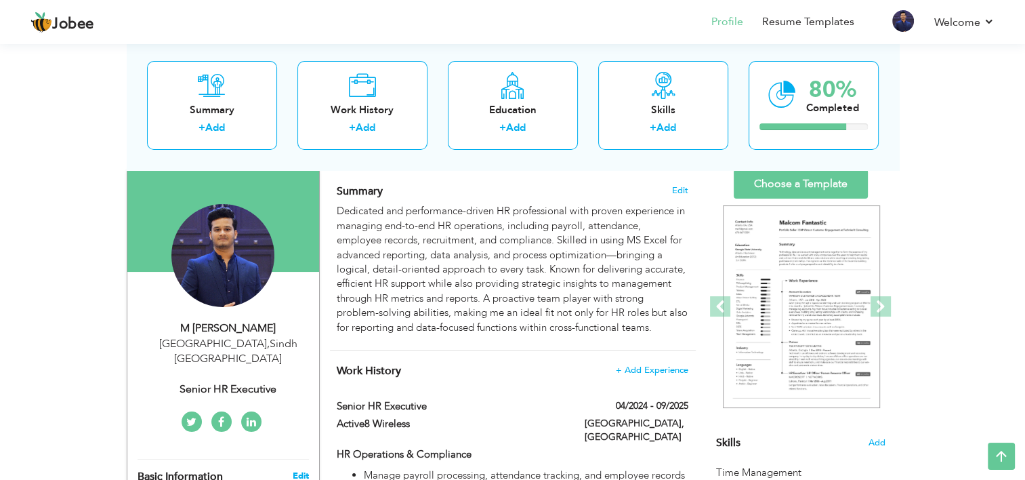
click at [303, 264] on div "Change Remove" at bounding box center [223, 262] width 171 height 117
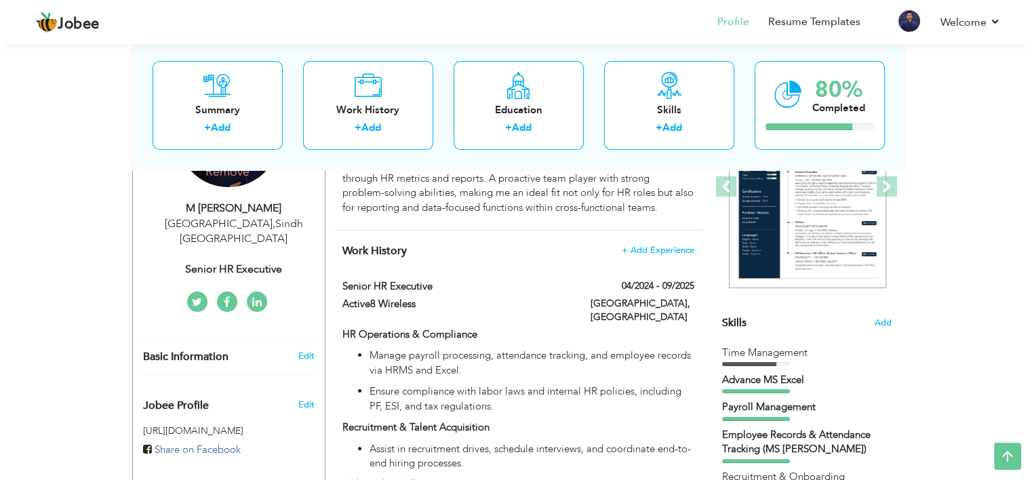
scroll to position [264, 0]
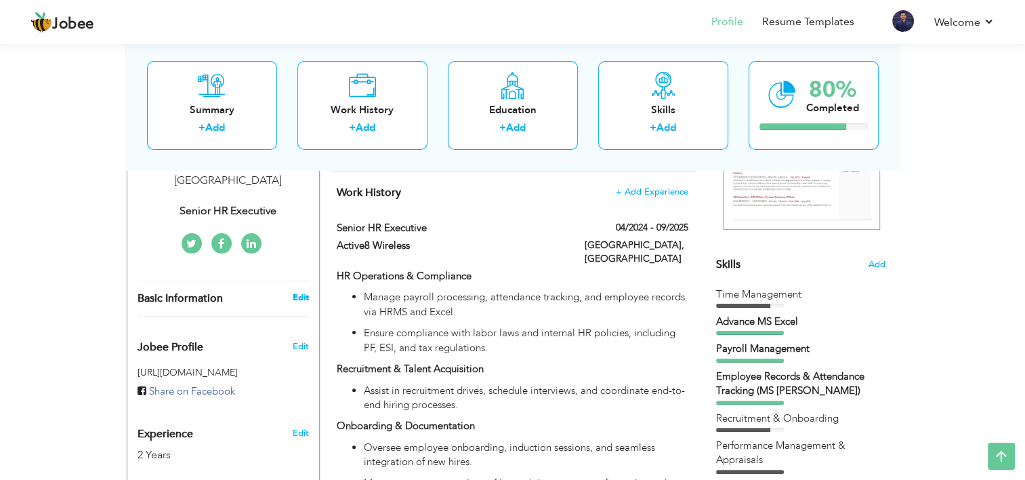
click at [298, 291] on link "Edit" at bounding box center [300, 297] width 16 height 12
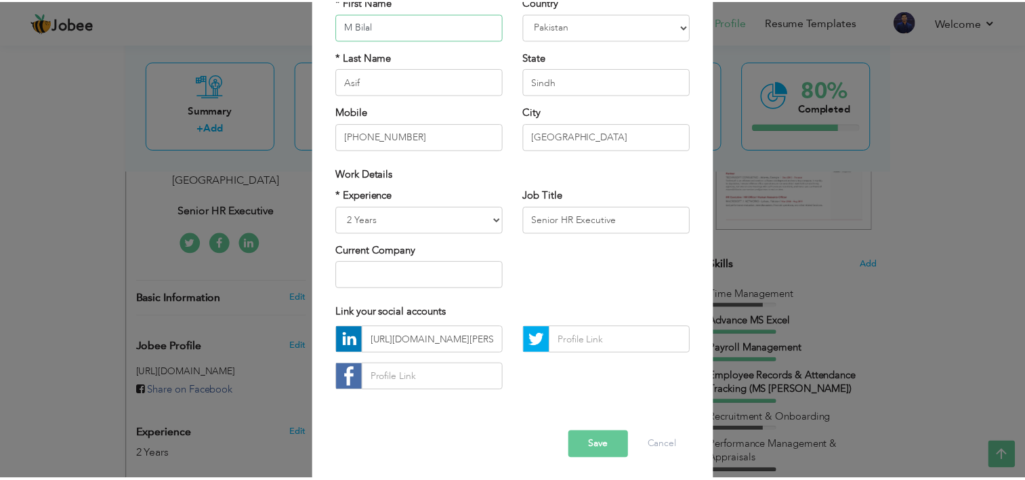
scroll to position [136, 0]
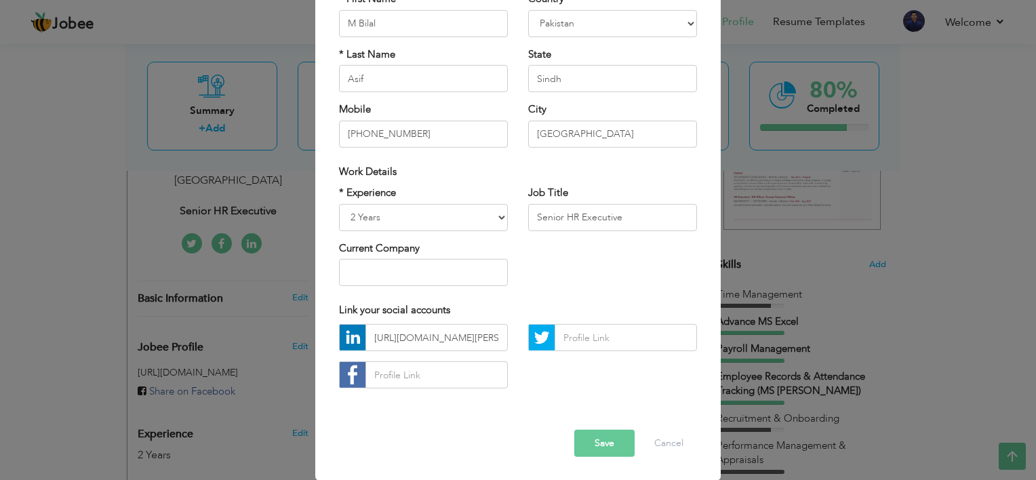
click at [225, 294] on div "× Profile Contact Information * First Name M Bilal * Last Name Asif" at bounding box center [518, 240] width 1036 height 480
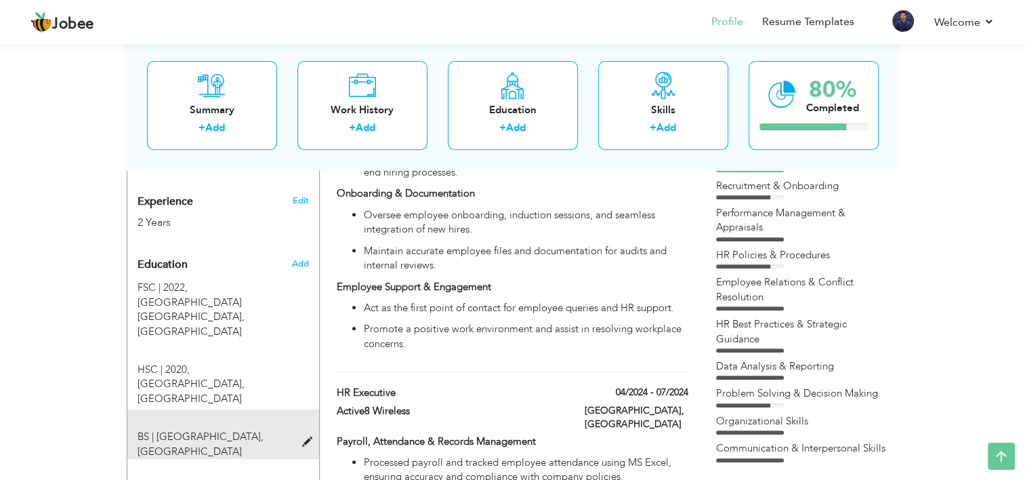
scroll to position [496, 0]
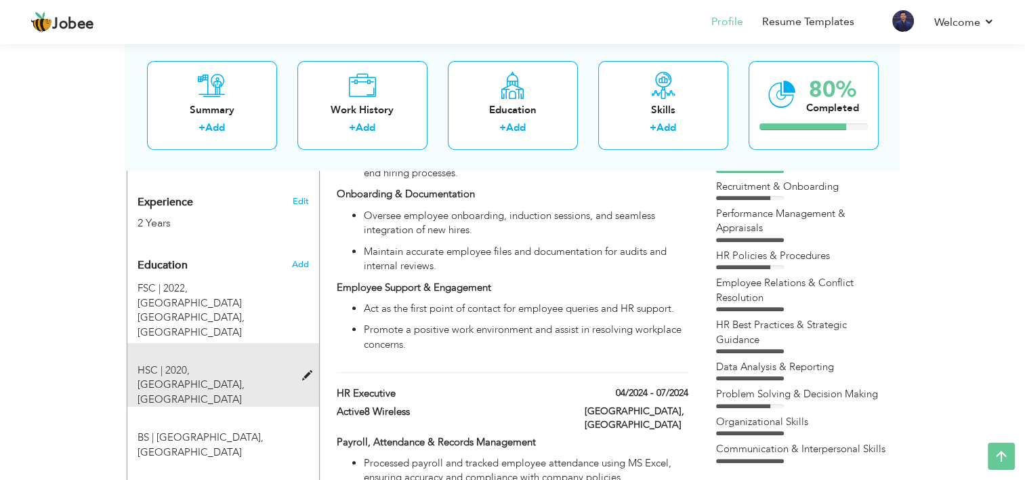
drag, startPoint x: 250, startPoint y: 274, endPoint x: 249, endPoint y: 312, distance: 38.0
click at [249, 312] on div "Education Add FSC | 2022, Bahria College Karsaz, Karachi" at bounding box center [223, 355] width 171 height 208
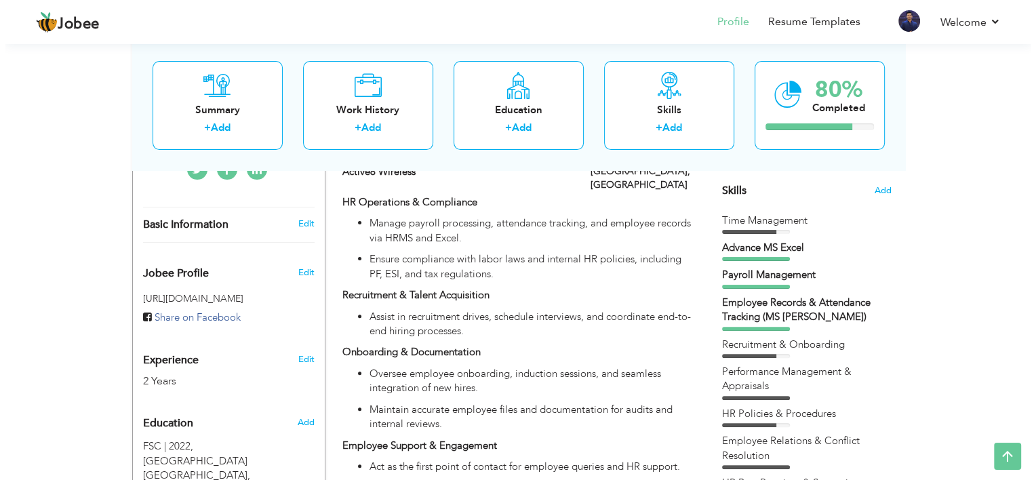
scroll to position [339, 0]
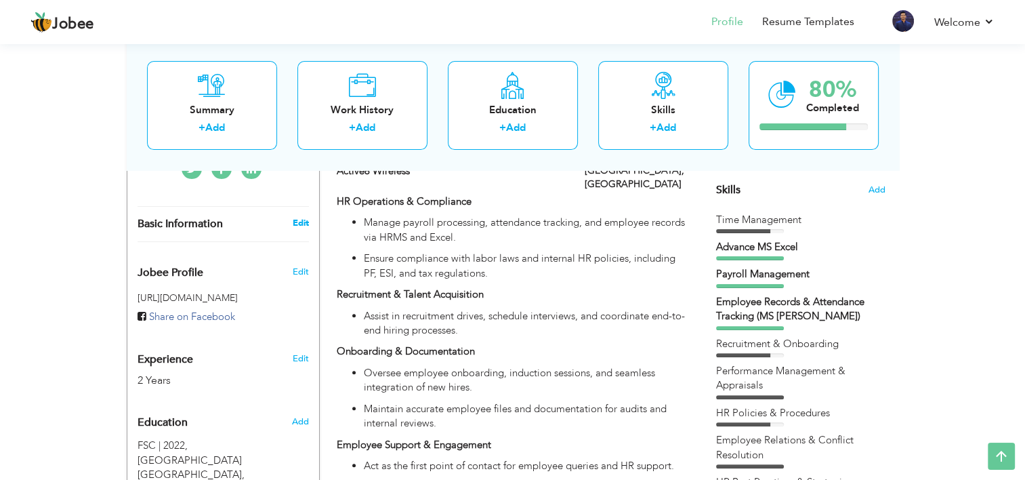
click at [298, 217] on link "Edit" at bounding box center [300, 223] width 16 height 12
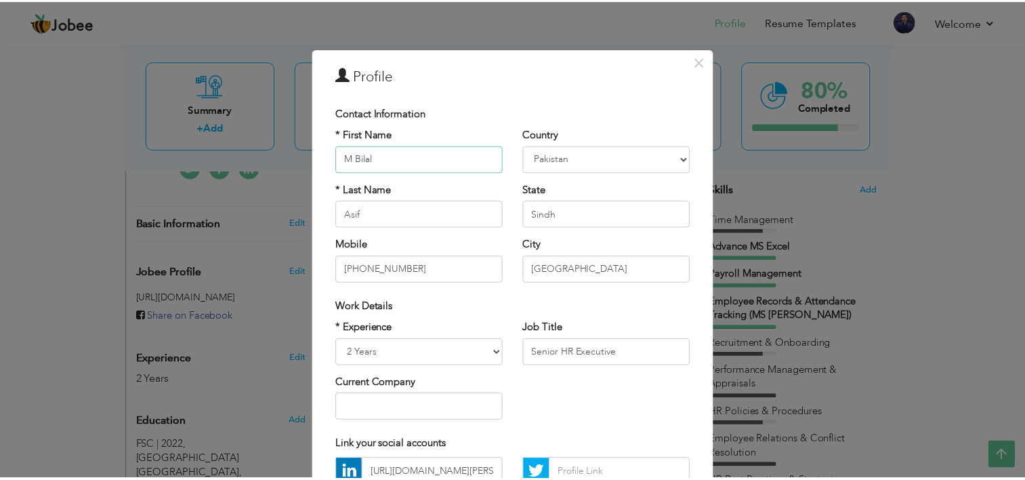
scroll to position [136, 0]
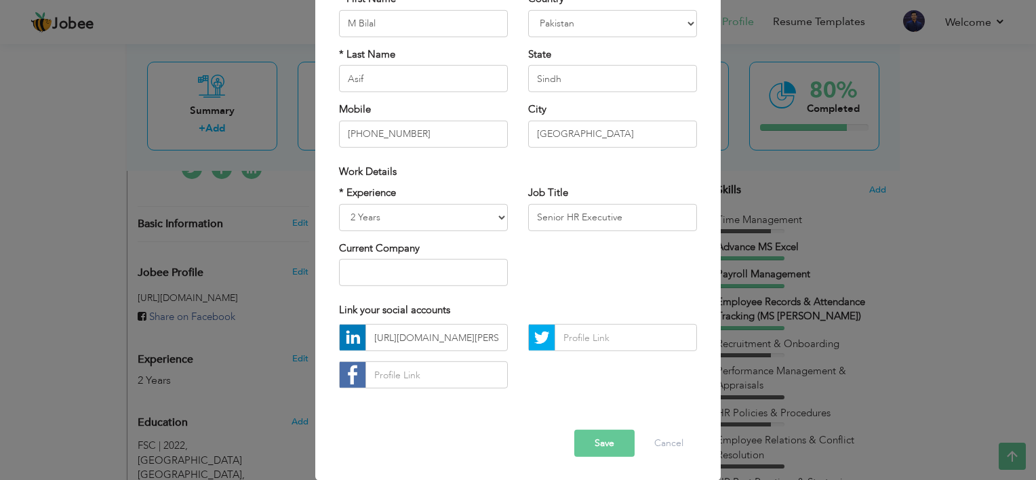
click at [613, 431] on button "Save" at bounding box center [604, 443] width 60 height 27
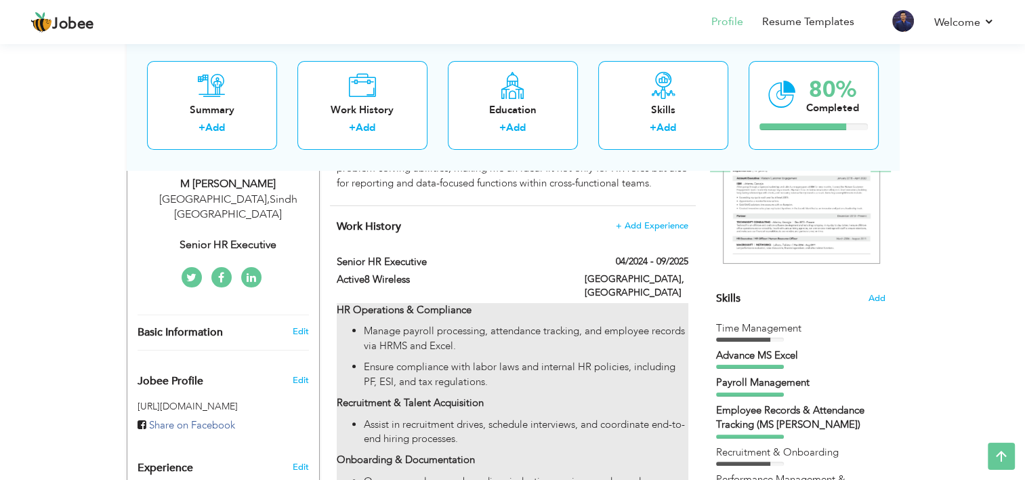
scroll to position [230, 0]
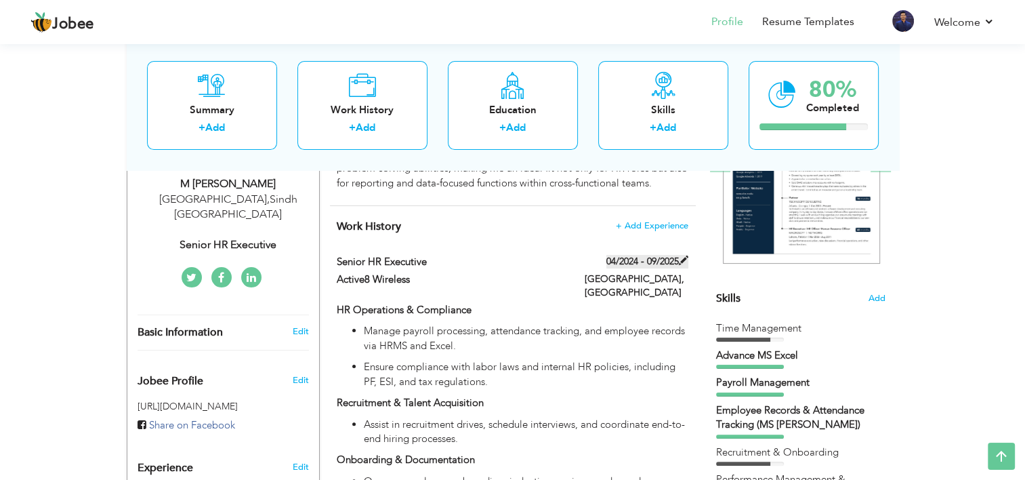
click at [652, 263] on label "04/2024 - 09/2025" at bounding box center [648, 262] width 82 height 14
type input "Senior HR Executive"
type input "Active8 Wireless"
type input "04/2024"
type input "09/2025"
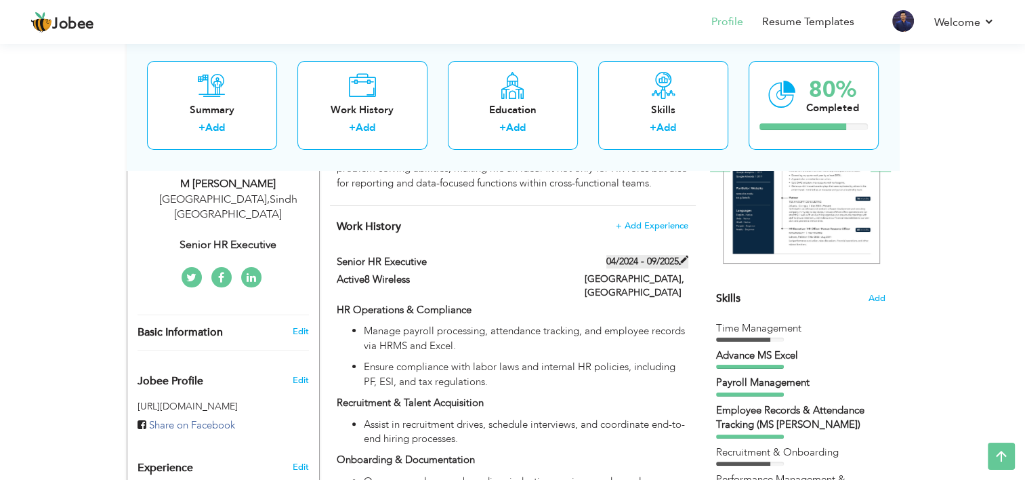
type input "[GEOGRAPHIC_DATA]"
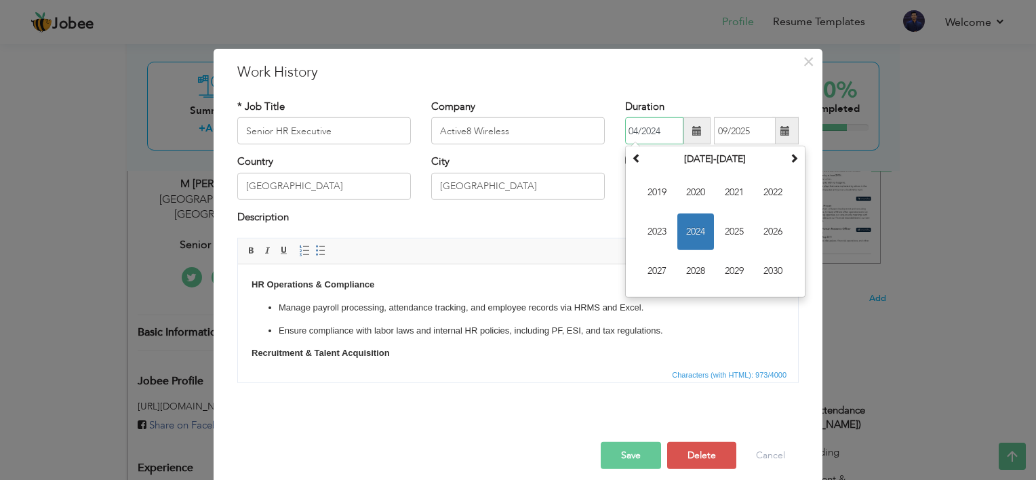
click at [649, 133] on input "04/2024" at bounding box center [654, 130] width 58 height 27
click at [626, 129] on input "04/2024" at bounding box center [654, 130] width 58 height 27
type input "07/2024"
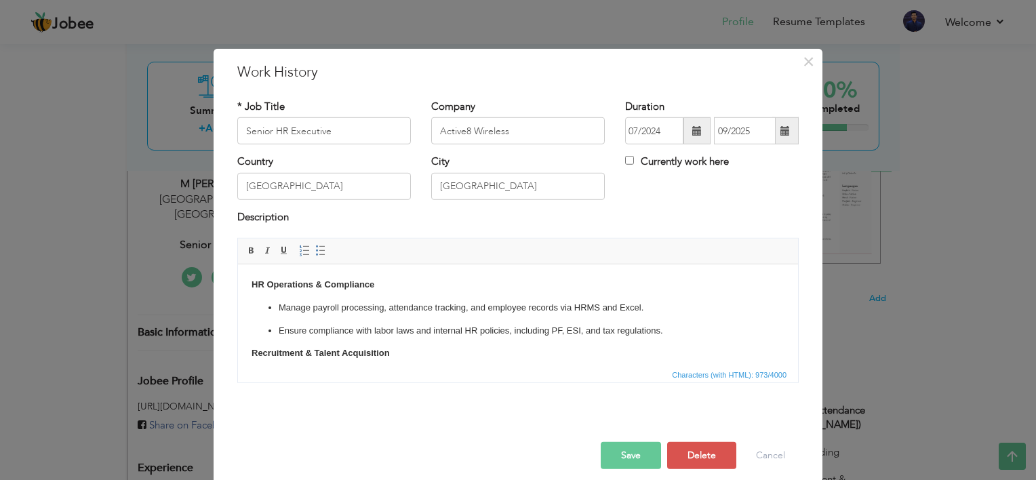
click at [609, 449] on button "Save" at bounding box center [630, 455] width 60 height 27
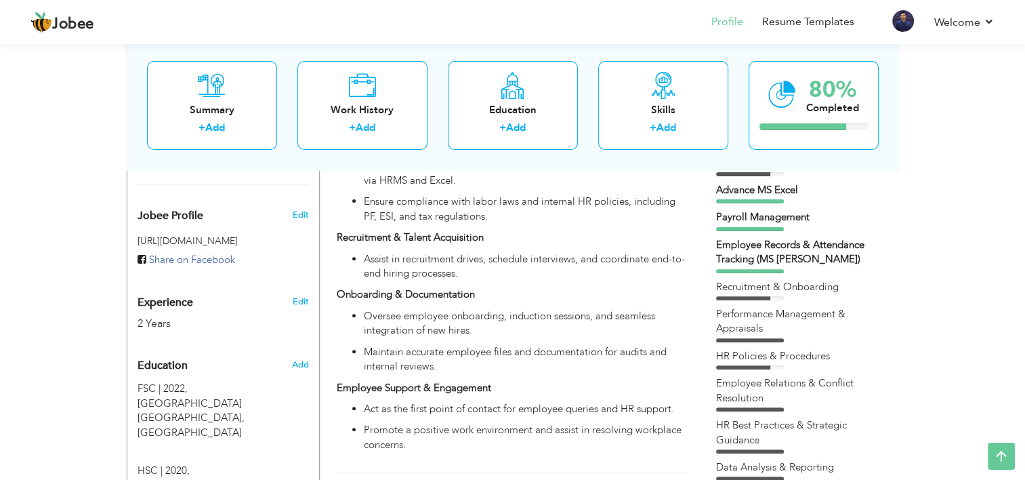
scroll to position [395, 0]
click at [784, 247] on div "Employee Records & Attendance Tracking (MS [PERSON_NAME])" at bounding box center [800, 253] width 169 height 29
click at [746, 253] on div "Employee Records & Attendance Tracking (MS [PERSON_NAME])" at bounding box center [800, 253] width 169 height 29
click at [729, 266] on div "Employee Records & Attendance Tracking (MS [PERSON_NAME])" at bounding box center [800, 253] width 169 height 29
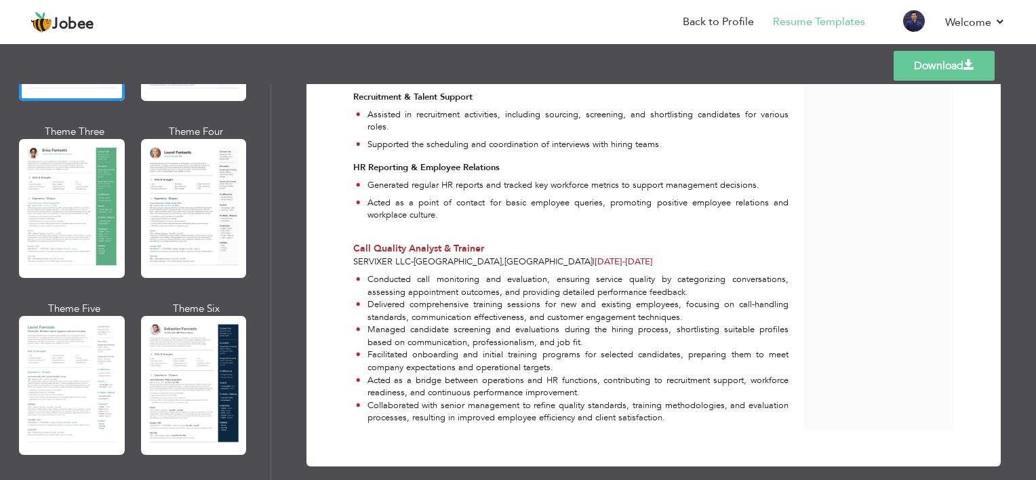
scroll to position [222, 0]
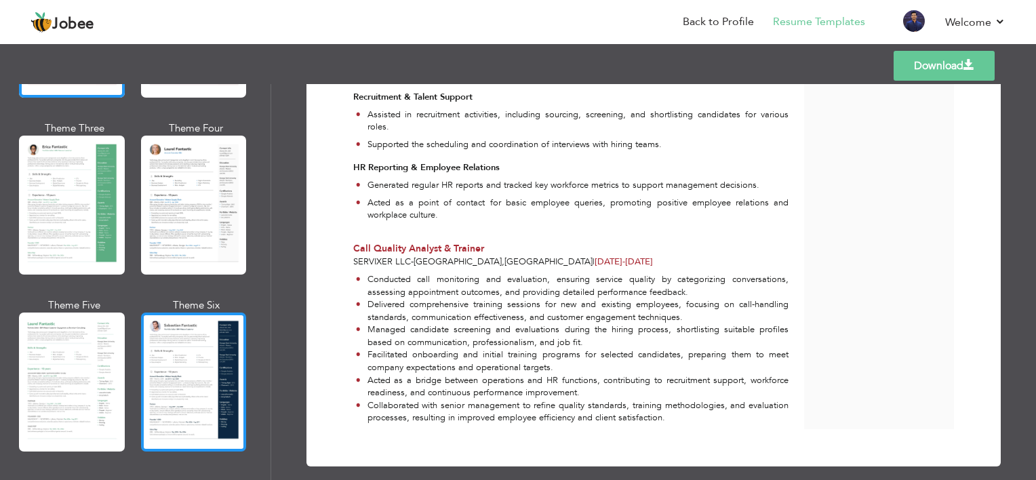
click at [179, 378] on div at bounding box center [194, 381] width 106 height 139
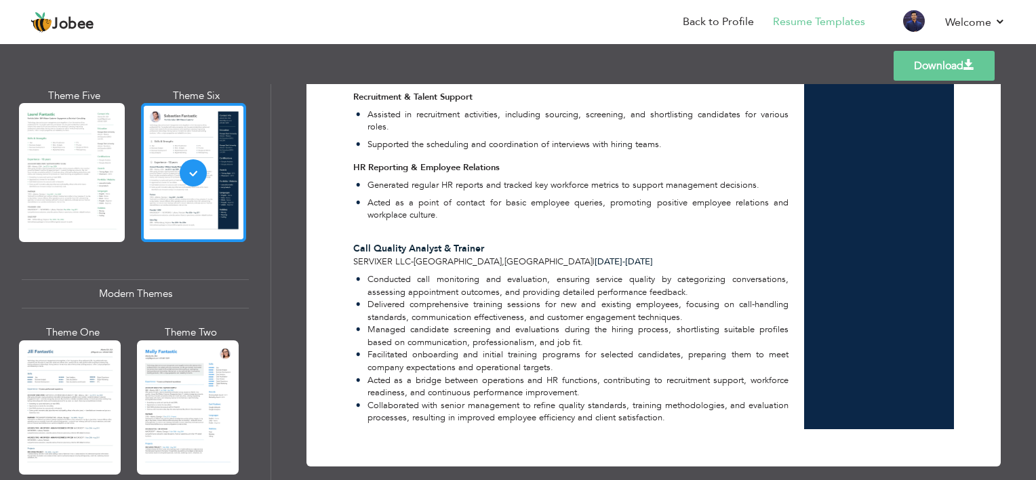
scroll to position [523, 0]
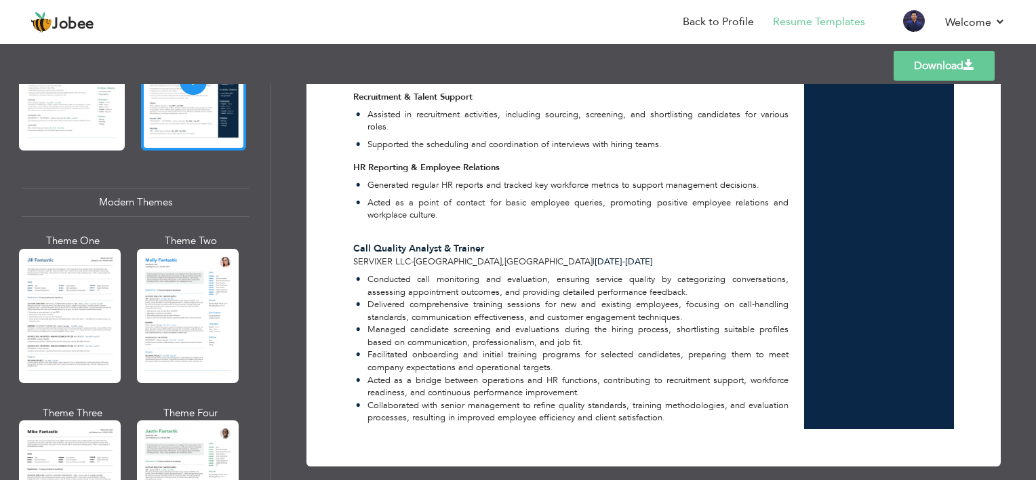
click at [176, 342] on div at bounding box center [188, 316] width 102 height 134
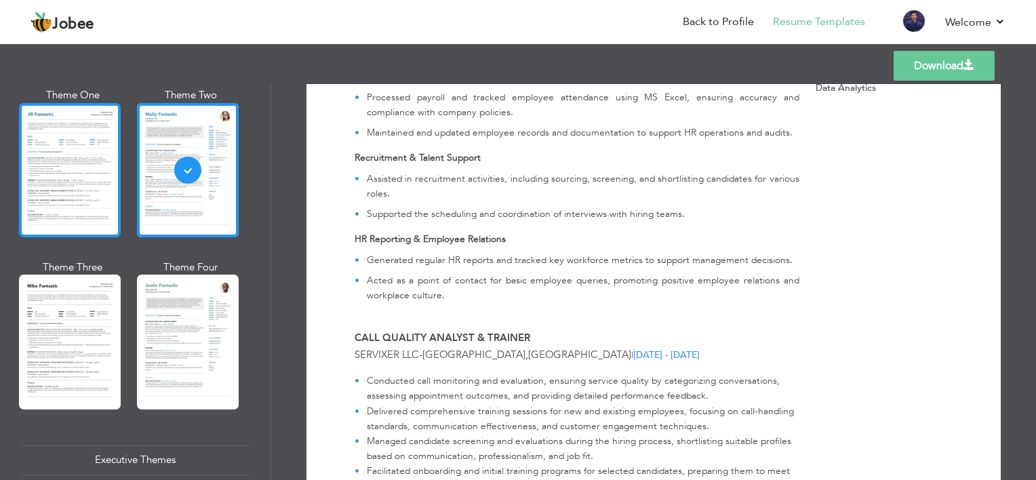
scroll to position [669, 0]
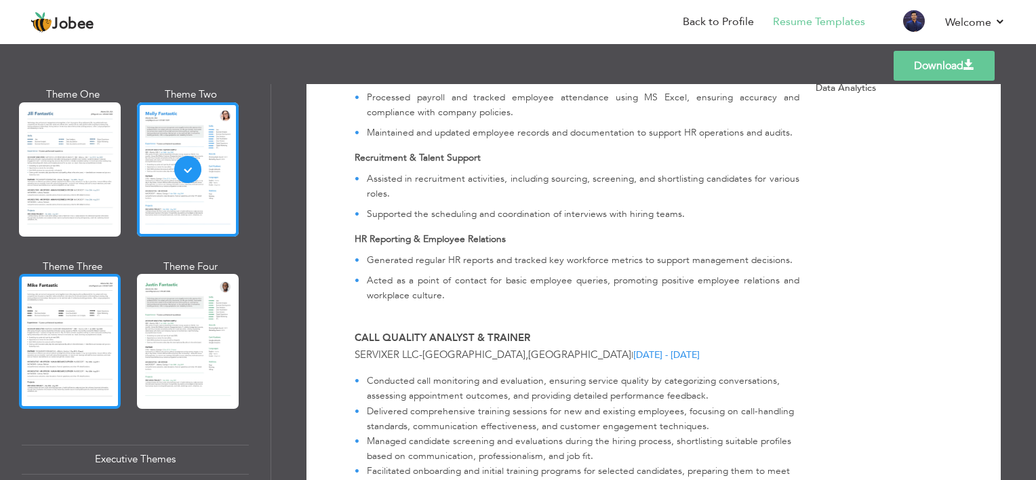
click at [60, 308] on div at bounding box center [70, 341] width 102 height 134
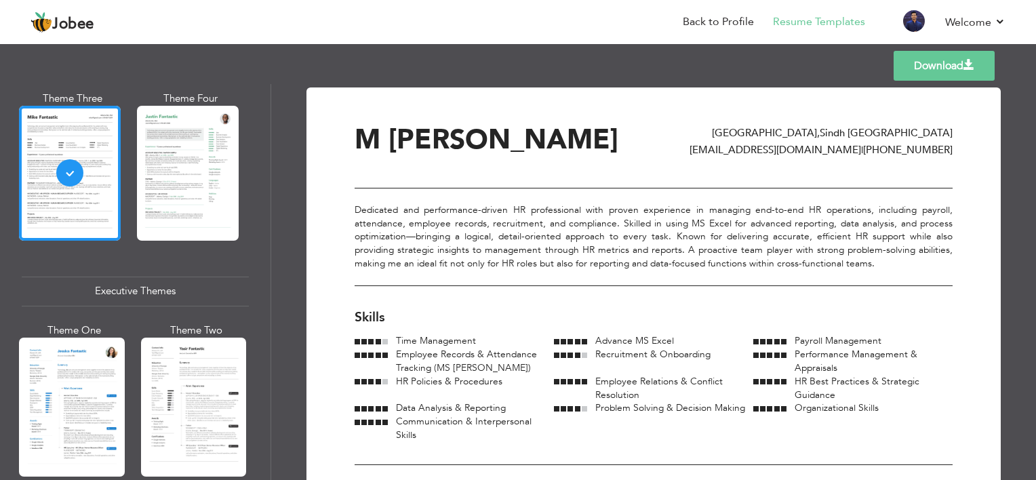
scroll to position [938, 0]
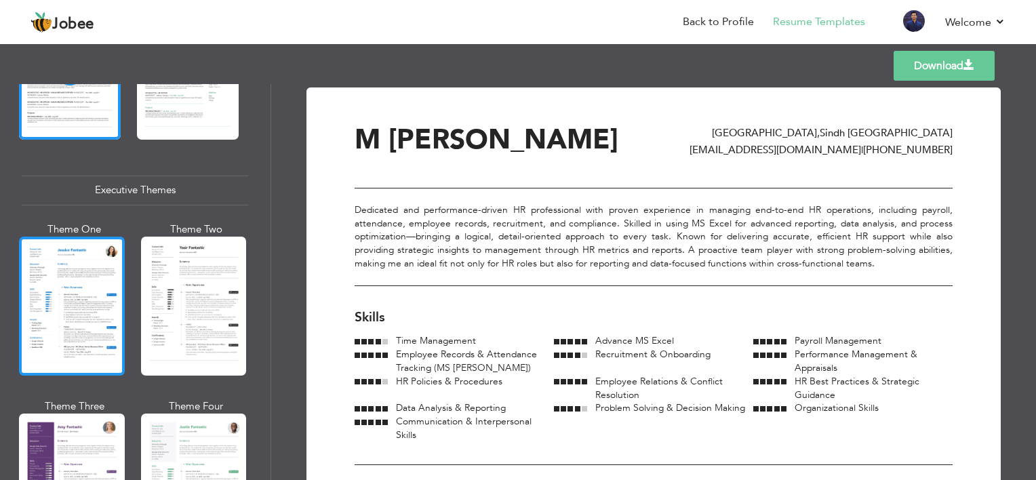
click at [71, 300] on div at bounding box center [72, 306] width 106 height 139
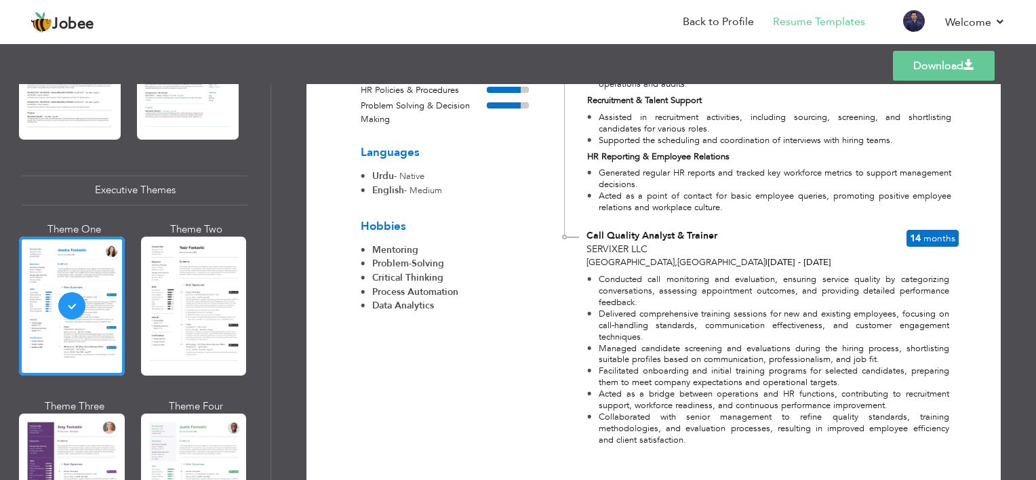
scroll to position [686, 0]
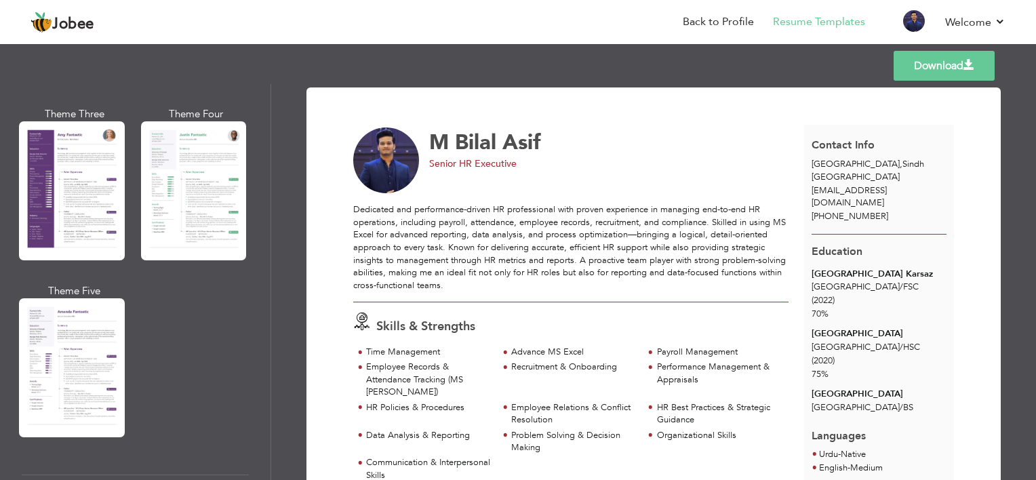
scroll to position [1048, 0]
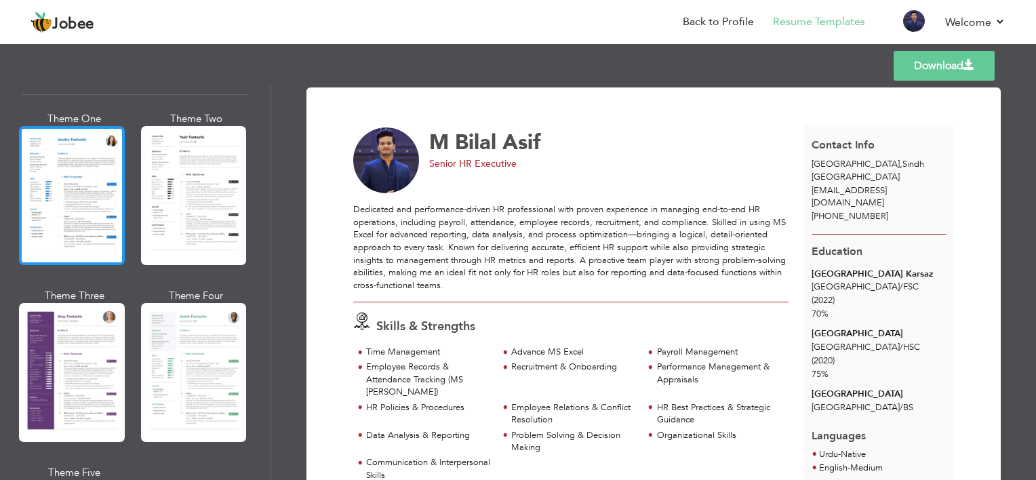
click at [75, 211] on div at bounding box center [72, 195] width 106 height 139
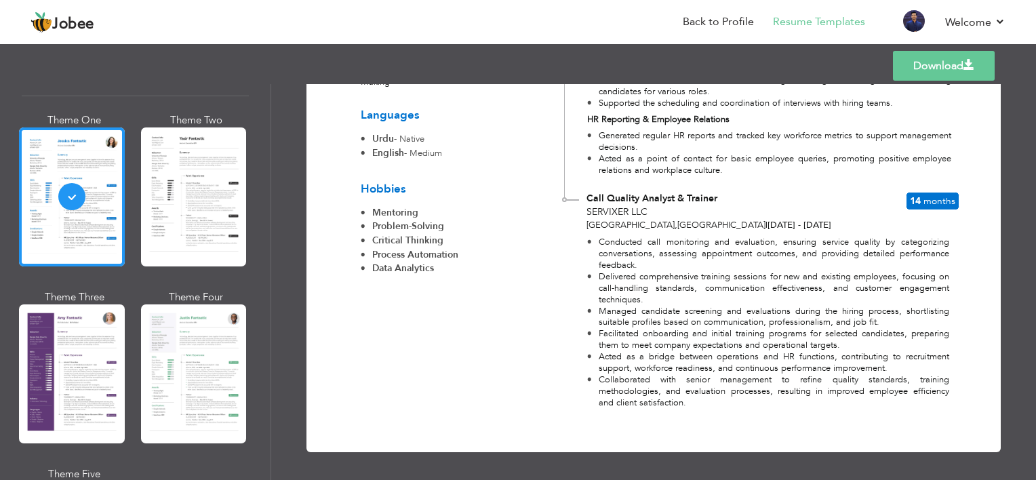
scroll to position [686, 0]
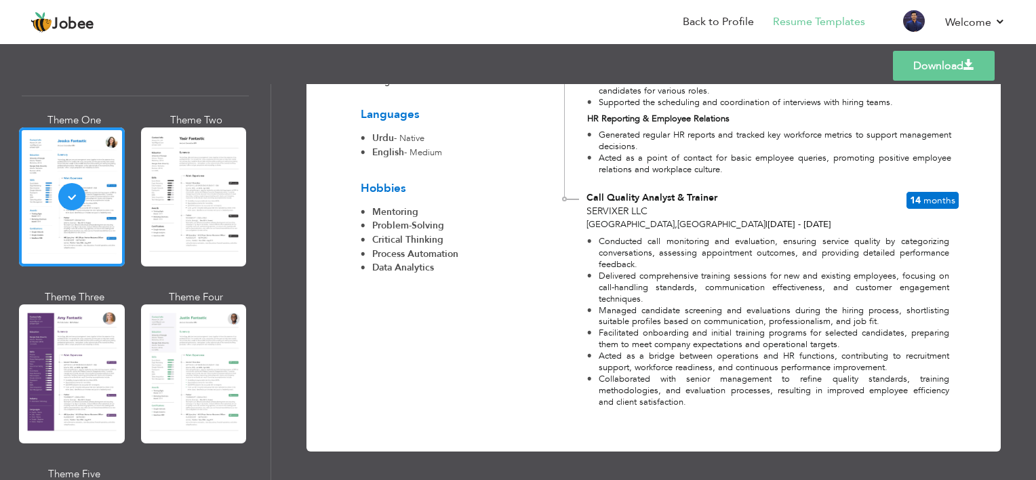
click at [941, 68] on link "Download" at bounding box center [944, 66] width 102 height 30
